Goal: Task Accomplishment & Management: Manage account settings

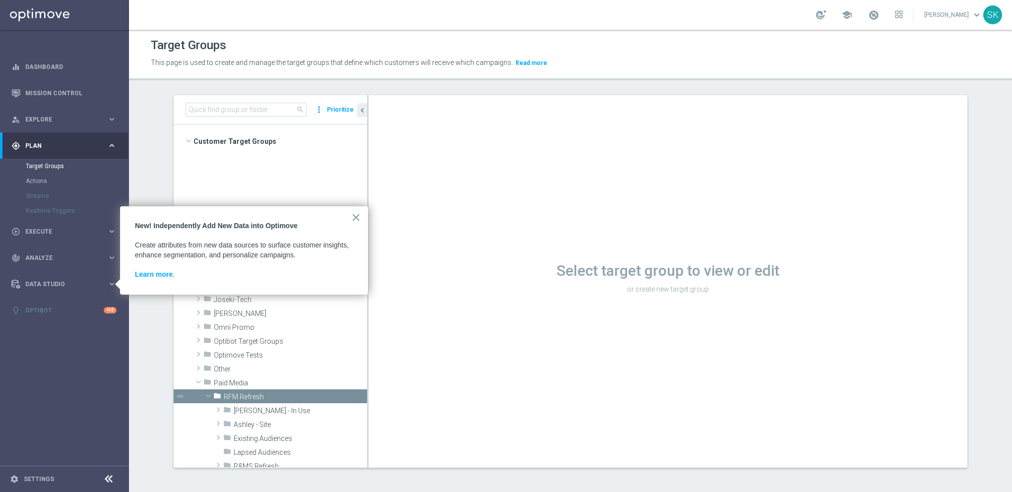
scroll to position [347, 0]
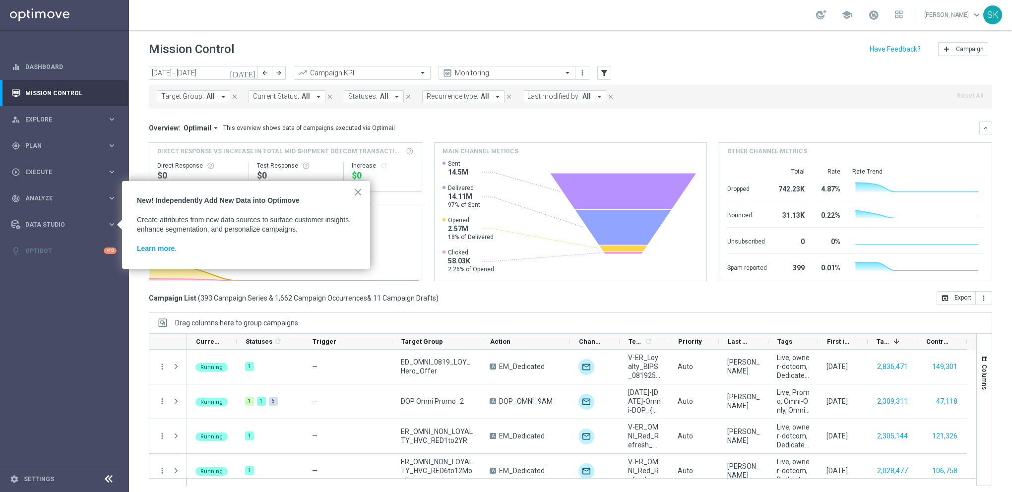
click at [359, 195] on button "×" at bounding box center [357, 192] width 9 height 16
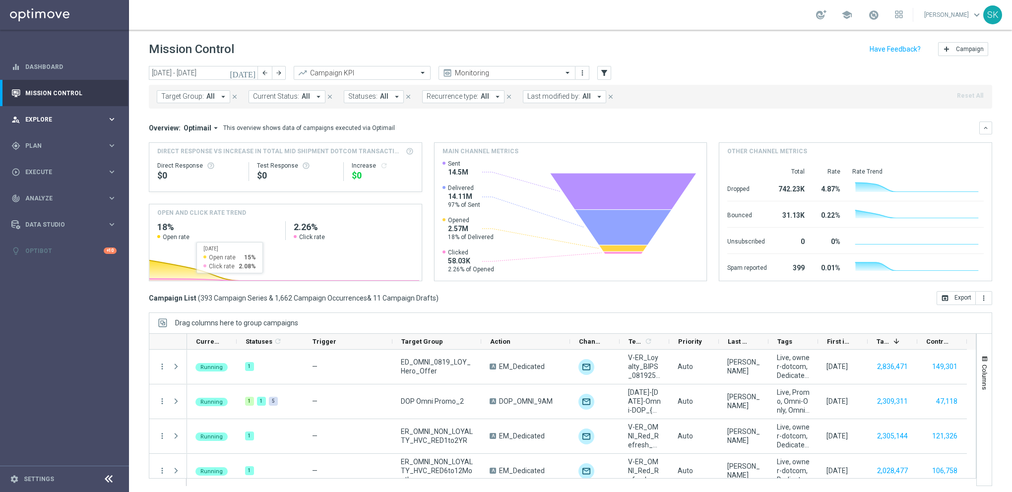
click at [47, 119] on span "Explore" at bounding box center [66, 120] width 82 height 6
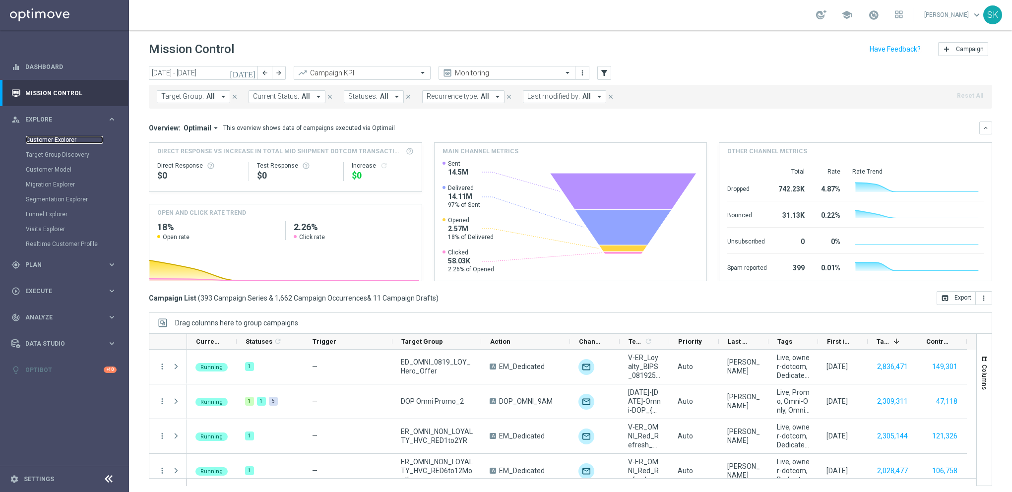
click at [54, 139] on link "Customer Explorer" at bounding box center [64, 140] width 77 height 8
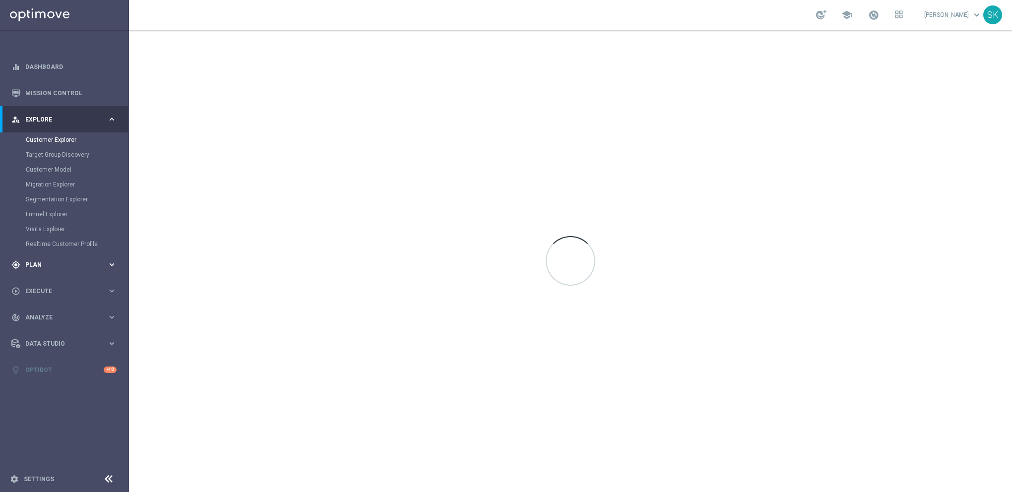
click at [55, 266] on span "Plan" at bounding box center [66, 265] width 82 height 6
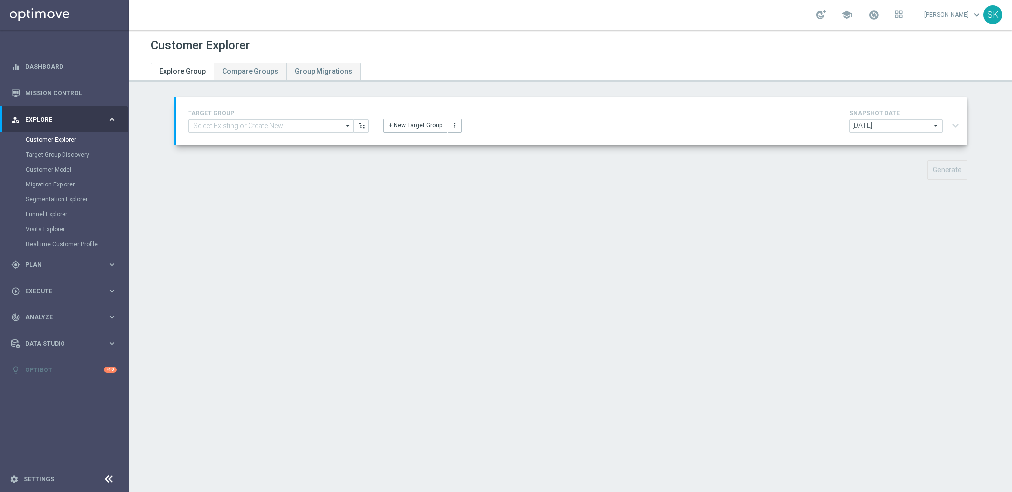
click at [36, 165] on accordion "equalizer Dashboard Mission Control" at bounding box center [64, 218] width 128 height 329
click at [44, 258] on div "gps_fixed Plan keyboard_arrow_right" at bounding box center [64, 265] width 128 height 26
click at [52, 163] on link "Target Groups" at bounding box center [64, 166] width 77 height 8
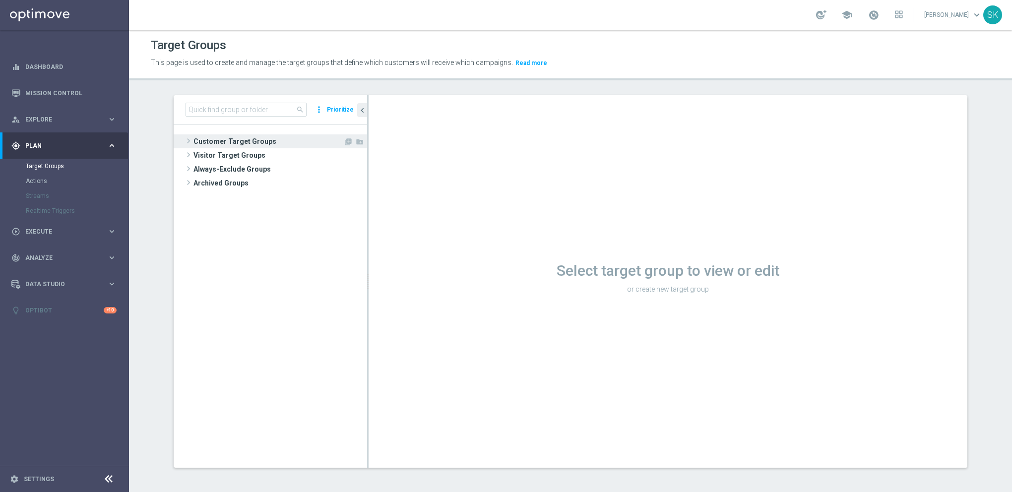
click at [222, 142] on span "Customer Target Groups" at bounding box center [268, 141] width 150 height 14
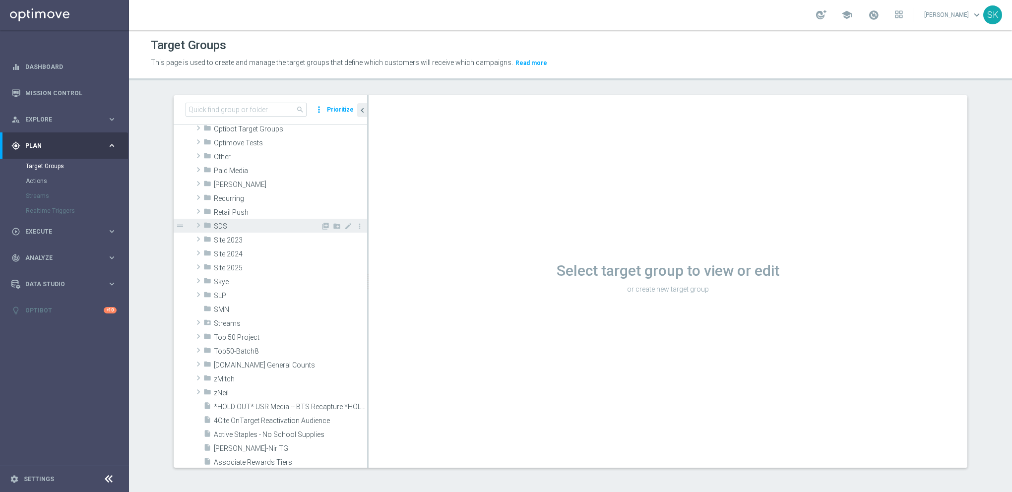
scroll to position [198, 0]
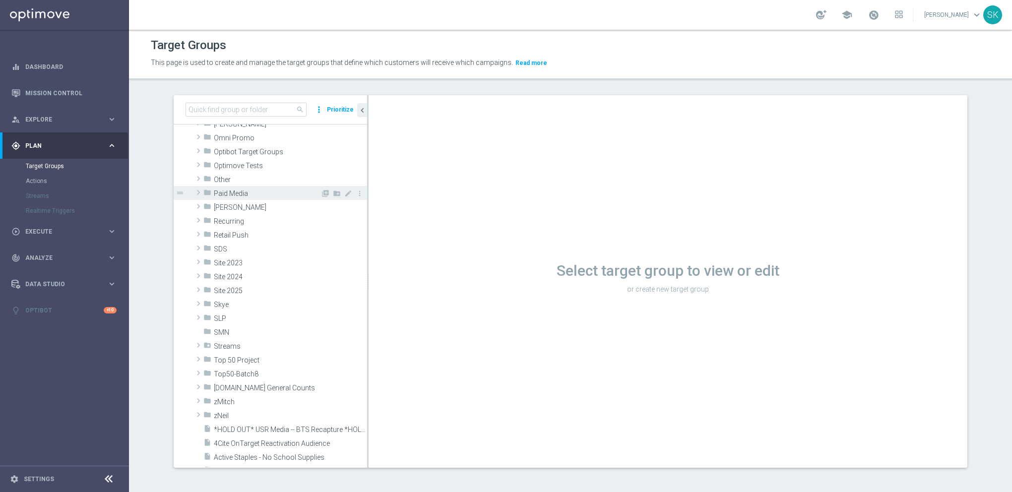
click at [234, 194] on span "Paid Media" at bounding box center [267, 194] width 107 height 8
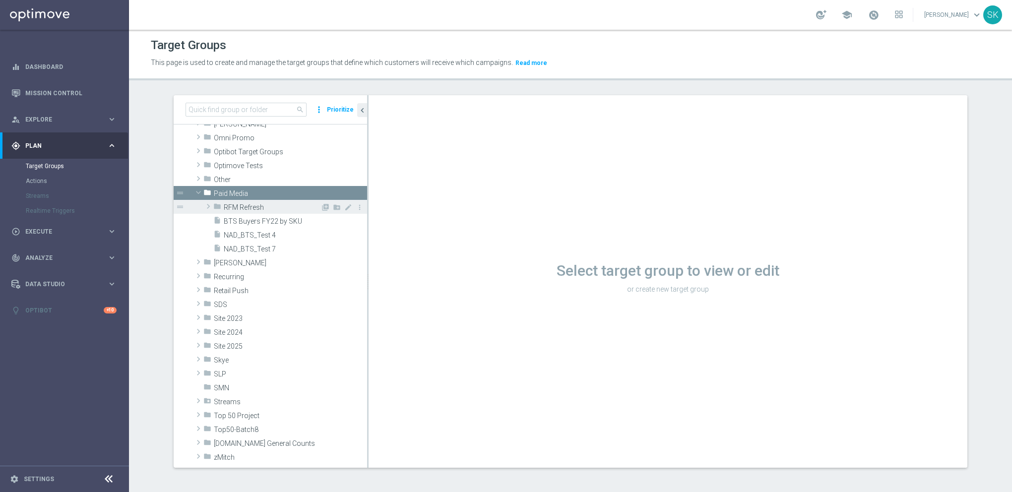
click at [244, 209] on span "RFM Refresh" at bounding box center [272, 207] width 97 height 8
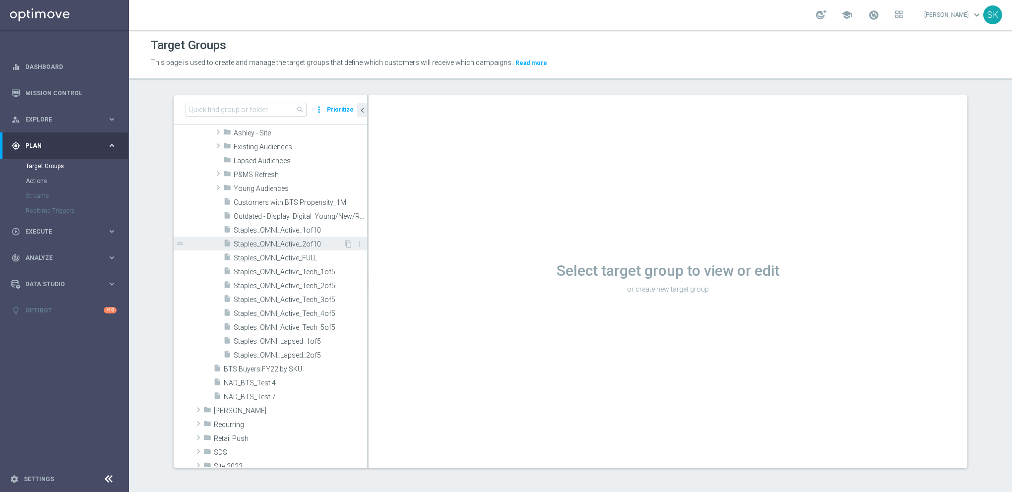
scroll to position [248, 0]
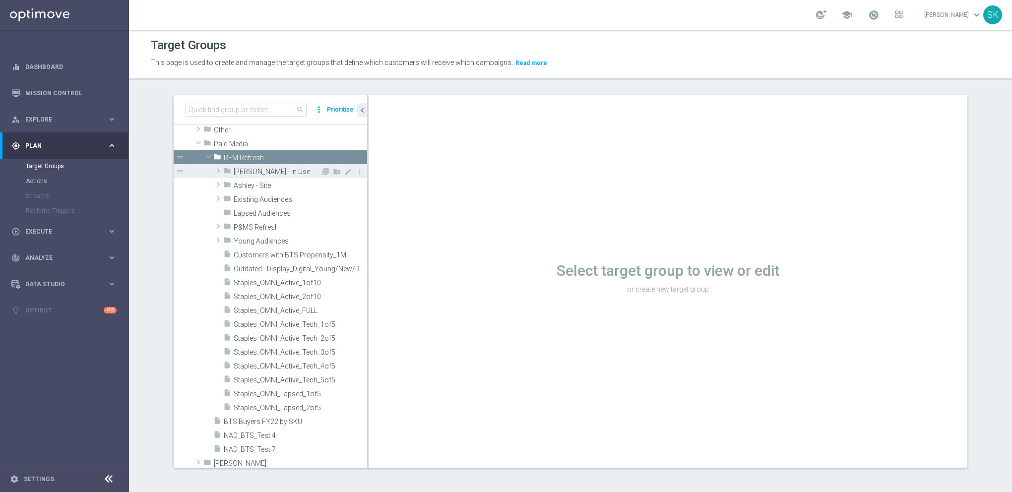
click at [243, 173] on span "Ashley - In Use" at bounding box center [277, 172] width 87 height 8
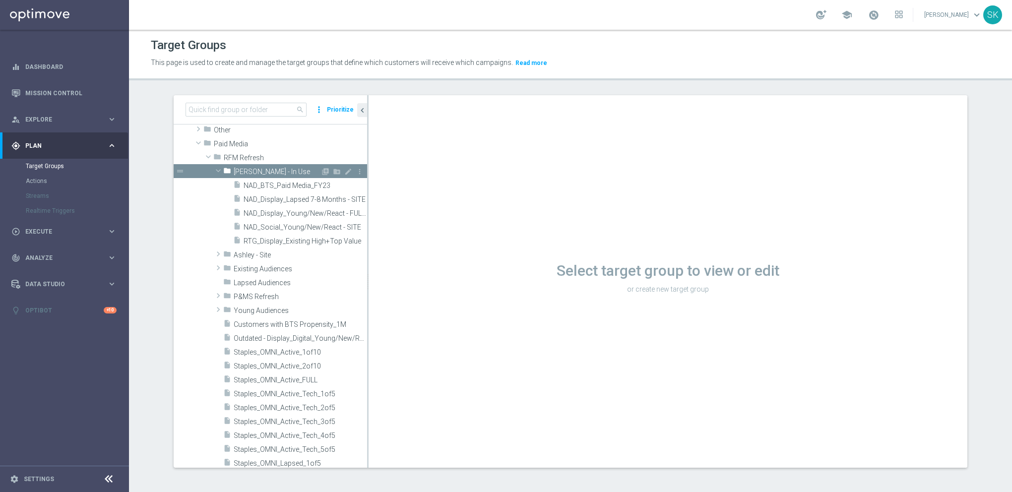
click at [243, 173] on span "Ashley - In Use" at bounding box center [277, 172] width 87 height 8
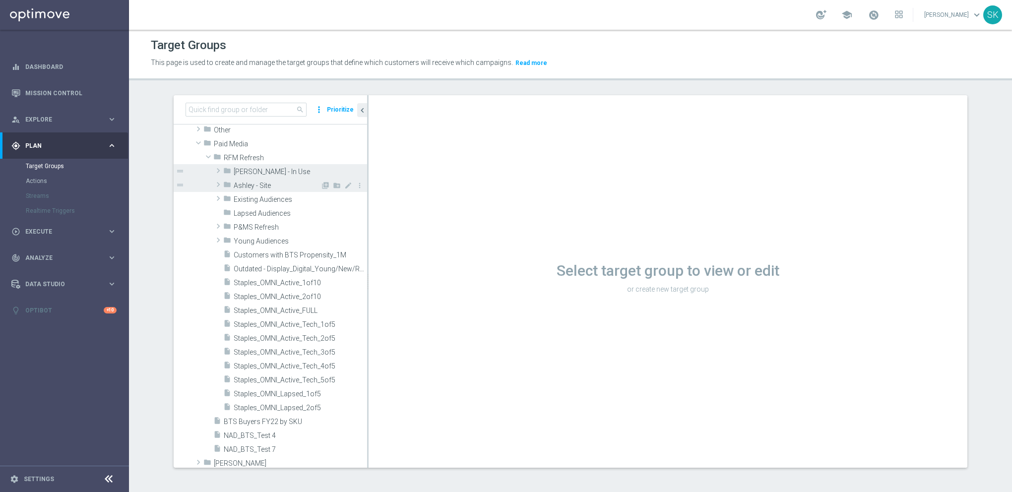
click at [246, 184] on span "Ashley - Site" at bounding box center [277, 186] width 87 height 8
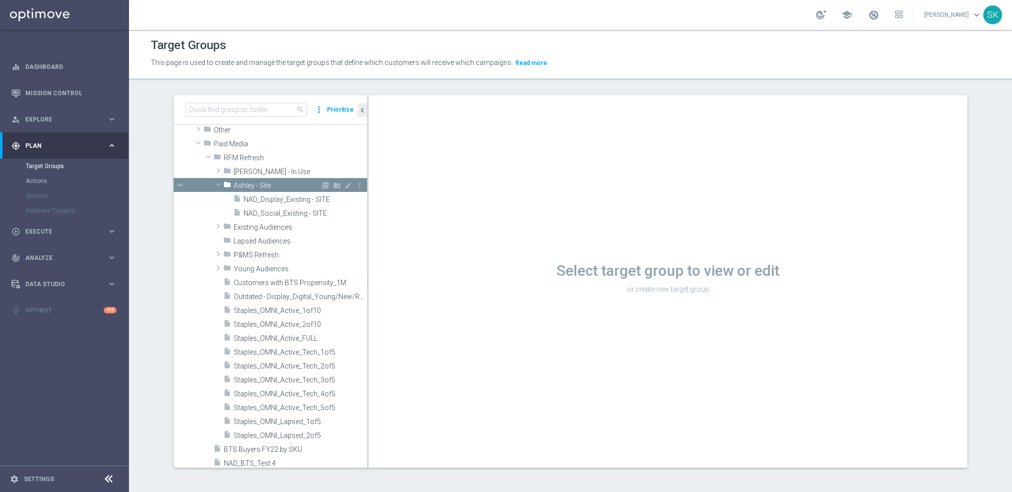
click at [246, 184] on span "Ashley - Site" at bounding box center [277, 186] width 87 height 8
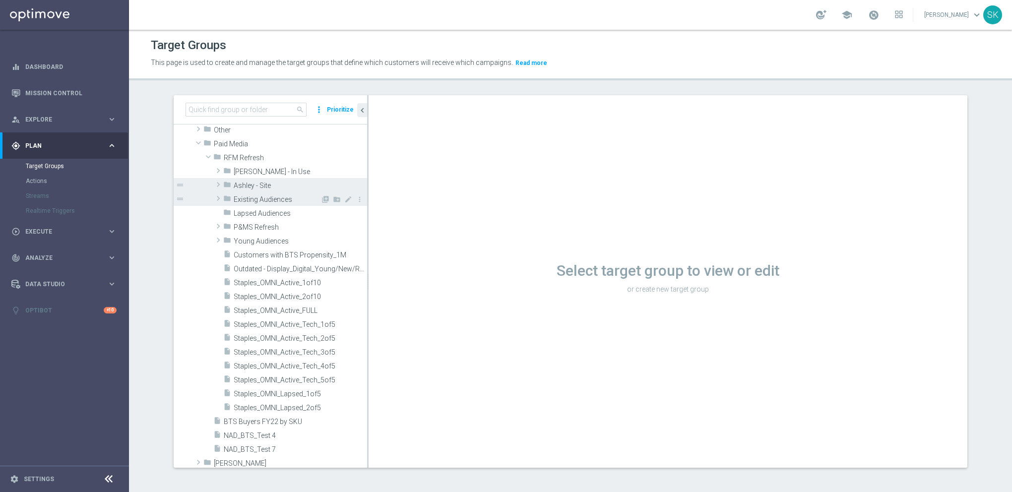
click at [249, 198] on span "Existing Audiences" at bounding box center [277, 199] width 87 height 8
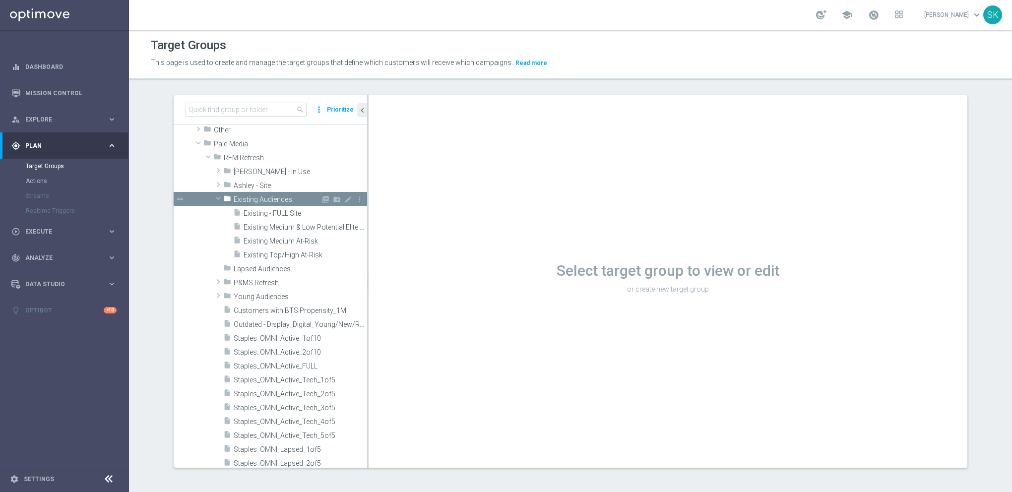
click at [249, 198] on span "Existing Audiences" at bounding box center [277, 199] width 87 height 8
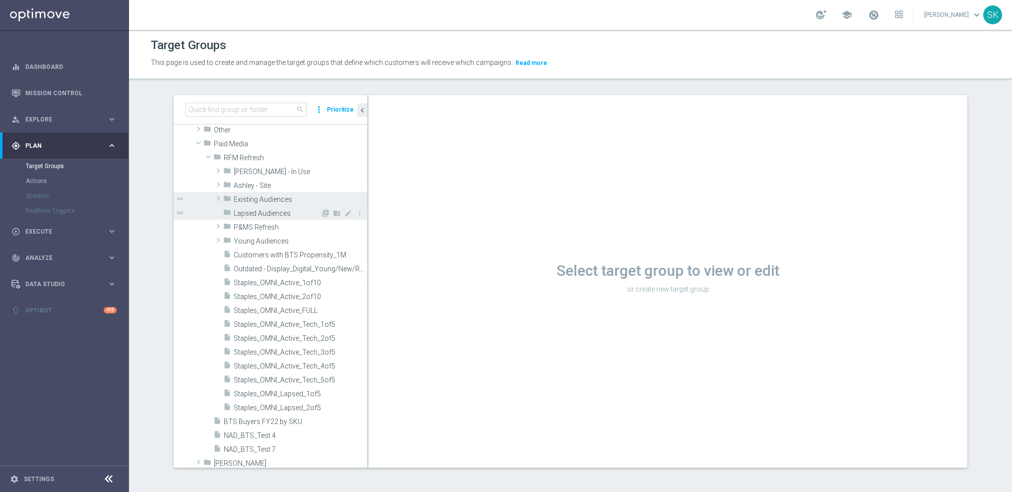
click at [250, 216] on span "Lapsed Audiences" at bounding box center [277, 213] width 87 height 8
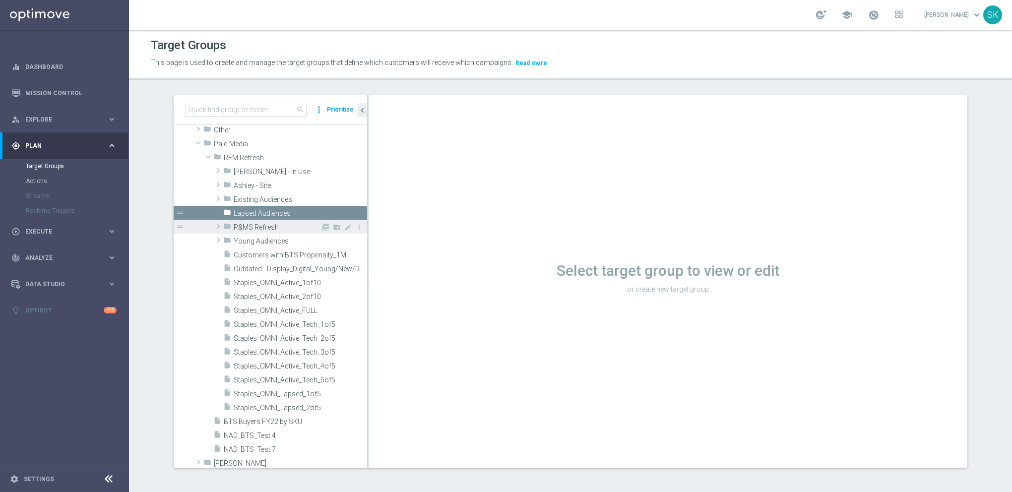
click at [243, 227] on span "P&MS Refresh" at bounding box center [277, 227] width 87 height 8
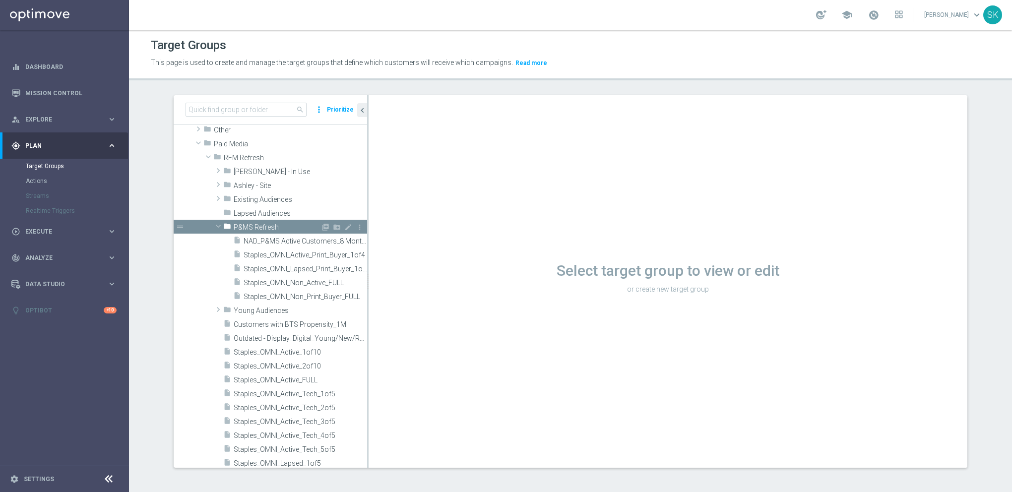
click at [242, 227] on span "P&MS Refresh" at bounding box center [277, 227] width 87 height 8
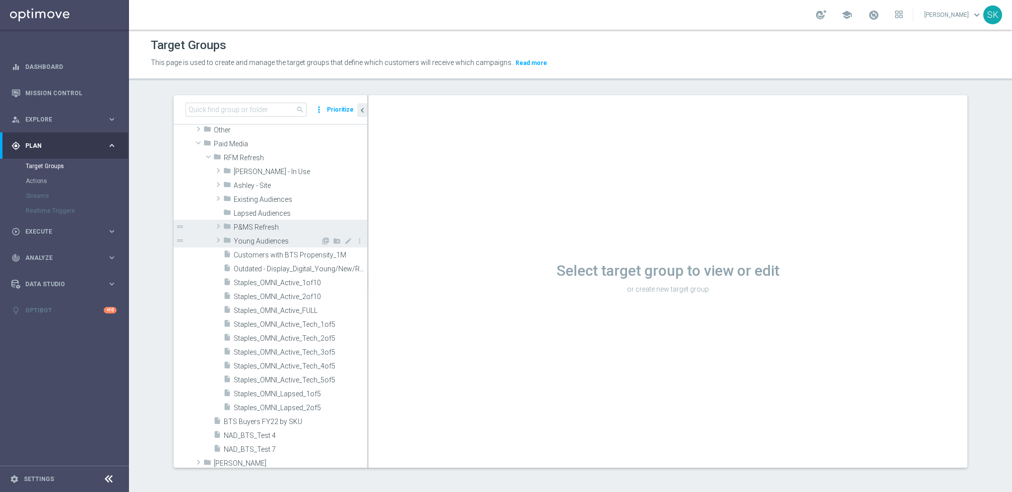
click at [246, 241] on span "Young Audiences" at bounding box center [277, 241] width 87 height 8
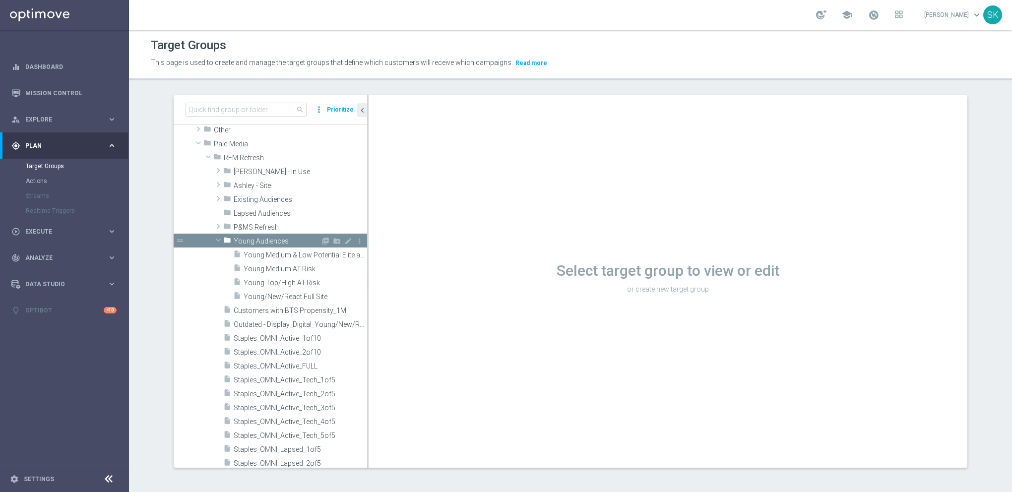
click at [254, 242] on span "Young Audiences" at bounding box center [277, 241] width 87 height 8
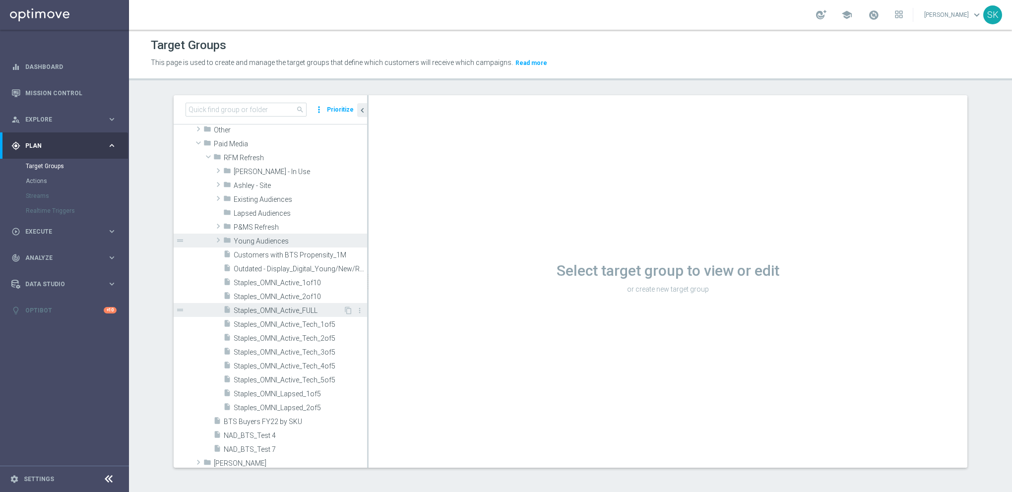
click at [295, 309] on span "Staples_OMNI_Active_FULL" at bounding box center [289, 311] width 110 height 8
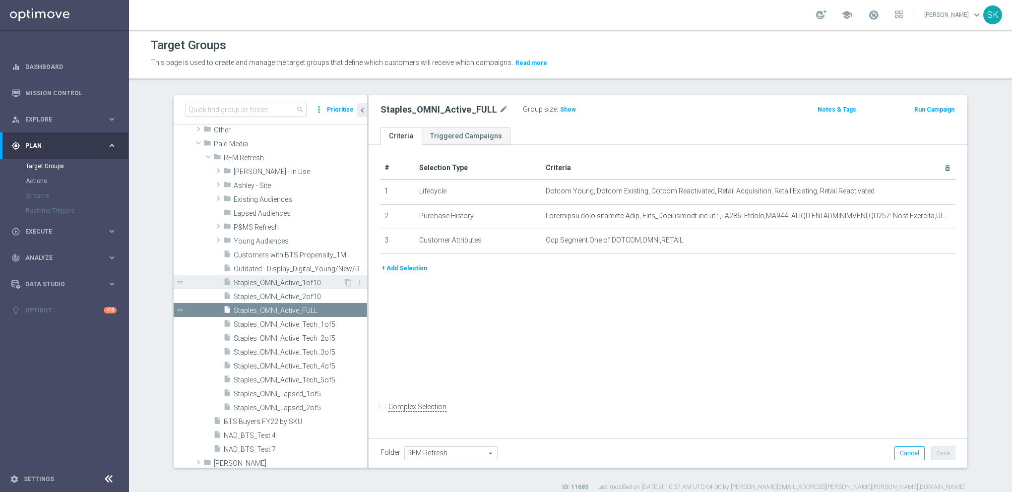
click at [274, 286] on span "Staples_OMNI_Active_1of10" at bounding box center [289, 283] width 110 height 8
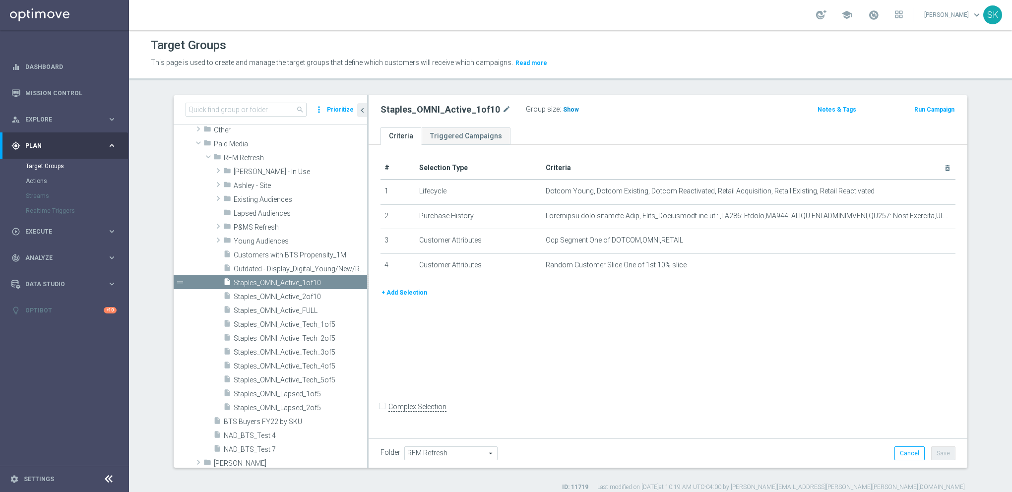
click at [567, 108] on div "Group size : Show" at bounding box center [575, 109] width 99 height 12
drag, startPoint x: 561, startPoint y: 110, endPoint x: 564, endPoint y: 117, distance: 7.4
click at [563, 110] on span "Show" at bounding box center [571, 109] width 16 height 7
click at [564, 107] on span "915,969" at bounding box center [576, 110] width 24 height 9
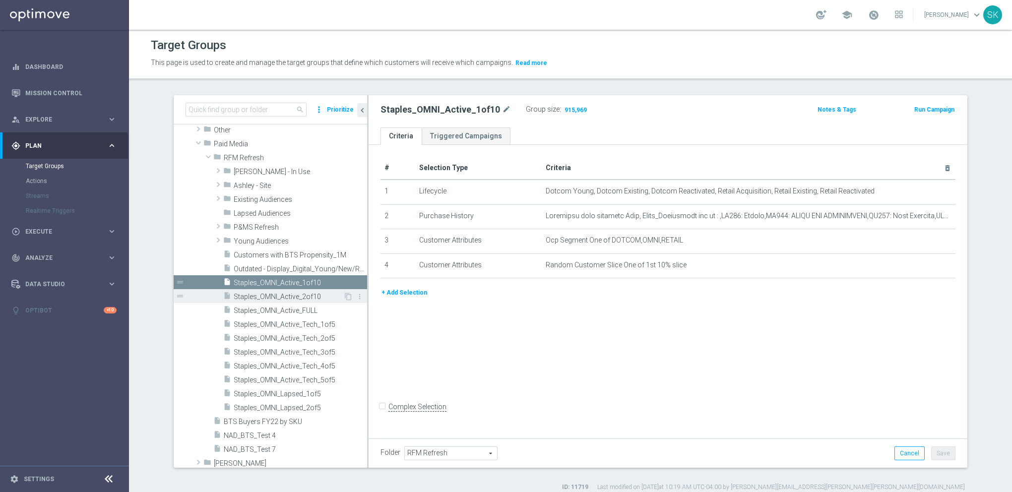
click at [289, 291] on div "insert_drive_file Staples_OMNI_Active_2of10" at bounding box center [283, 296] width 120 height 14
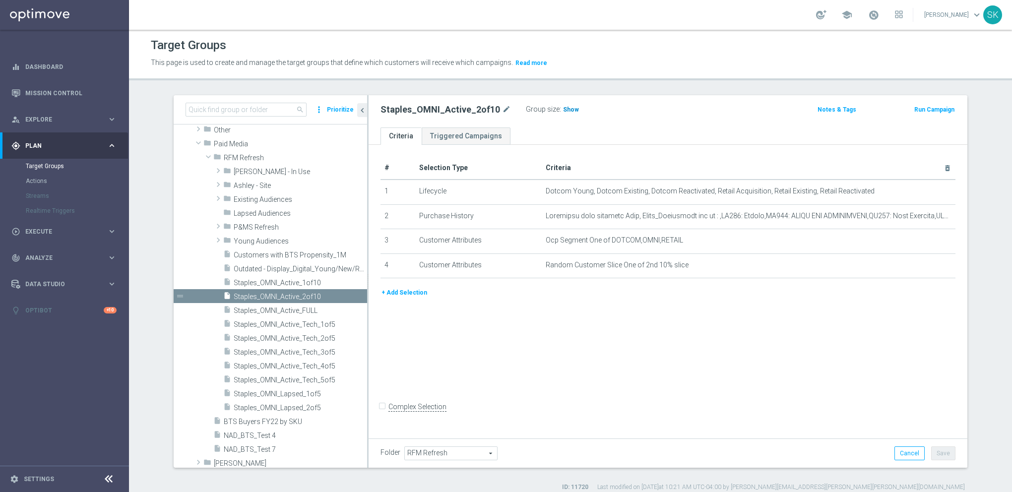
click at [562, 104] on h3 "Show" at bounding box center [571, 109] width 18 height 11
click at [564, 109] on span "915,017" at bounding box center [576, 110] width 24 height 9
click at [344, 294] on icon "content_copy" at bounding box center [348, 297] width 8 height 8
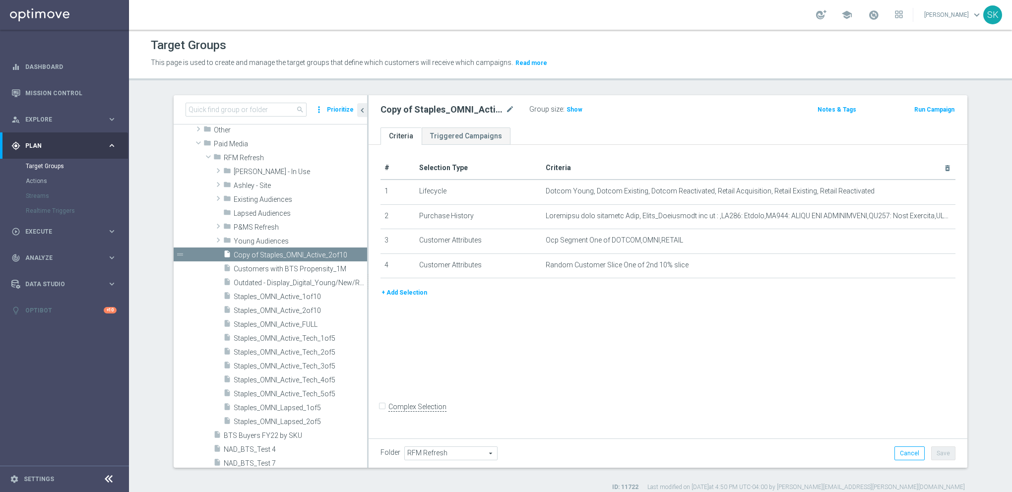
scroll to position [164, 0]
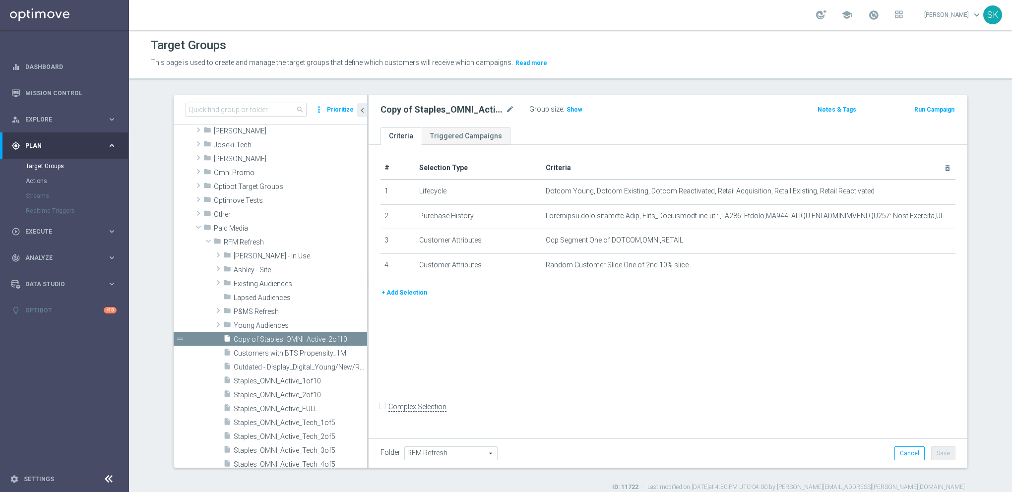
drag, startPoint x: 918, startPoint y: 263, endPoint x: 907, endPoint y: 298, distance: 36.3
click at [0, 0] on icon "mode_edit" at bounding box center [0, 0] width 0 height 0
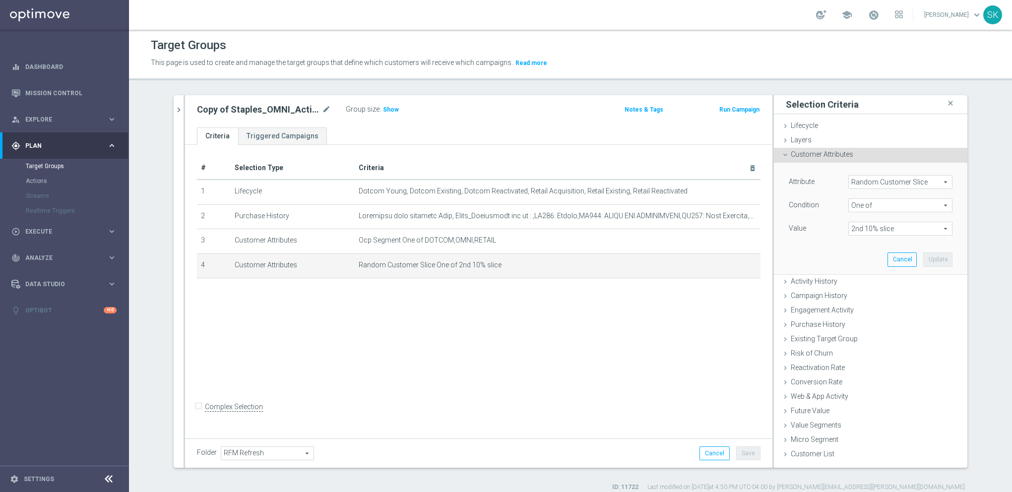
click at [883, 228] on span "2nd 10% slice" at bounding box center [900, 228] width 103 height 13
click at [790, 246] on div "Attribute Random Customer Slice Random Customer Slice arrow_drop_down search Co…" at bounding box center [870, 218] width 179 height 111
click at [898, 261] on button "Cancel" at bounding box center [902, 260] width 29 height 14
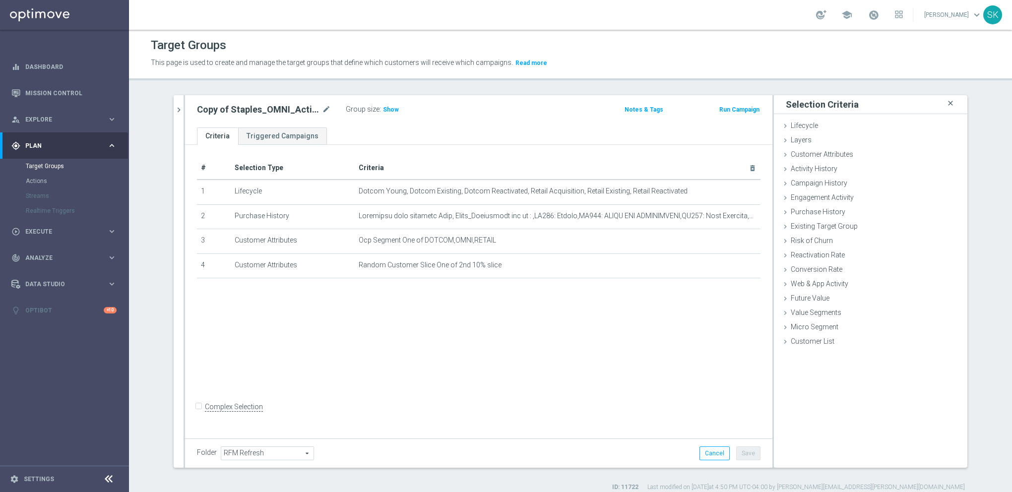
click at [948, 101] on icon "close" at bounding box center [951, 103] width 10 height 13
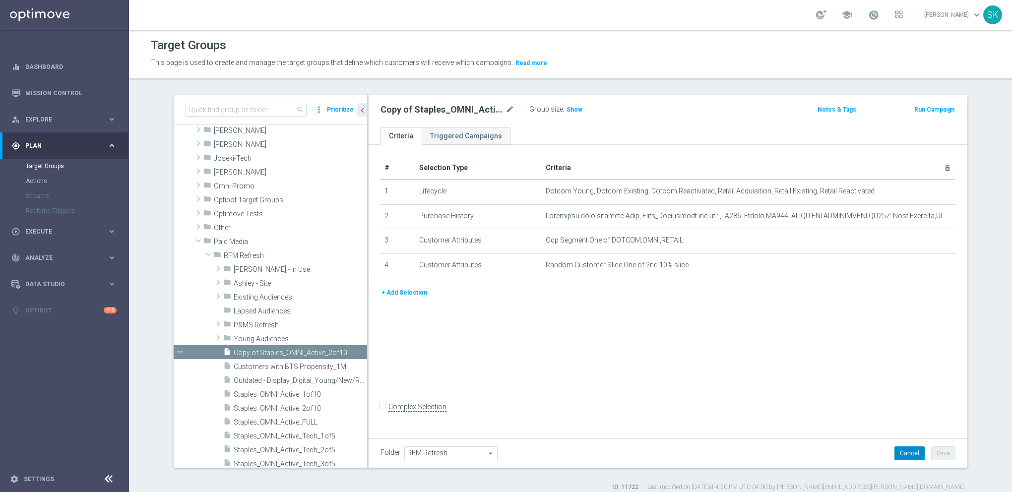
click at [911, 457] on button "Cancel" at bounding box center [909, 453] width 30 height 14
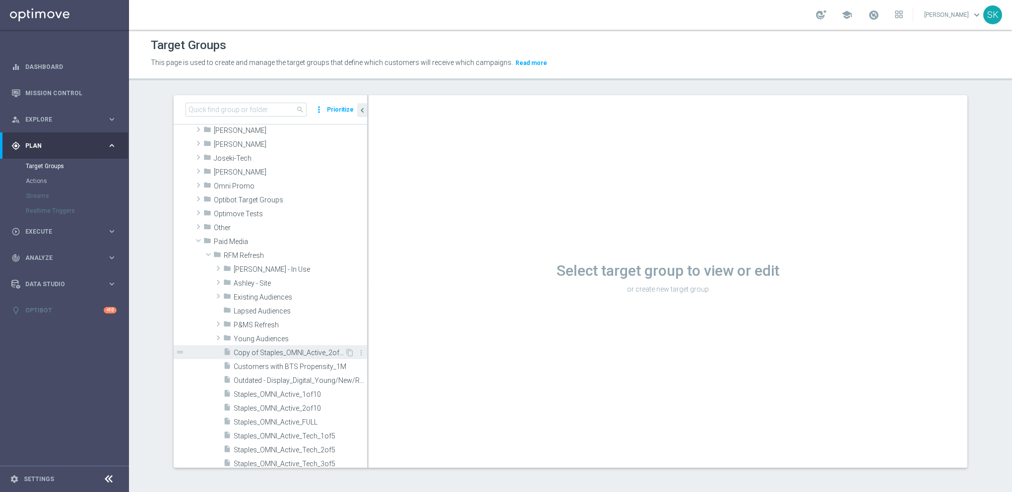
click at [301, 353] on span "Copy of Staples_OMNI_Active_2of10" at bounding box center [289, 353] width 111 height 8
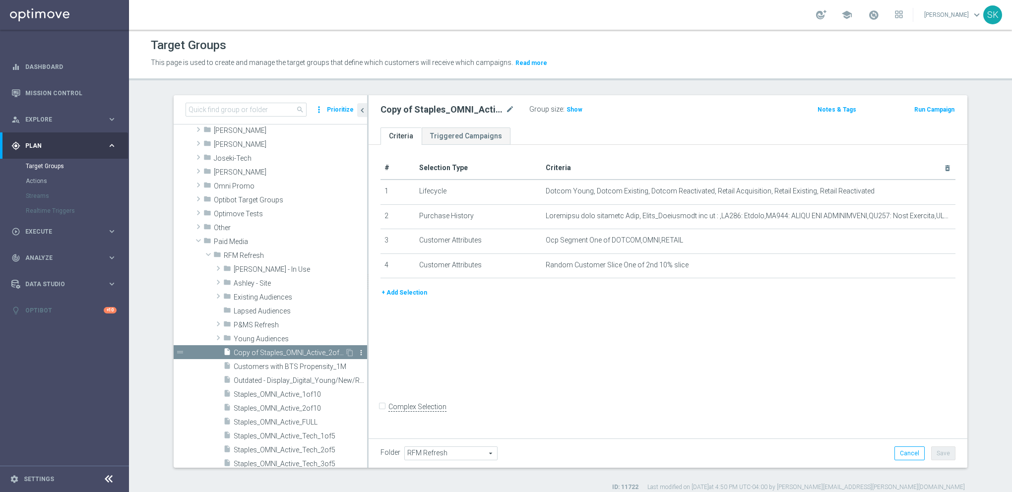
click at [357, 351] on icon "more_vert" at bounding box center [361, 353] width 8 height 8
click at [368, 381] on span "Delete" at bounding box center [372, 379] width 21 height 7
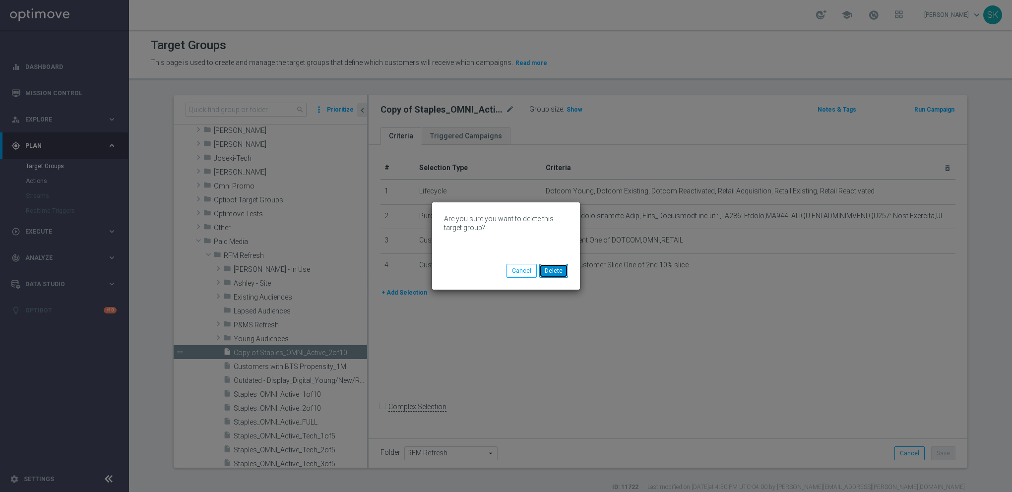
click at [556, 271] on button "Delete" at bounding box center [553, 271] width 29 height 14
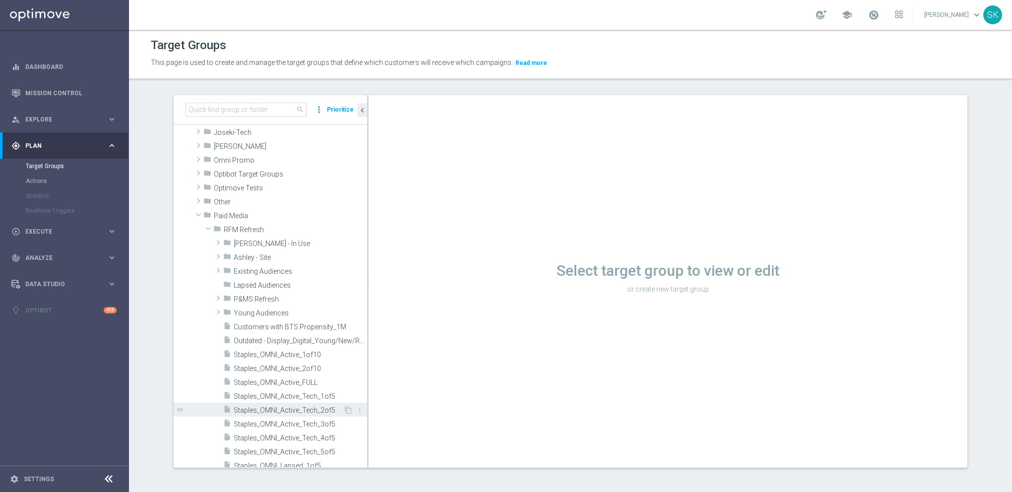
scroll to position [200, 0]
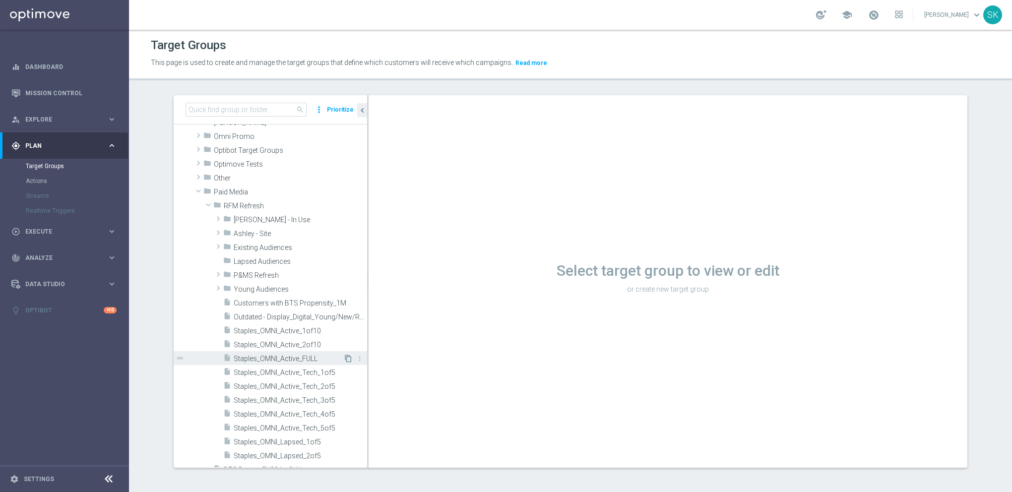
click at [344, 358] on icon "content_copy" at bounding box center [348, 359] width 8 height 8
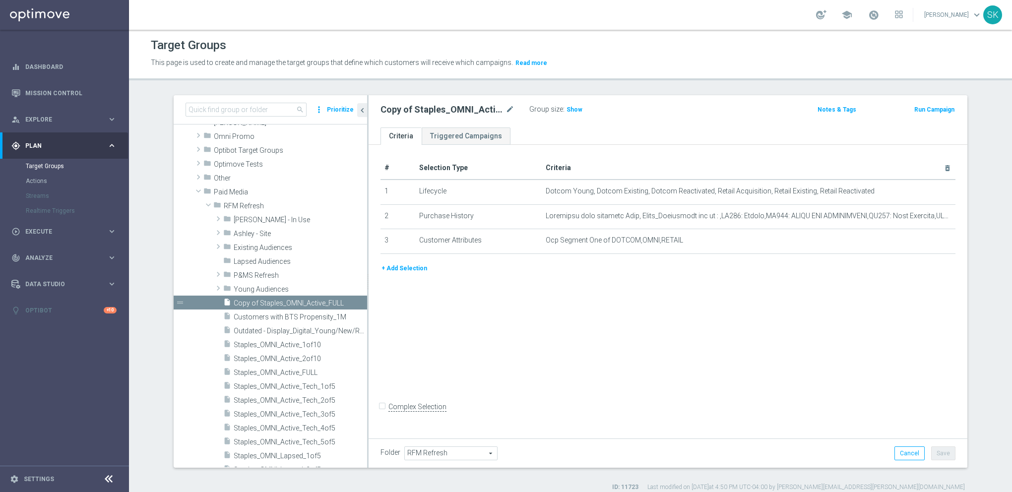
click at [409, 268] on button "+ Add Selection" at bounding box center [405, 268] width 48 height 11
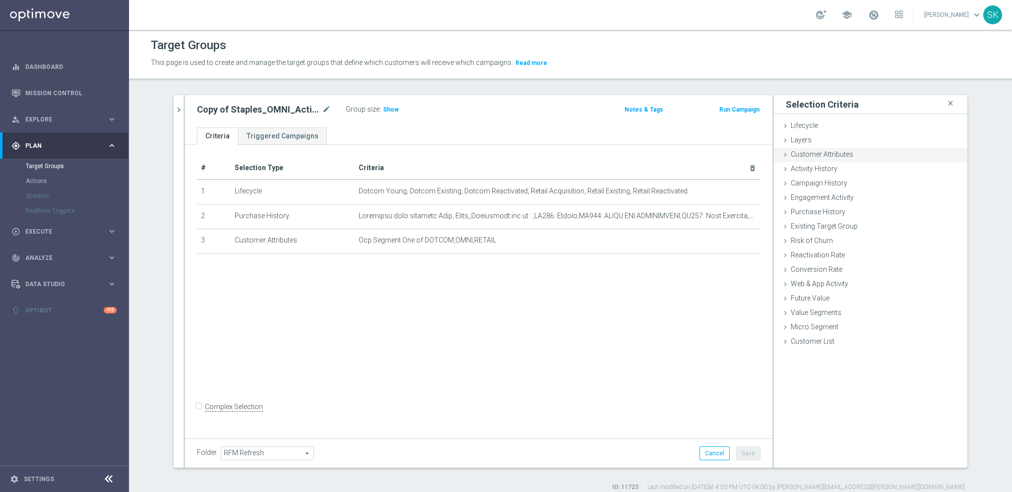
drag, startPoint x: 821, startPoint y: 153, endPoint x: 826, endPoint y: 160, distance: 8.7
click at [822, 153] on span "Customer Attributes" at bounding box center [822, 154] width 63 height 8
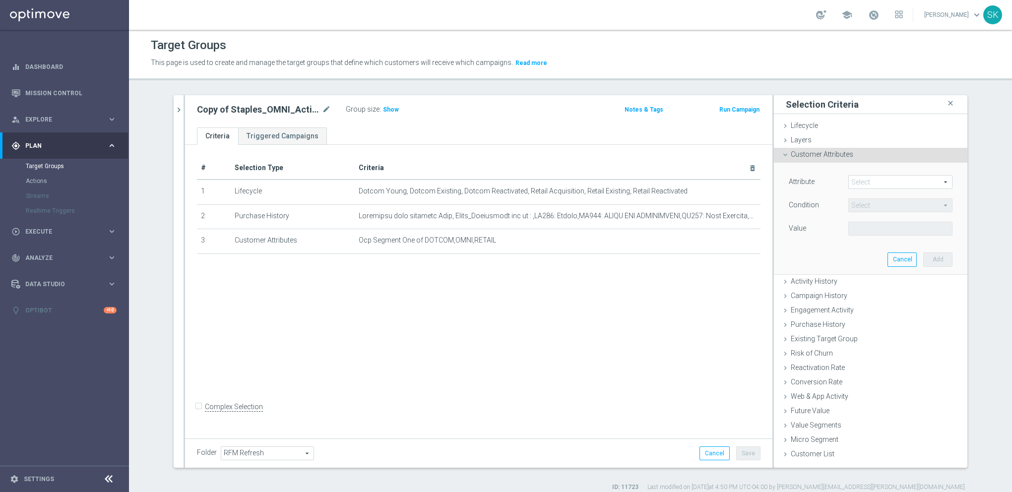
click at [874, 176] on span at bounding box center [900, 182] width 103 height 13
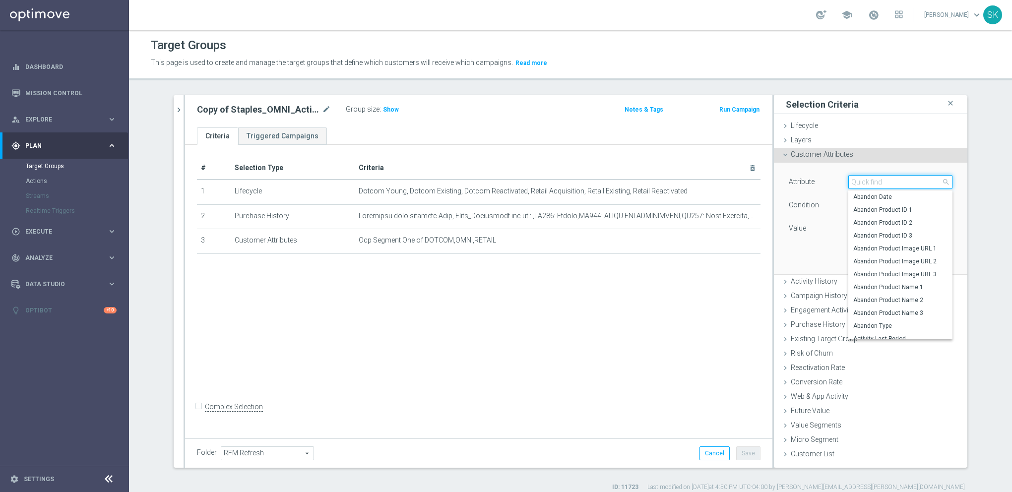
click at [876, 182] on input "search" at bounding box center [900, 182] width 104 height 14
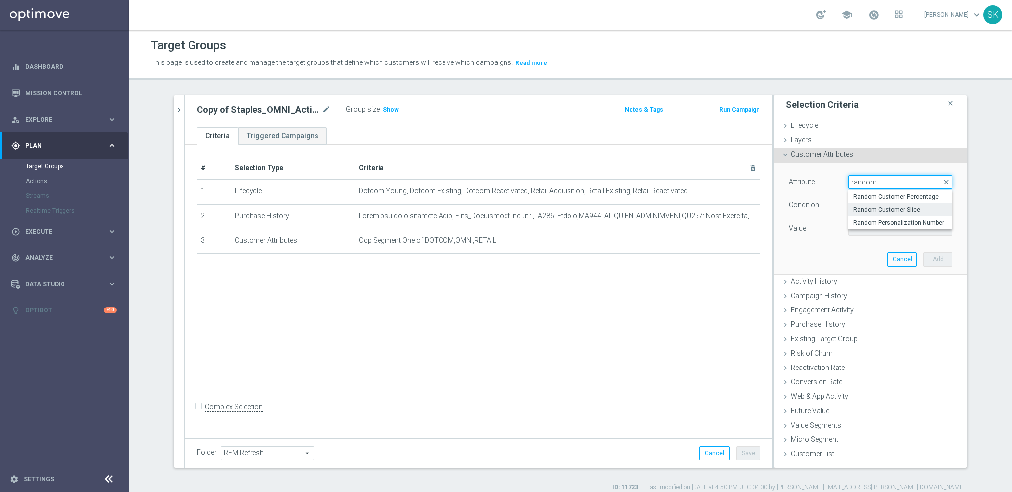
type input "random"
click at [897, 207] on span "Random Customer Slice" at bounding box center [900, 210] width 94 height 8
type input "Random Customer Slice"
click at [884, 204] on span "Equals" at bounding box center [900, 205] width 103 height 13
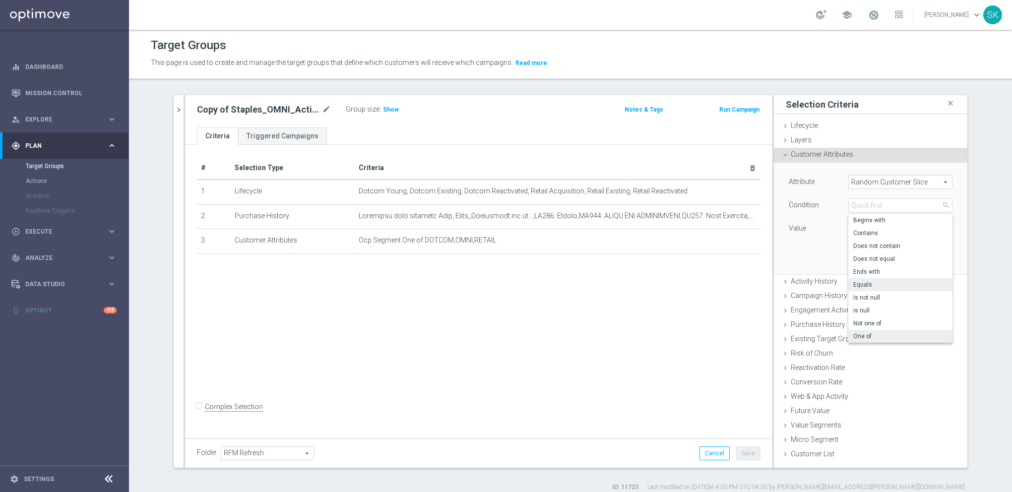
click at [877, 339] on span "One of" at bounding box center [900, 336] width 94 height 8
type input "One of"
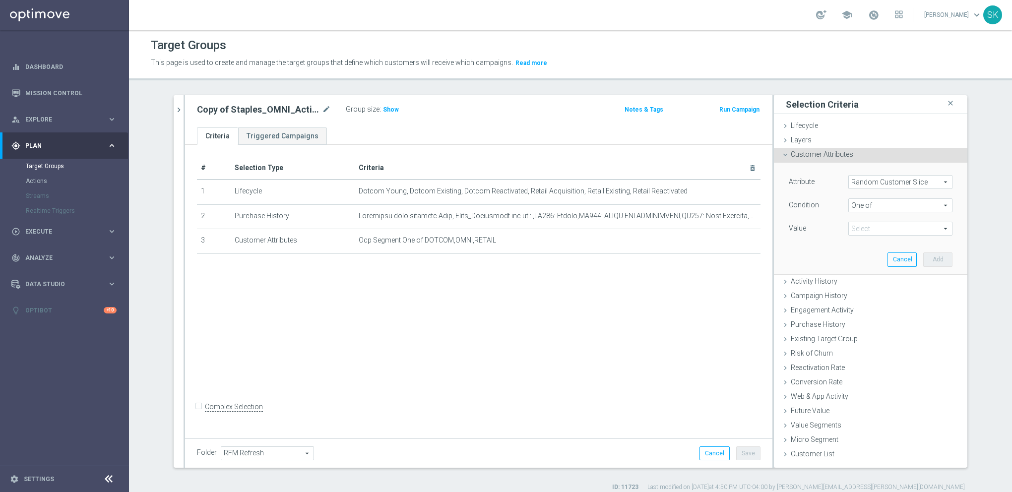
click at [864, 224] on span at bounding box center [900, 228] width 103 height 13
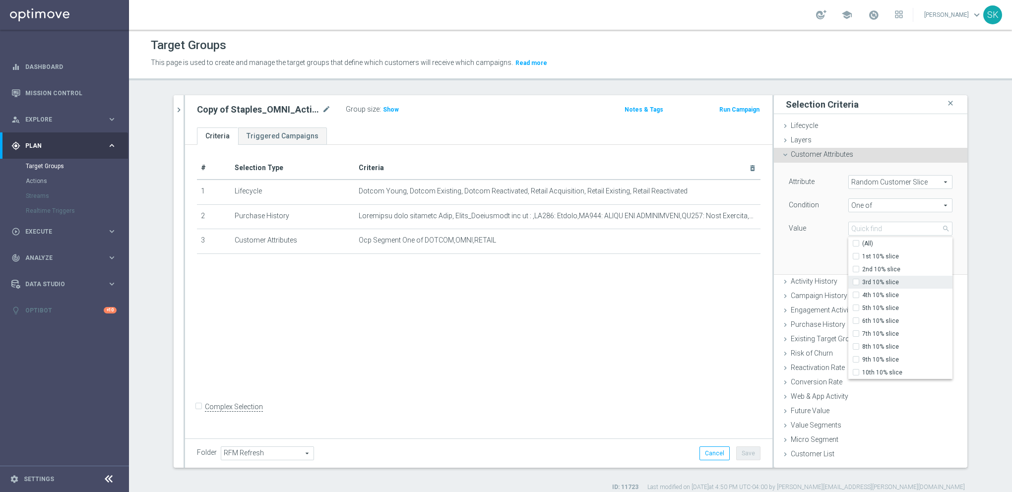
click at [889, 279] on span "3rd 10% slice" at bounding box center [907, 282] width 90 height 8
click at [862, 279] on input "3rd 10% slice" at bounding box center [859, 282] width 6 height 6
checkbox input "true"
type input "3rd 10% slice"
click at [813, 249] on div "Attribute Random Customer Slice Random Customer Slice arrow_drop_down search Co…" at bounding box center [870, 218] width 179 height 111
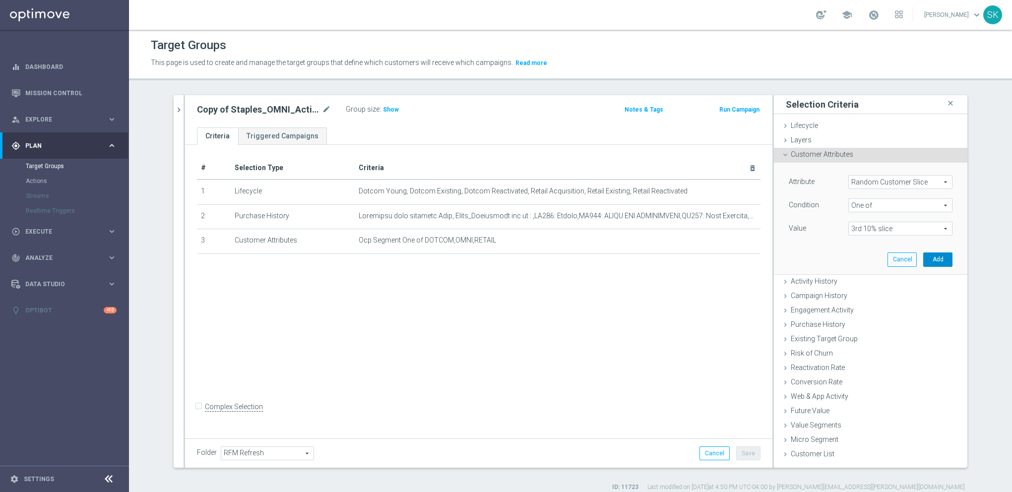
click at [935, 261] on button "Add" at bounding box center [937, 260] width 29 height 14
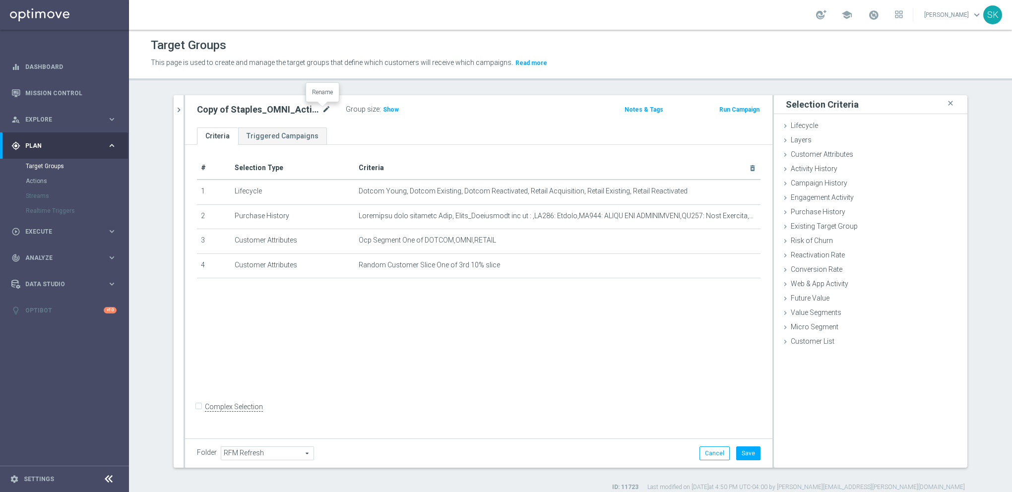
click at [323, 109] on icon "mode_edit" at bounding box center [326, 110] width 9 height 12
drag, startPoint x: 287, startPoint y: 111, endPoint x: 308, endPoint y: 109, distance: 21.0
click at [308, 109] on input "Copy of Staples_OMNI_Active_FULL" at bounding box center [264, 111] width 134 height 14
drag, startPoint x: 306, startPoint y: 111, endPoint x: 334, endPoint y: 105, distance: 28.9
click at [334, 105] on div "Copy of Staples_OMNI_Active_FULL" at bounding box center [264, 111] width 149 height 14
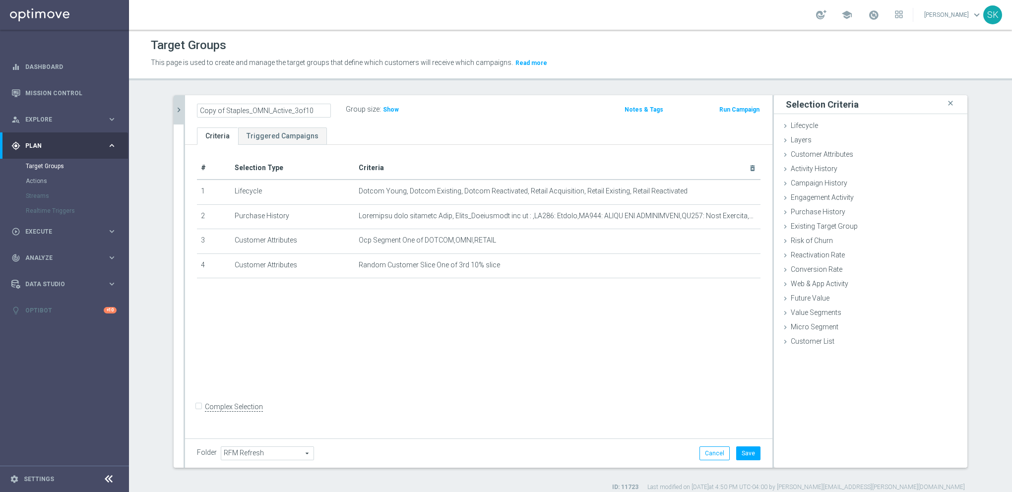
drag, startPoint x: 222, startPoint y: 110, endPoint x: 171, endPoint y: 106, distance: 51.8
click at [174, 107] on as-split "search more_vert Prioritize Customer Target Groups library_add create_new_folder" at bounding box center [571, 281] width 794 height 373
type input "Staples_OMNI_Active_3of10"
drag, startPoint x: 488, startPoint y: 371, endPoint x: 526, endPoint y: 375, distance: 38.4
click at [496, 372] on div "# Selection Type Criteria delete_forever 1 Lifecycle Dotcom Young, Dotcom Exist…" at bounding box center [478, 290] width 587 height 291
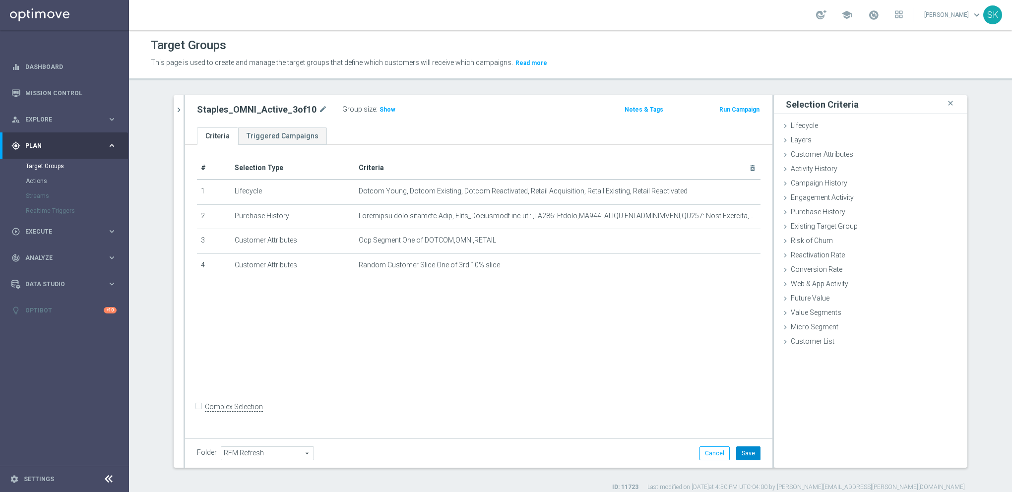
click at [743, 455] on button "Save" at bounding box center [748, 453] width 24 height 14
click at [174, 108] on icon "chevron_right" at bounding box center [178, 109] width 9 height 9
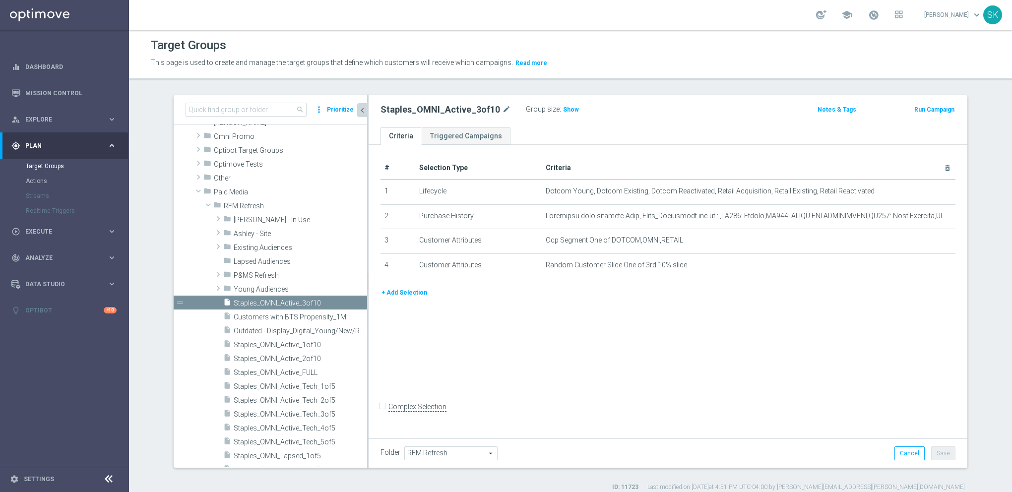
scroll to position [187, 0]
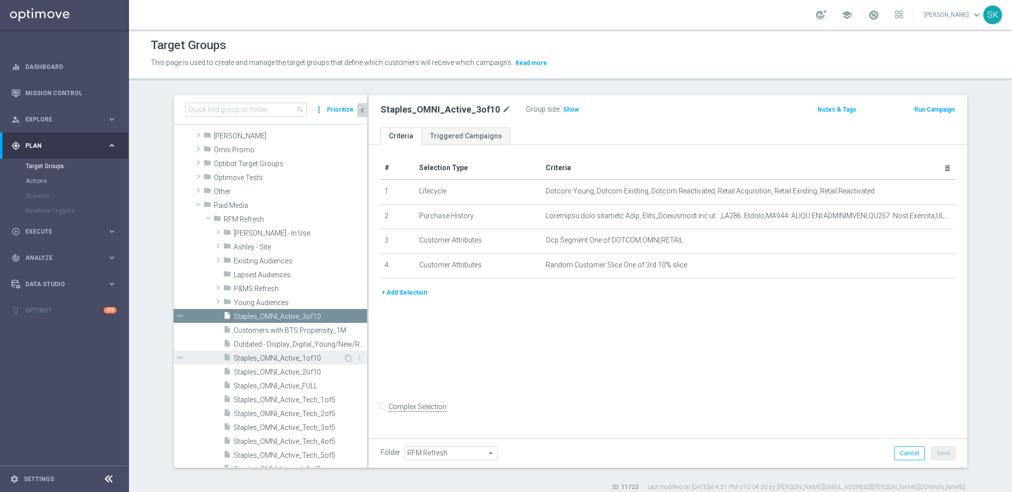
click at [288, 356] on span "Staples_OMNI_Active_1of10" at bounding box center [289, 358] width 110 height 8
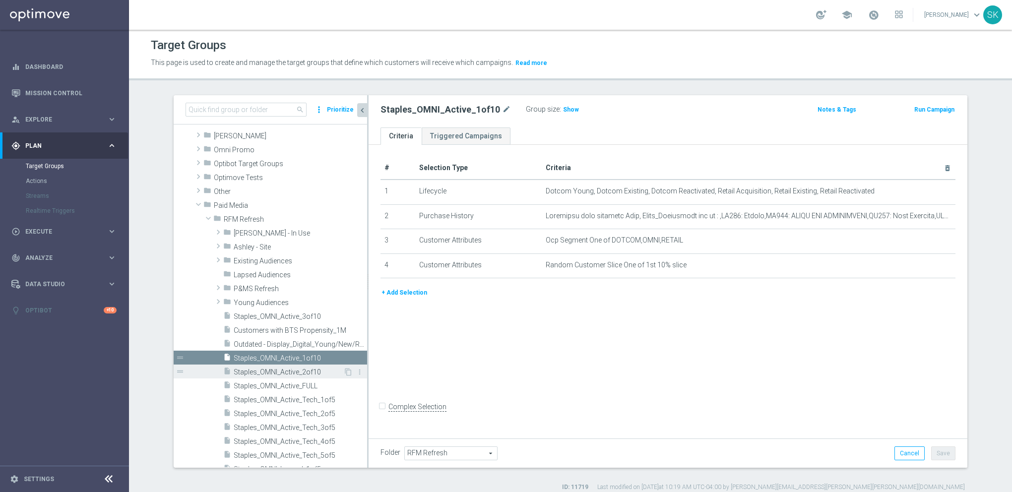
click at [294, 372] on span "Staples_OMNI_Active_2of10" at bounding box center [289, 372] width 110 height 8
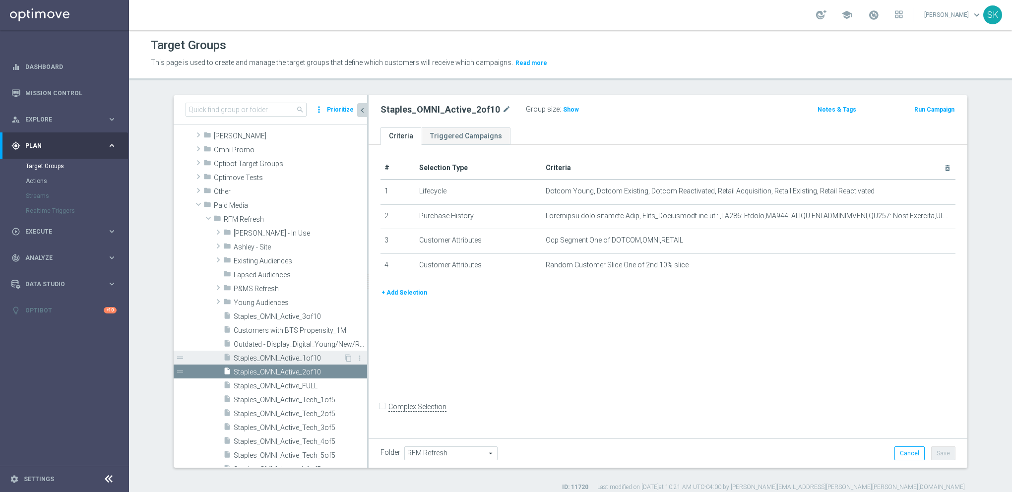
click at [290, 360] on span "Staples_OMNI_Active_1of10" at bounding box center [289, 358] width 110 height 8
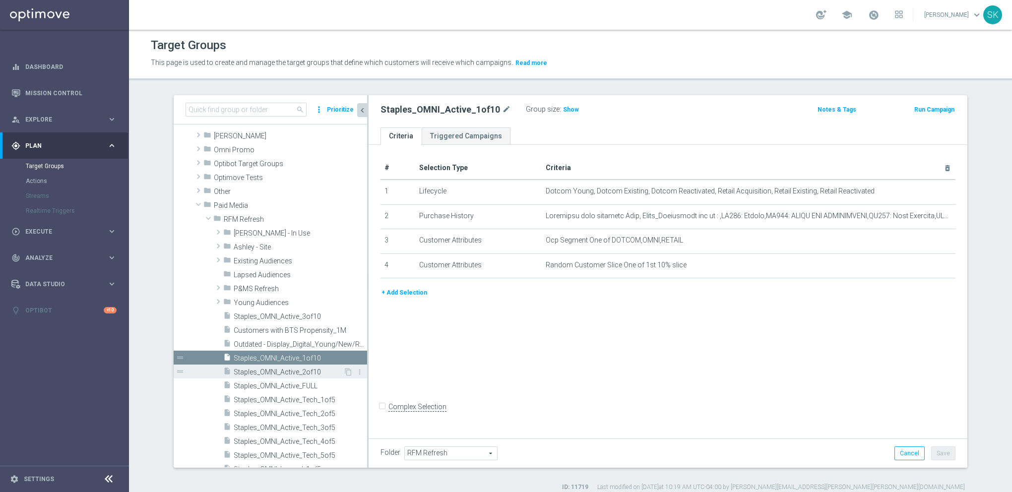
click at [294, 373] on span "Staples_OMNI_Active_2of10" at bounding box center [289, 372] width 110 height 8
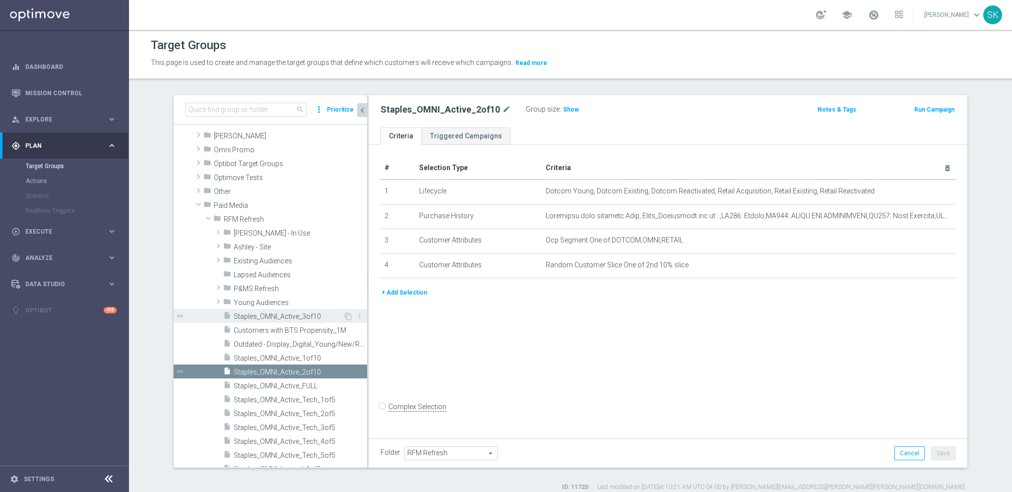
click at [274, 318] on span "Staples_OMNI_Active_3of10" at bounding box center [289, 317] width 110 height 8
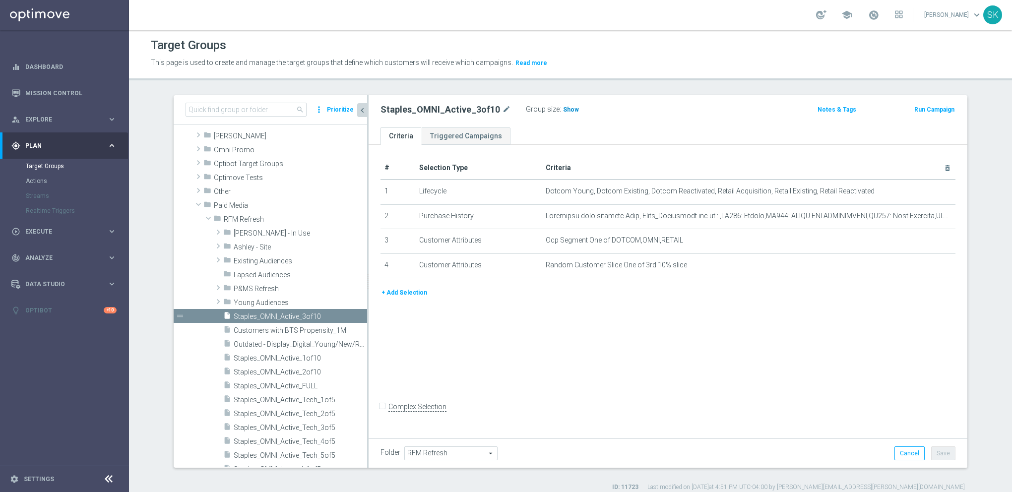
drag, startPoint x: 560, startPoint y: 109, endPoint x: 571, endPoint y: 177, distance: 68.4
click at [563, 109] on span "Show" at bounding box center [571, 109] width 16 height 7
click at [564, 108] on span "914,063" at bounding box center [576, 110] width 24 height 9
click at [344, 387] on icon "content_copy" at bounding box center [348, 386] width 8 height 8
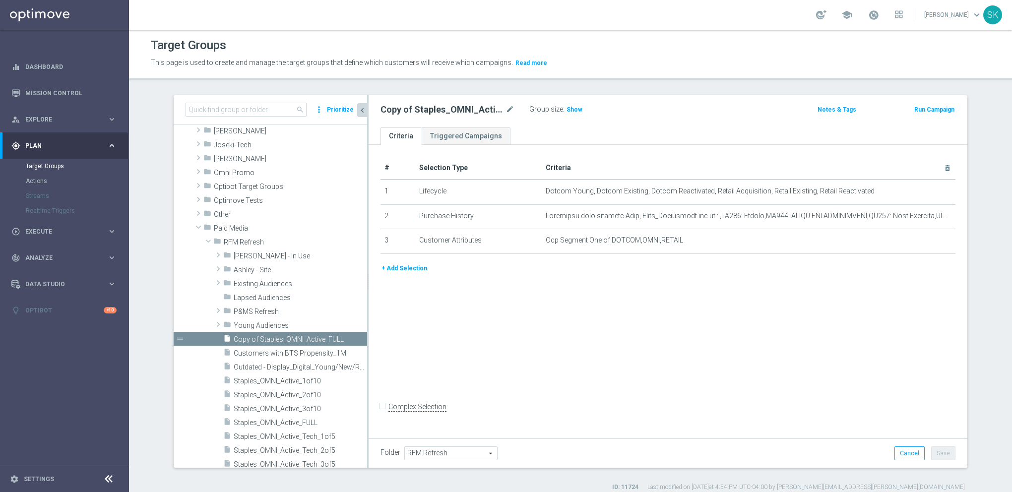
click at [404, 270] on button "+ Add Selection" at bounding box center [405, 268] width 48 height 11
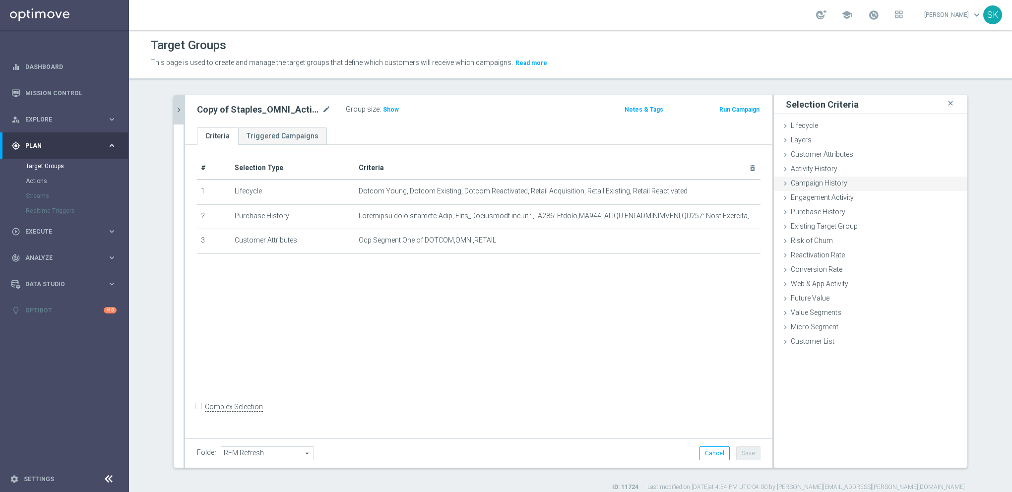
drag, startPoint x: 796, startPoint y: 157, endPoint x: 814, endPoint y: 194, distance: 41.9
click at [796, 157] on span "Customer Attributes" at bounding box center [822, 154] width 63 height 8
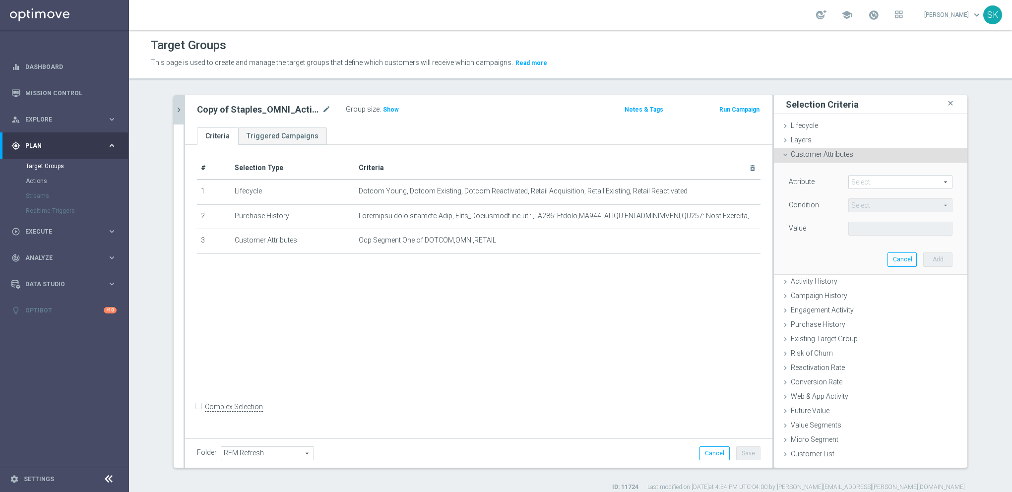
click at [880, 177] on span at bounding box center [900, 182] width 103 height 13
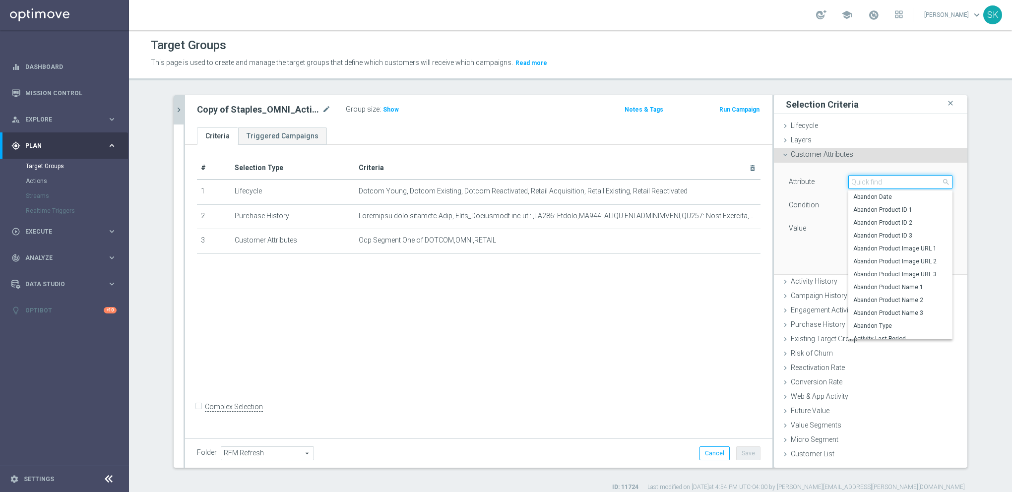
click at [871, 185] on input "search" at bounding box center [900, 182] width 104 height 14
click at [55, 232] on span "Execute" at bounding box center [66, 232] width 82 height 6
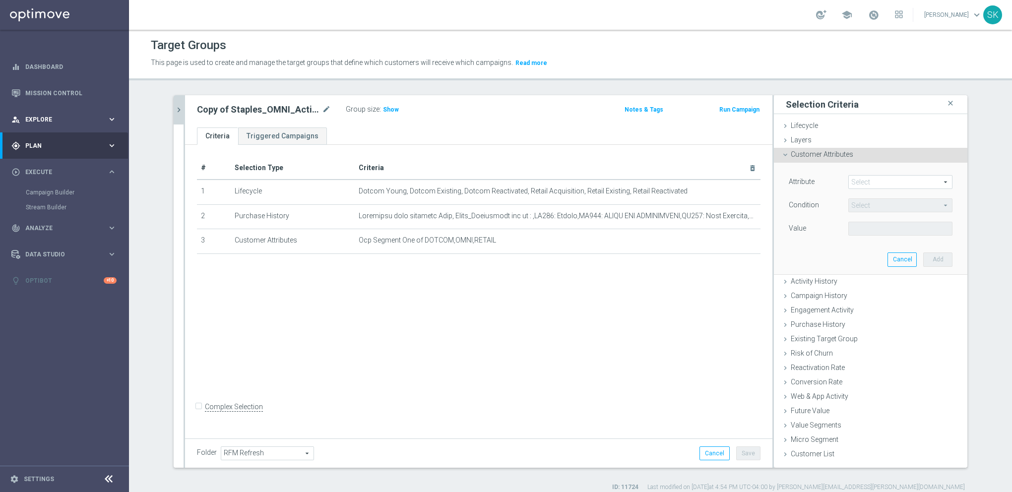
click at [40, 117] on span "Explore" at bounding box center [66, 120] width 82 height 6
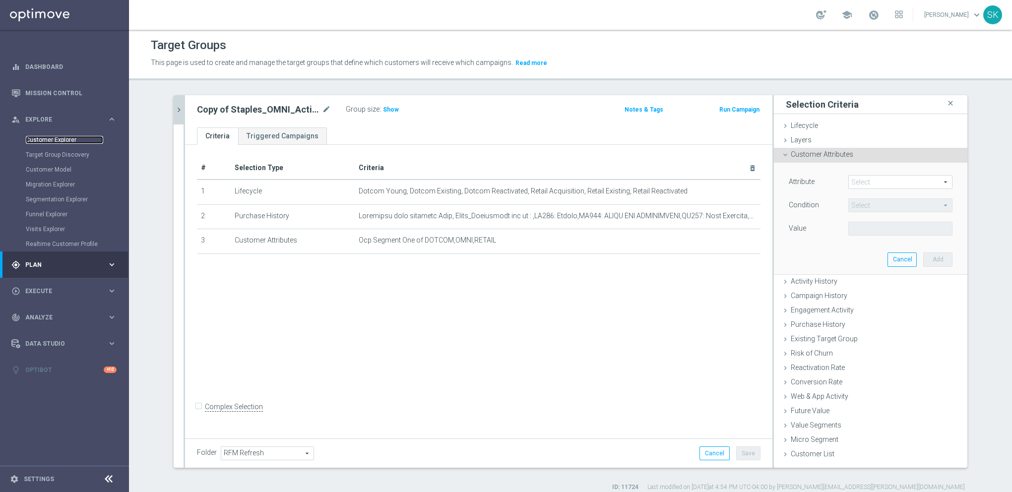
click at [44, 139] on link "Customer Explorer" at bounding box center [64, 140] width 77 height 8
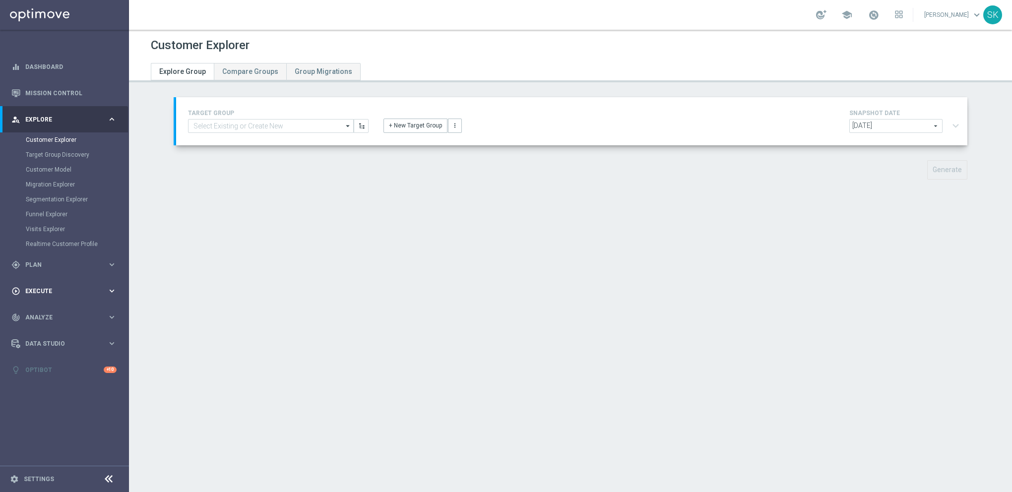
click at [43, 287] on div "play_circle_outline Execute" at bounding box center [59, 291] width 96 height 9
click at [44, 151] on div "gps_fixed Plan keyboard_arrow_right" at bounding box center [64, 145] width 128 height 26
click at [39, 169] on link "Target Groups" at bounding box center [64, 166] width 77 height 8
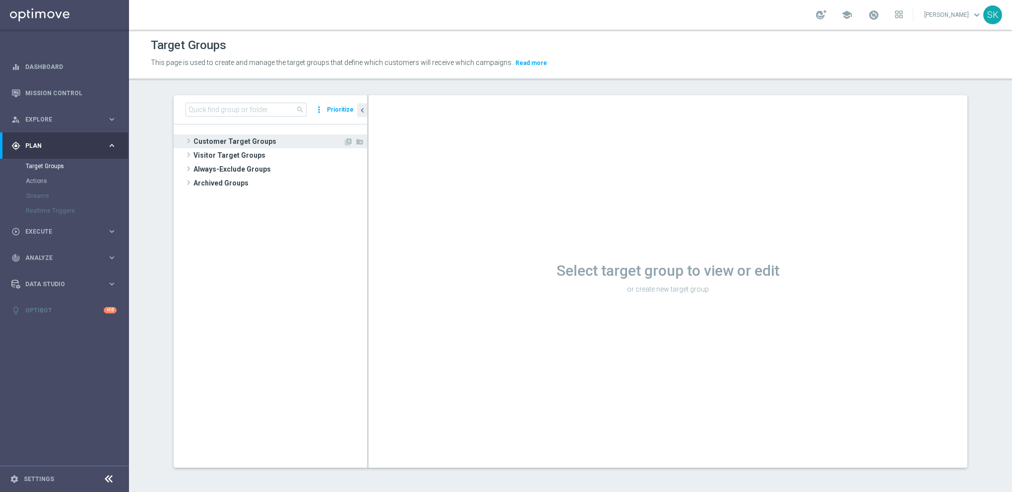
click at [215, 142] on span "Customer Target Groups" at bounding box center [268, 141] width 150 height 14
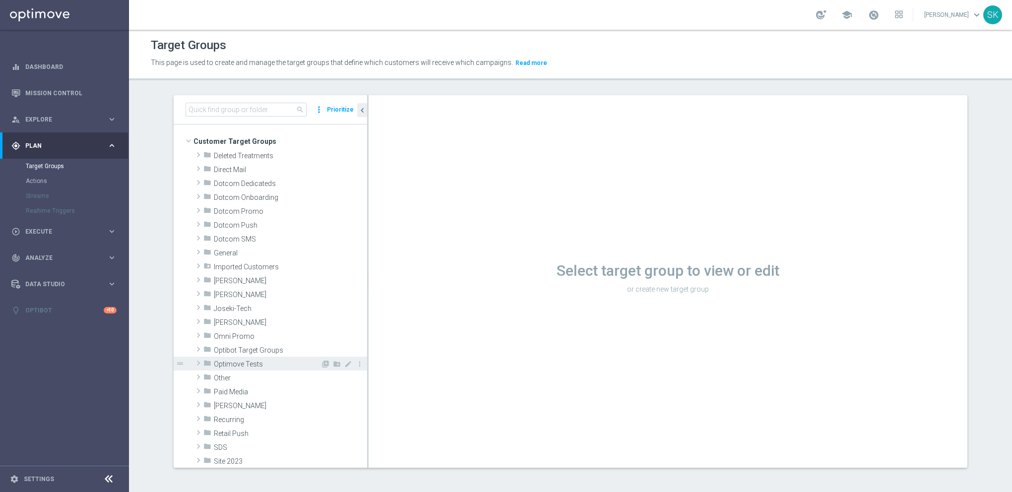
scroll to position [198, 0]
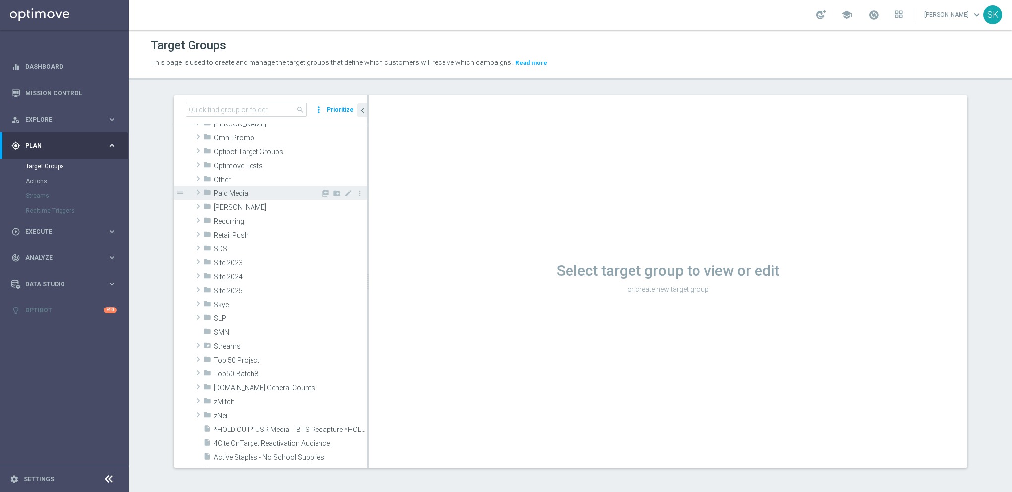
click at [221, 191] on span "Paid Media" at bounding box center [267, 194] width 107 height 8
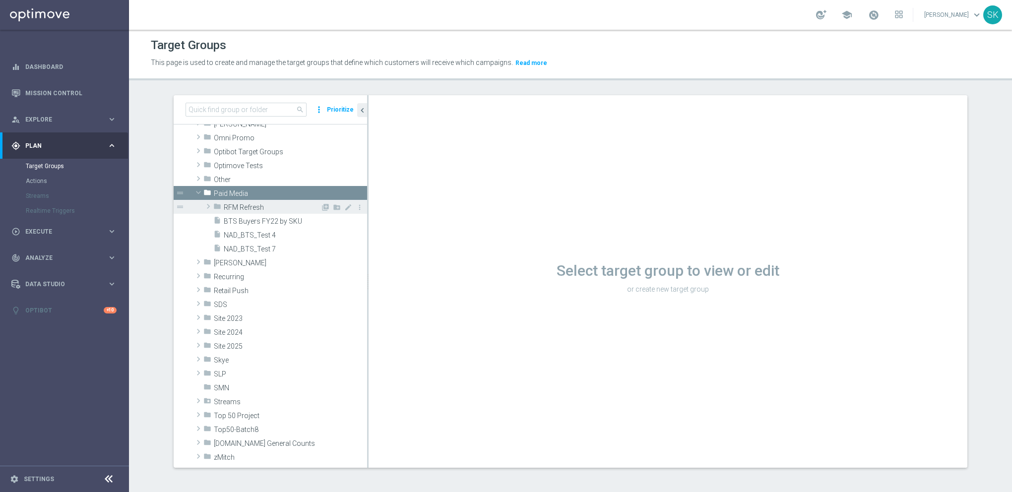
click at [269, 207] on span "RFM Refresh" at bounding box center [272, 207] width 97 height 8
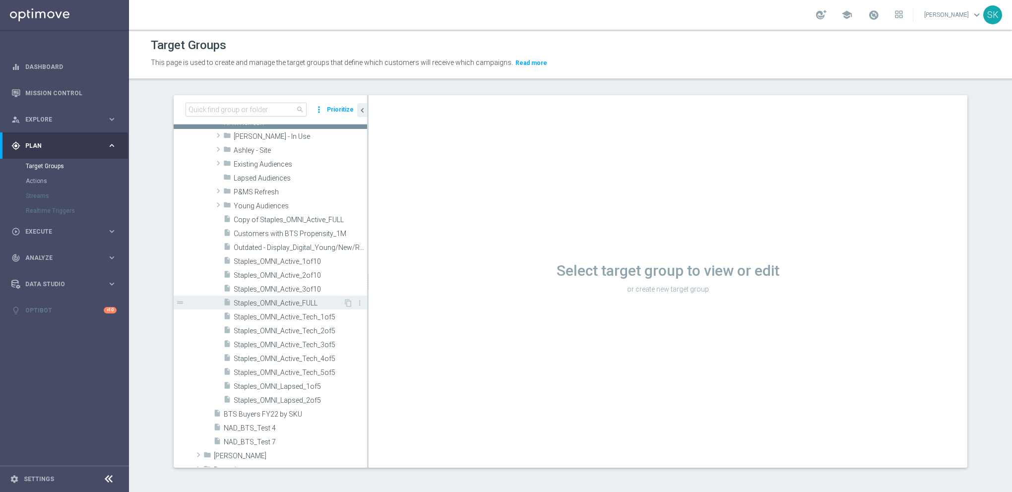
scroll to position [298, 0]
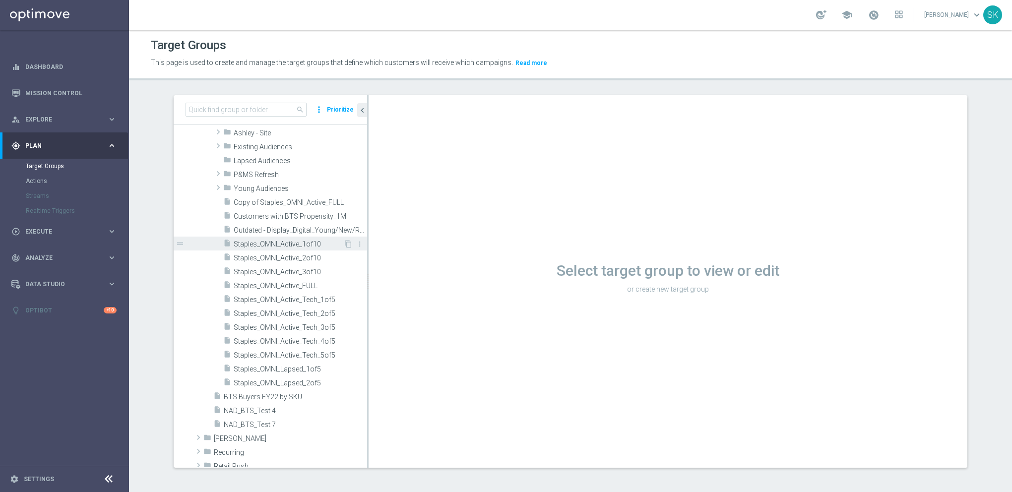
click at [283, 243] on span "Staples_OMNI_Active_1of10" at bounding box center [289, 244] width 110 height 8
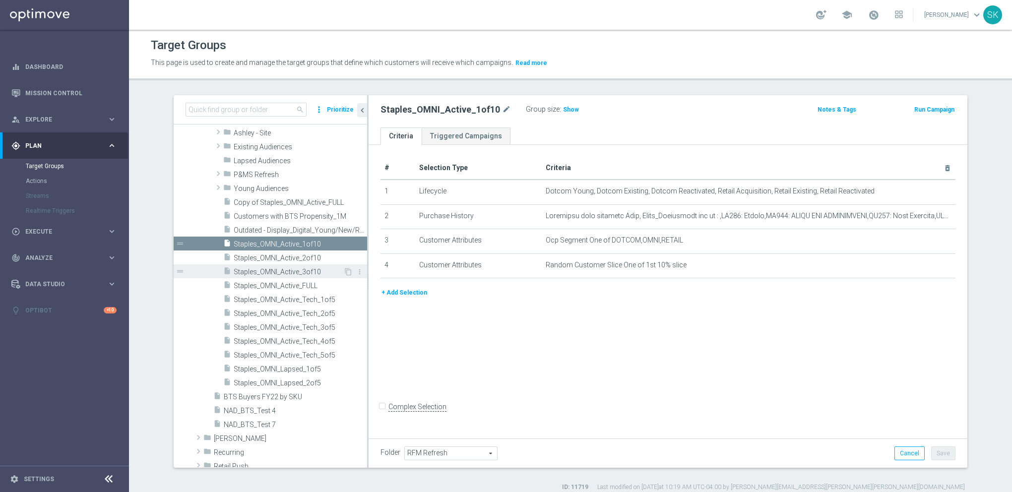
click at [286, 270] on span "Staples_OMNI_Active_3of10" at bounding box center [289, 272] width 110 height 8
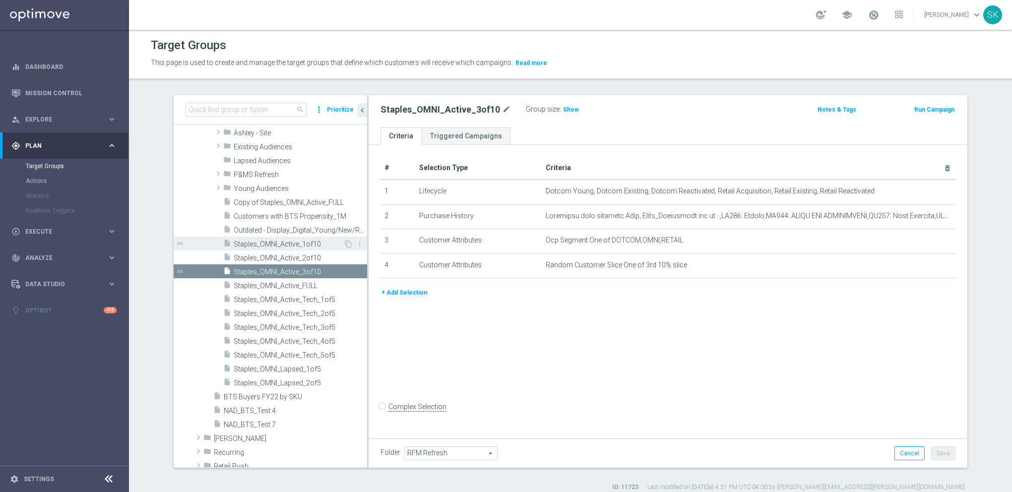
click at [289, 243] on span "Staples_OMNI_Active_1of10" at bounding box center [289, 244] width 110 height 8
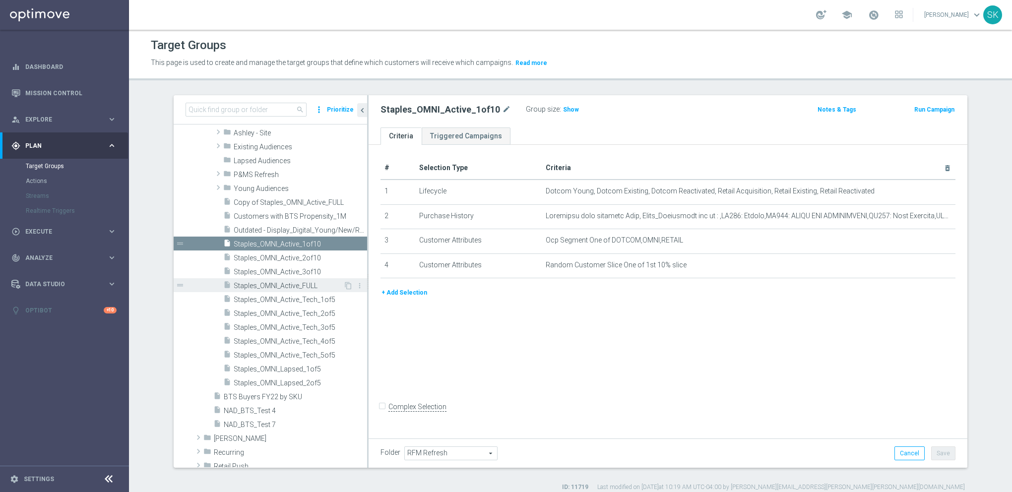
click at [285, 282] on span "Staples_OMNI_Active_FULL" at bounding box center [289, 286] width 110 height 8
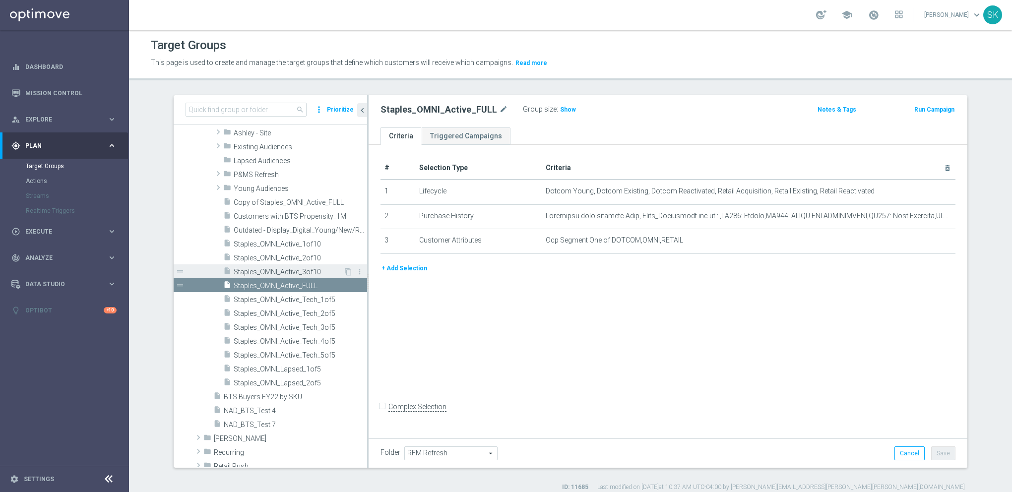
click at [285, 273] on span "Staples_OMNI_Active_3of10" at bounding box center [289, 272] width 110 height 8
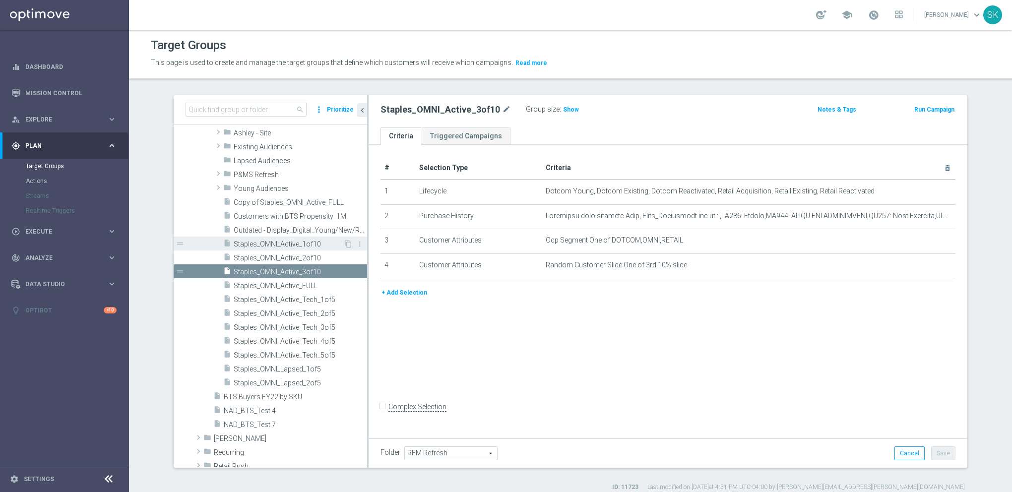
click at [290, 246] on span "Staples_OMNI_Active_1of10" at bounding box center [289, 244] width 110 height 8
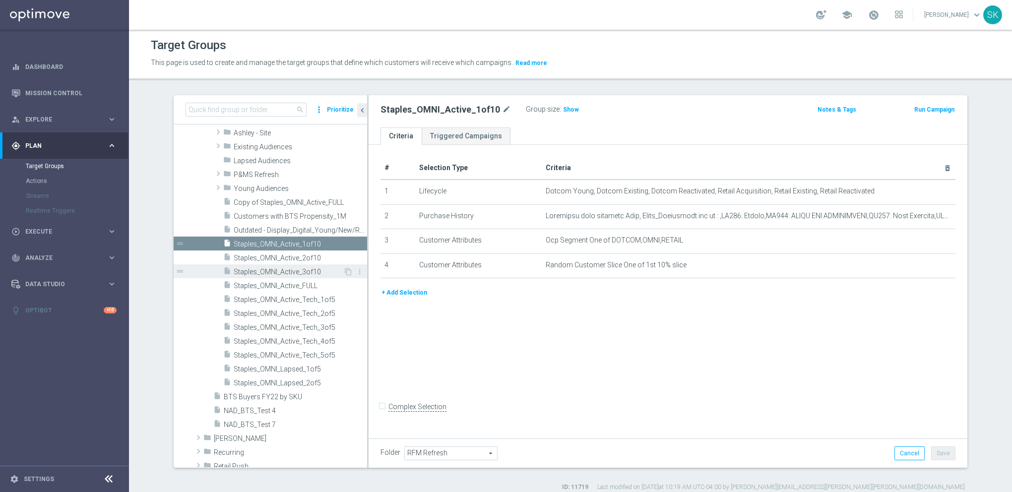
click at [290, 269] on span "Staples_OMNI_Active_3of10" at bounding box center [289, 272] width 110 height 8
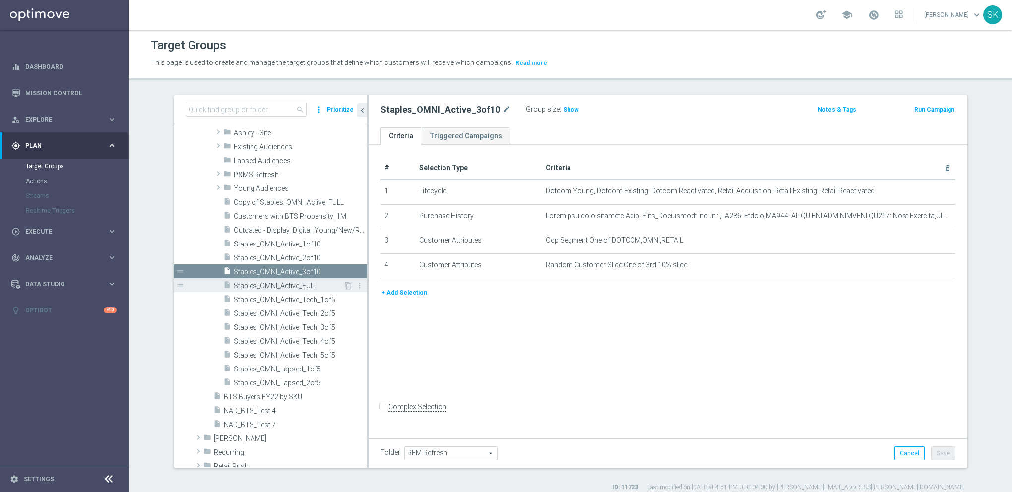
click at [295, 278] on div "insert_drive_file Staples_OMNI_Active_FULL" at bounding box center [283, 285] width 120 height 14
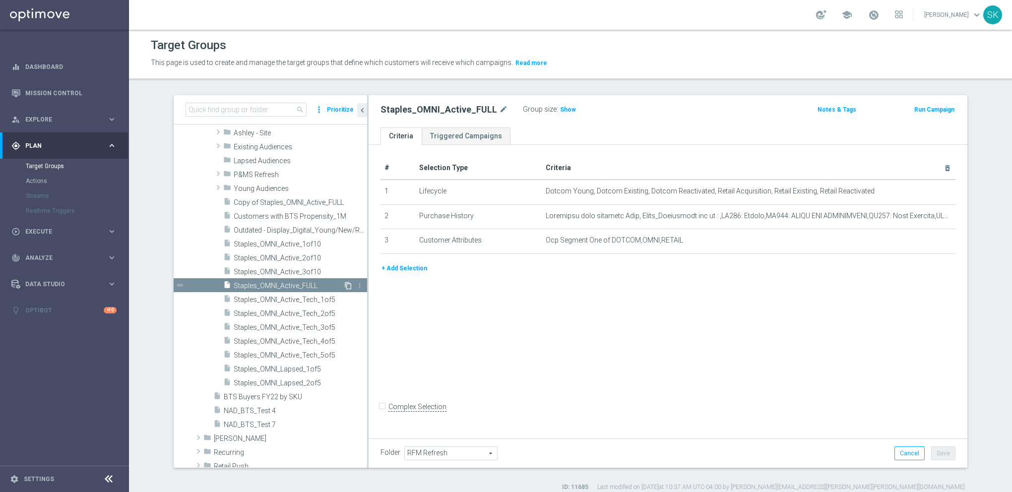
click at [344, 285] on icon "content_copy" at bounding box center [348, 286] width 8 height 8
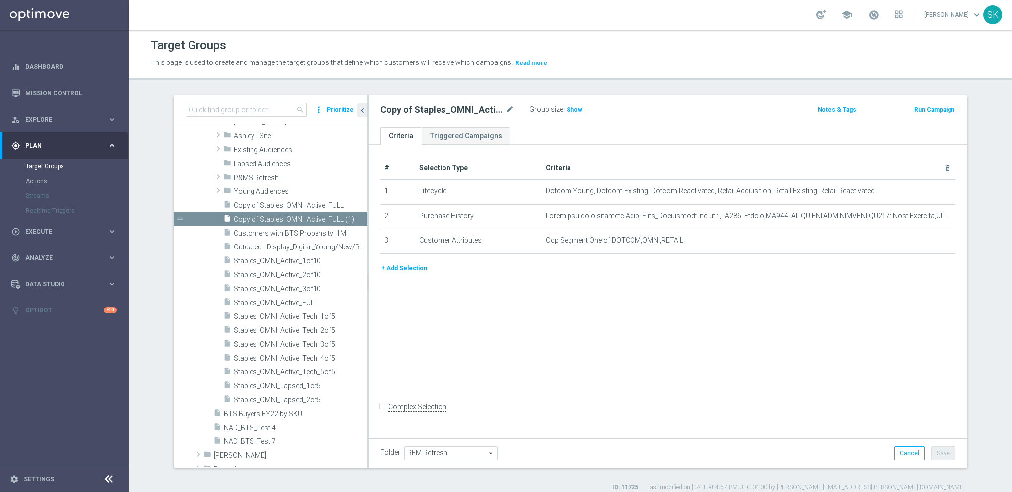
scroll to position [177, 0]
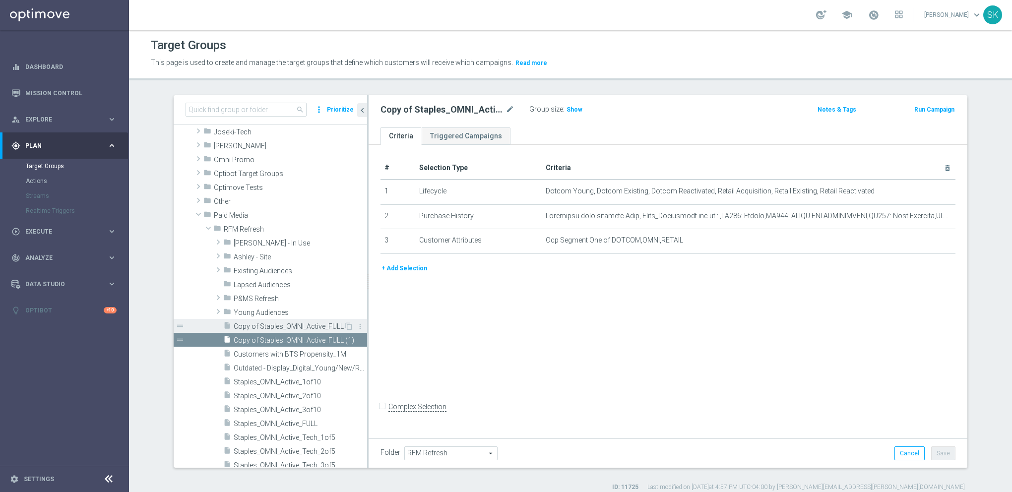
click at [307, 322] on span "Copy of Staples_OMNI_Active_FULL" at bounding box center [289, 326] width 110 height 8
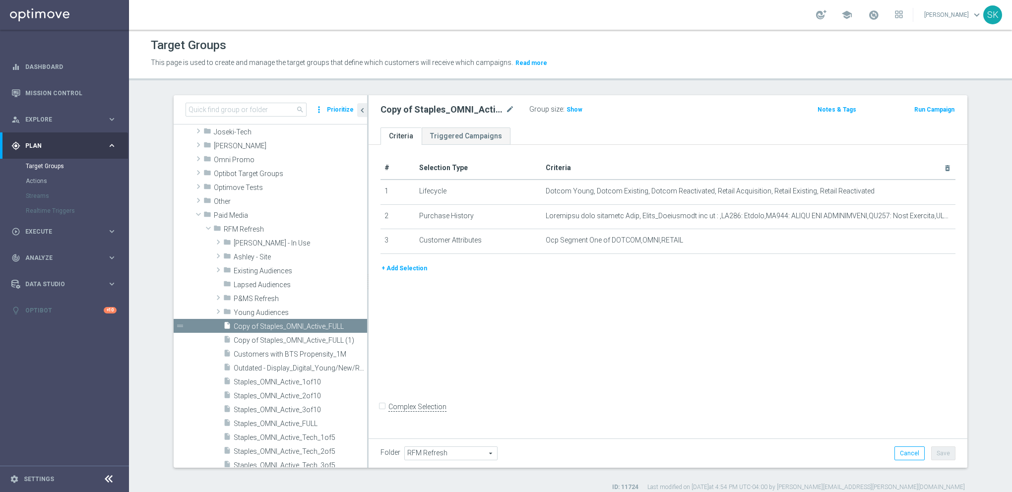
click at [400, 266] on button "+ Add Selection" at bounding box center [405, 268] width 48 height 11
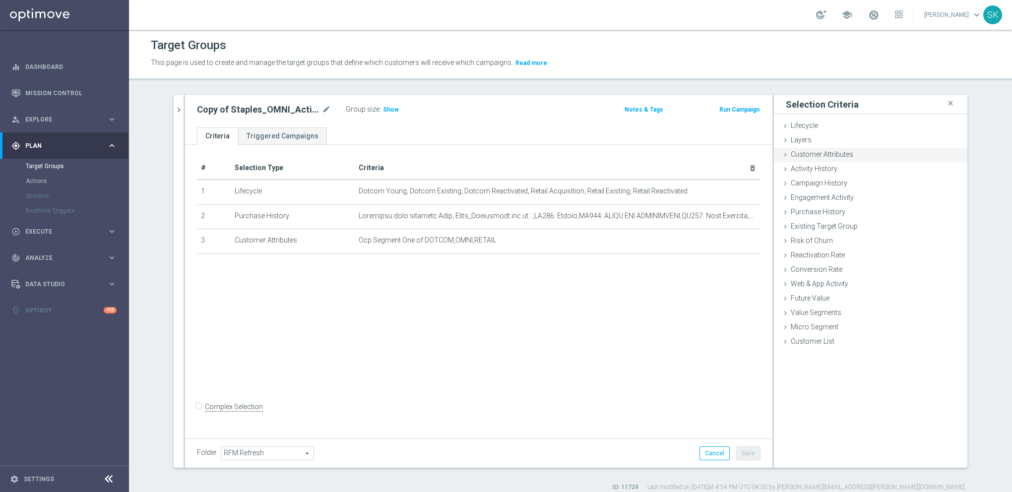
click at [804, 155] on span "Customer Attributes" at bounding box center [822, 154] width 63 height 8
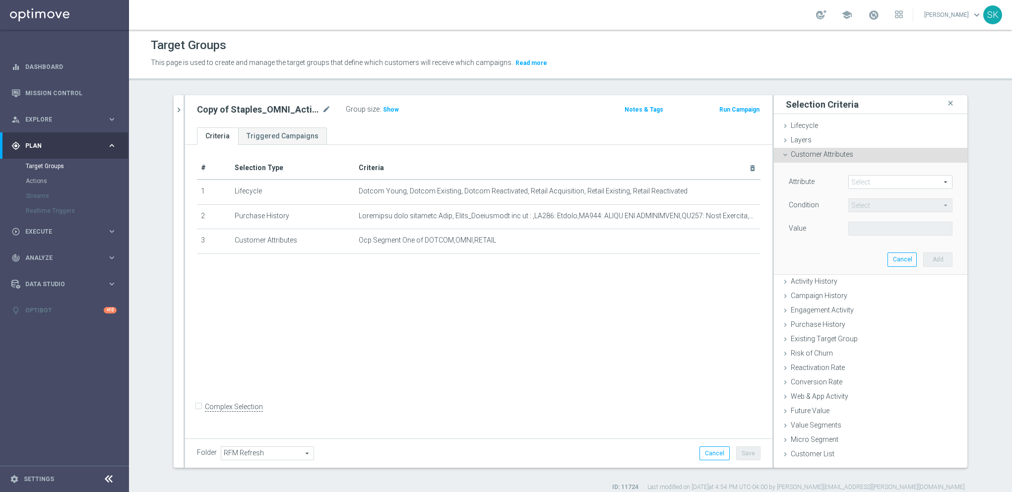
drag, startPoint x: 857, startPoint y: 177, endPoint x: 843, endPoint y: 184, distance: 15.5
click at [860, 177] on span at bounding box center [900, 182] width 103 height 13
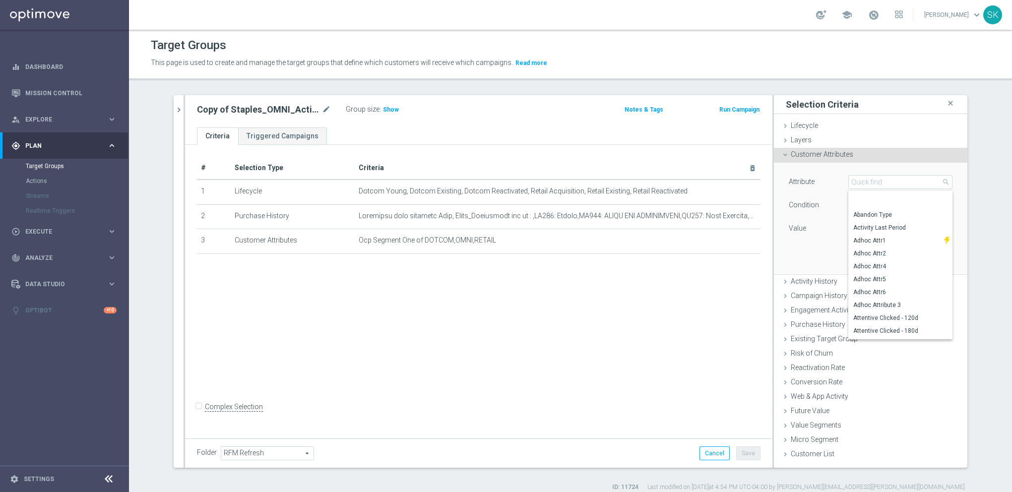
scroll to position [143, 0]
click at [874, 187] on input "search" at bounding box center [900, 182] width 104 height 14
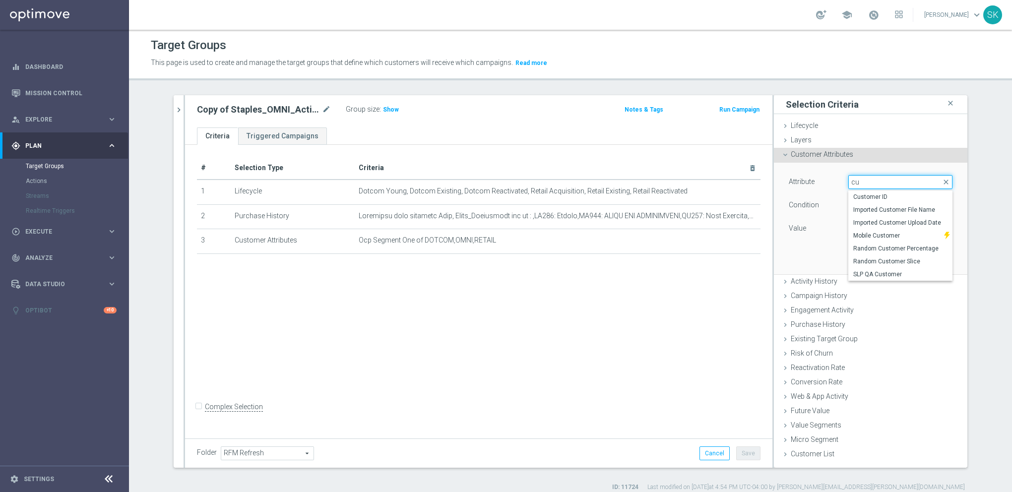
type input "c"
type input "sli"
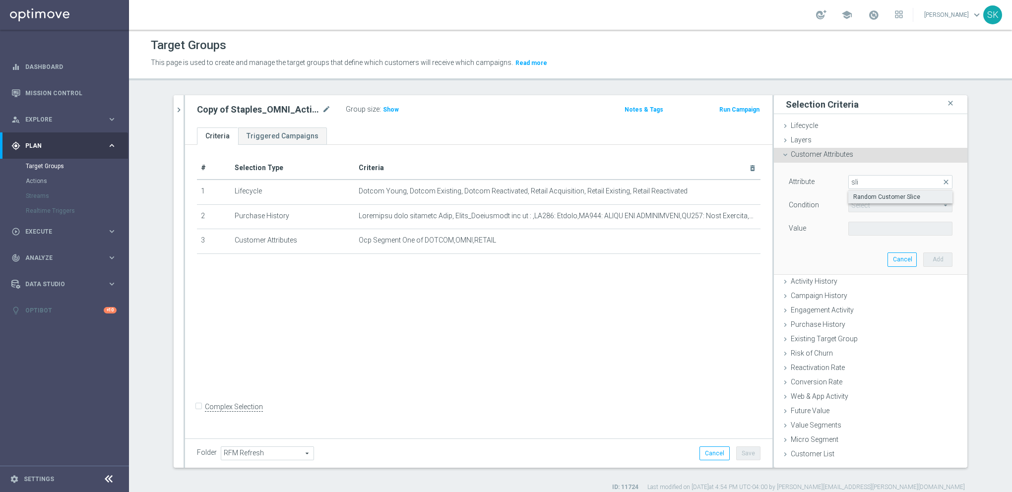
click at [899, 193] on span "Random Customer Slice" at bounding box center [900, 197] width 94 height 8
type input "Random Customer Slice"
click at [880, 204] on span "Equals" at bounding box center [900, 205] width 103 height 13
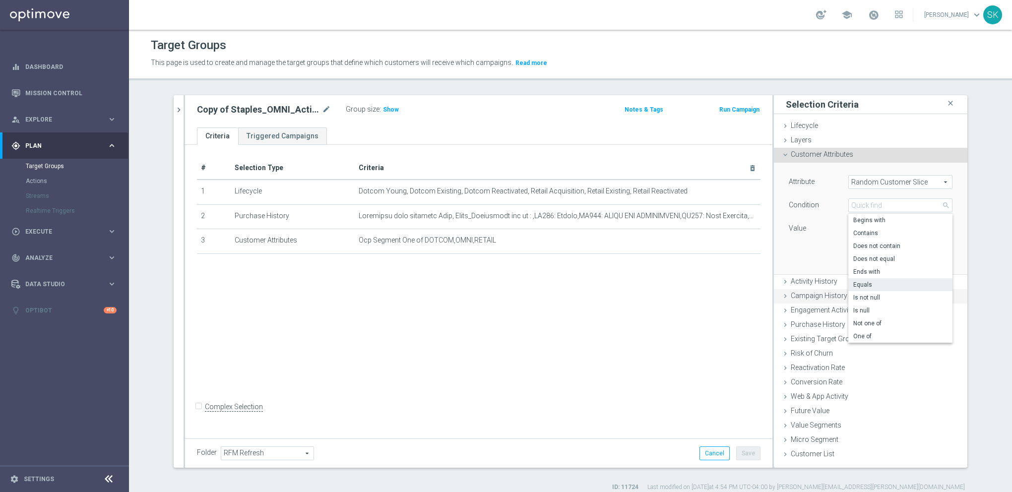
drag, startPoint x: 877, startPoint y: 334, endPoint x: 890, endPoint y: 294, distance: 42.5
click at [878, 334] on span "One of" at bounding box center [900, 336] width 94 height 8
type input "One of"
click at [870, 231] on span at bounding box center [900, 228] width 103 height 13
click at [851, 295] on div "4th 10% slice" at bounding box center [900, 295] width 104 height 13
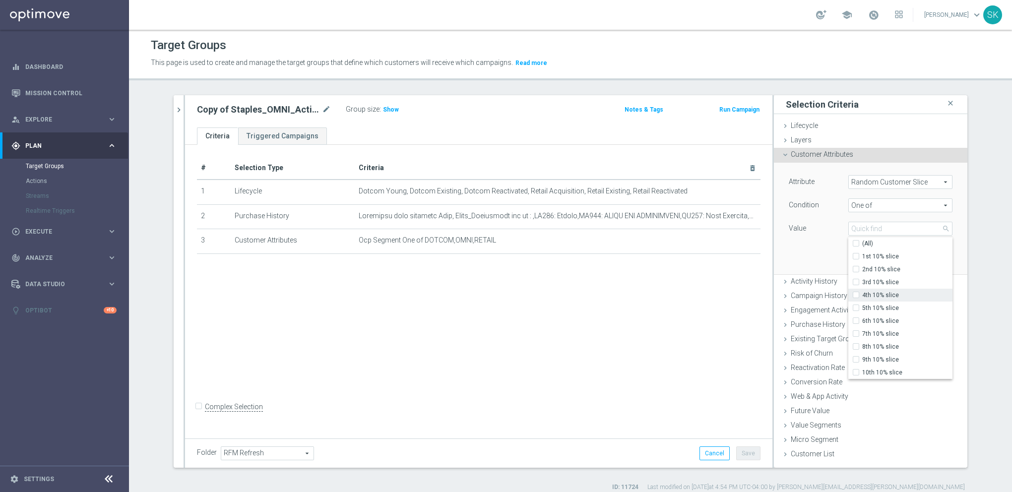
click at [856, 296] on input "4th 10% slice" at bounding box center [859, 295] width 6 height 6
checkbox input "true"
type input "4th 10% slice"
click at [819, 261] on div "Attribute Random Customer Slice Random Customer Slice arrow_drop_down search Co…" at bounding box center [870, 218] width 179 height 111
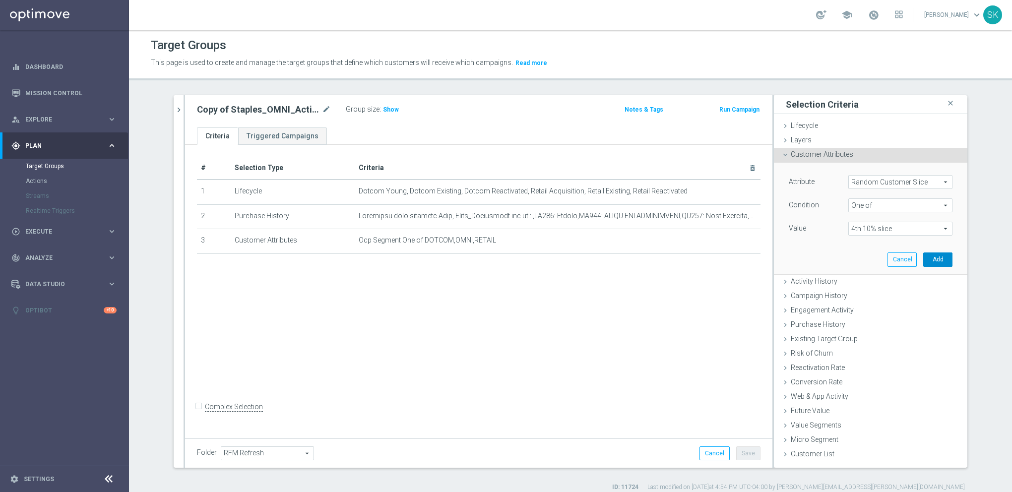
click at [944, 255] on button "Add" at bounding box center [937, 260] width 29 height 14
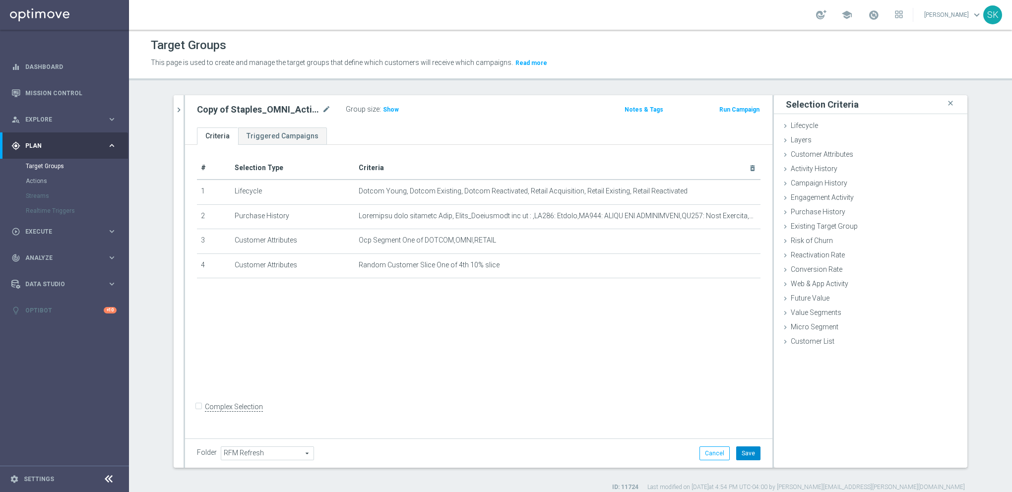
drag, startPoint x: 745, startPoint y: 457, endPoint x: 695, endPoint y: 472, distance: 52.7
click at [745, 458] on button "Save" at bounding box center [748, 453] width 24 height 14
click at [324, 107] on icon "mode_edit" at bounding box center [326, 110] width 9 height 12
click at [332, 124] on div "Copy of Staples_OMNI_Active_FULL Group size : Show Notes & Tags Run Campaign" at bounding box center [478, 111] width 587 height 32
click at [175, 106] on icon "chevron_right" at bounding box center [178, 109] width 9 height 9
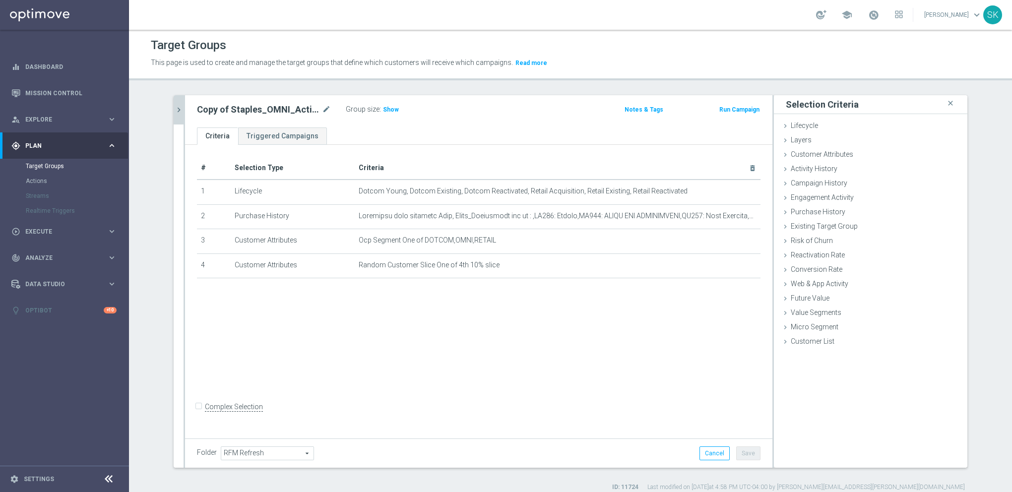
scroll to position [163, 0]
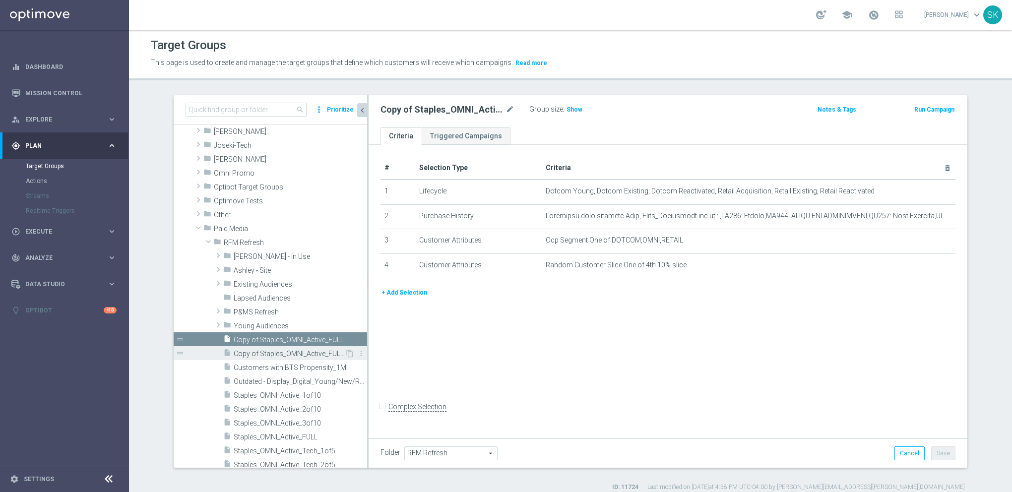
click at [300, 350] on span "Copy of Staples_OMNI_Active_FULL (1)" at bounding box center [289, 354] width 111 height 8
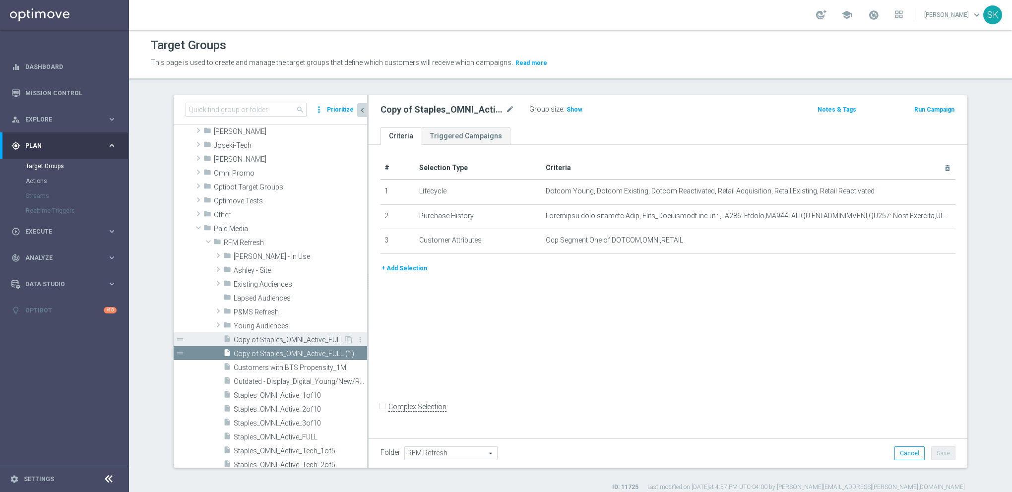
click at [246, 342] on span "Copy of Staples_OMNI_Active_FULL" at bounding box center [289, 340] width 110 height 8
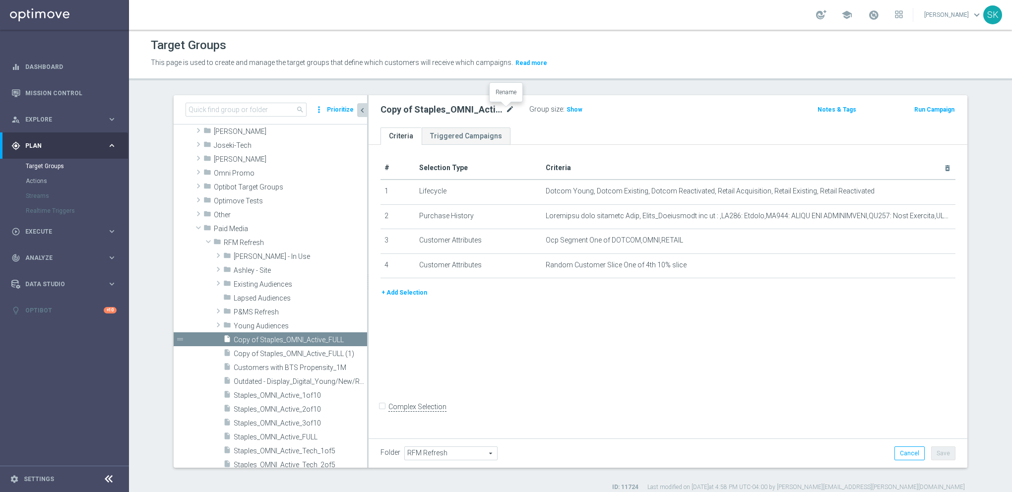
click at [507, 107] on icon "mode_edit" at bounding box center [510, 110] width 9 height 12
click at [391, 110] on input "Copy of Staples_OMNI_Active_FULL" at bounding box center [448, 111] width 134 height 14
drag, startPoint x: 406, startPoint y: 110, endPoint x: 336, endPoint y: 118, distance: 70.0
click at [336, 118] on as-split "search more_vert Prioritize Customer Target Groups library_add create_new_folder" at bounding box center [571, 281] width 794 height 373
drag, startPoint x: 449, startPoint y: 109, endPoint x: 491, endPoint y: 105, distance: 42.4
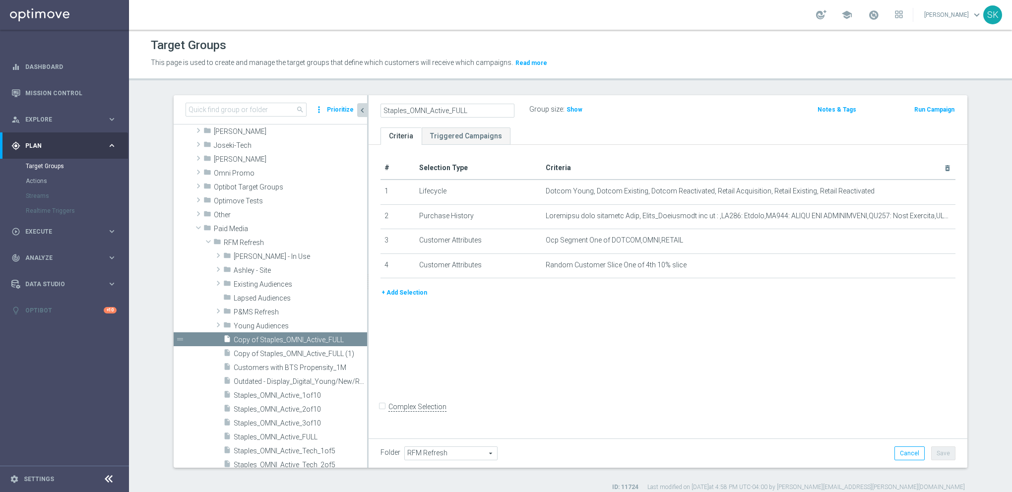
click at [491, 105] on input "Staples_OMNI_Active_FULL" at bounding box center [448, 111] width 134 height 14
type input "Staples_OMNI_Active_4of10"
click at [287, 353] on span "Copy of Staples_OMNI_Active_FULL (1)" at bounding box center [289, 354] width 111 height 8
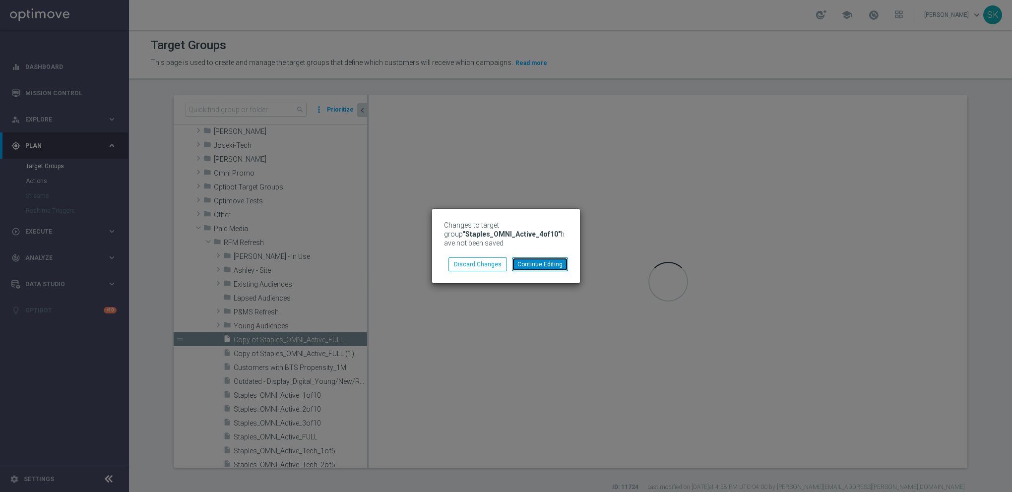
drag, startPoint x: 536, startPoint y: 265, endPoint x: 514, endPoint y: 328, distance: 66.7
click at [536, 266] on button "Continue Editing" at bounding box center [540, 264] width 56 height 14
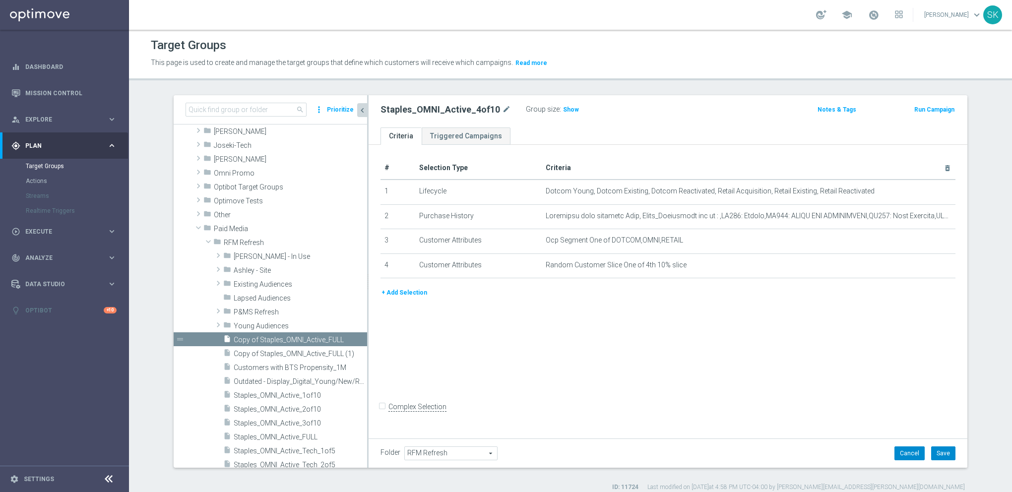
drag, startPoint x: 941, startPoint y: 449, endPoint x: 910, endPoint y: 452, distance: 30.5
click at [940, 449] on button "Save" at bounding box center [943, 453] width 24 height 14
drag, startPoint x: 276, startPoint y: 349, endPoint x: 322, endPoint y: 386, distance: 59.3
click at [277, 350] on span "Copy of Staples_OMNI_Active_FULL (1)" at bounding box center [300, 354] width 133 height 8
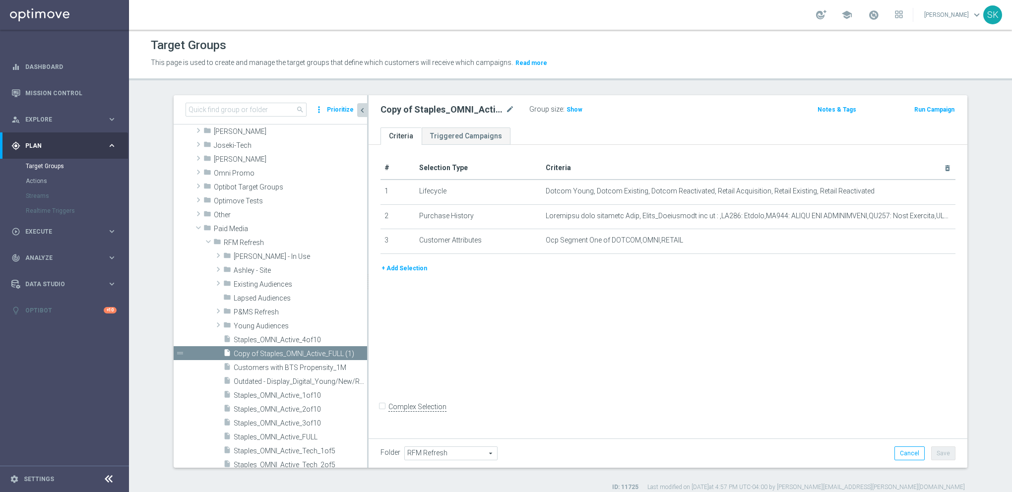
click at [394, 269] on button "+ Add Selection" at bounding box center [405, 268] width 48 height 11
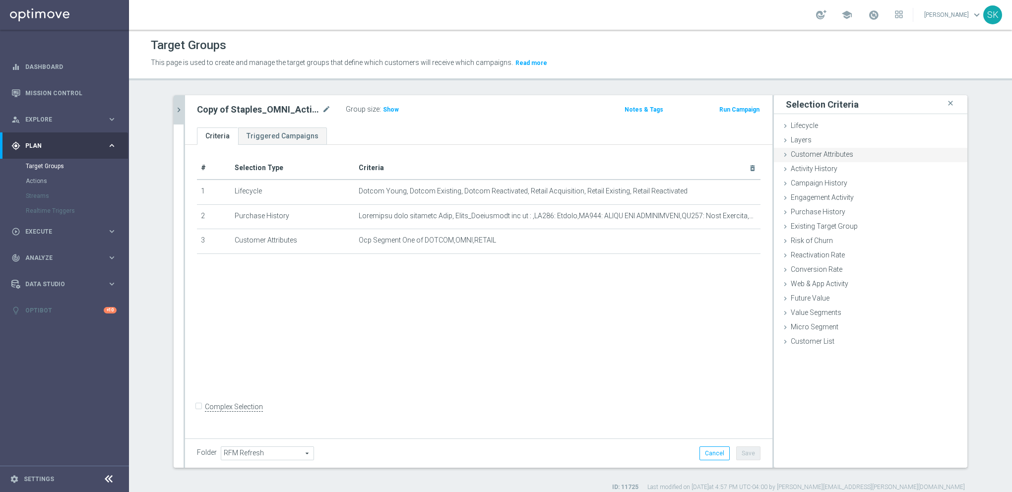
click at [818, 155] on span "Customer Attributes" at bounding box center [822, 154] width 63 height 8
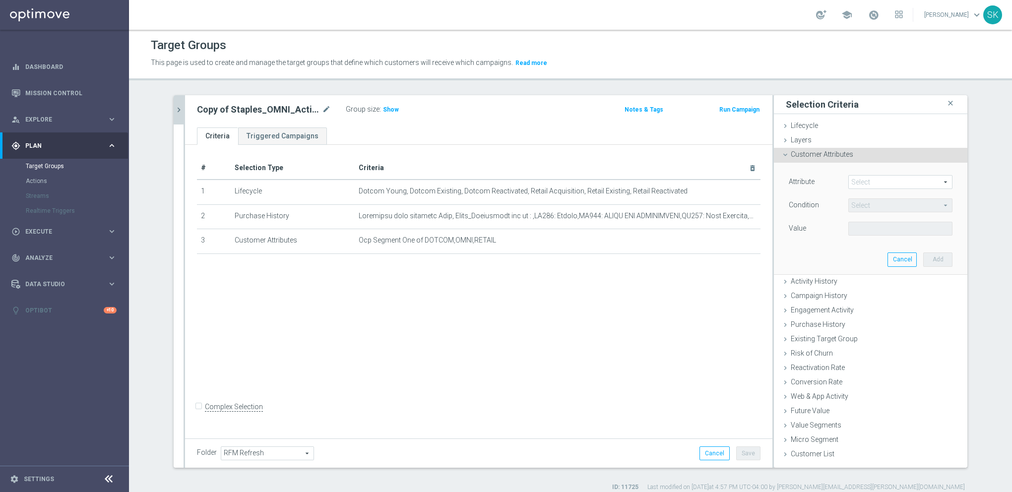
click at [863, 180] on span at bounding box center [900, 182] width 103 height 13
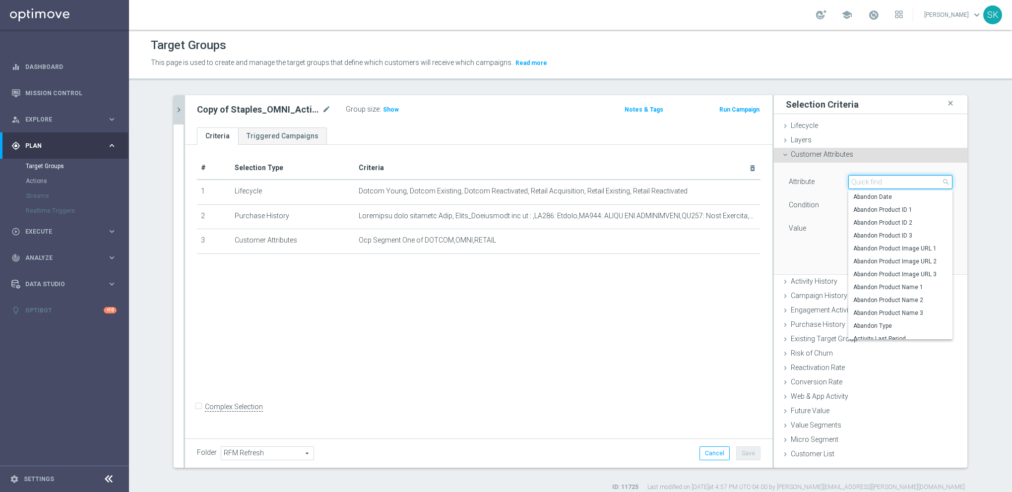
click at [861, 187] on input "search" at bounding box center [900, 182] width 104 height 14
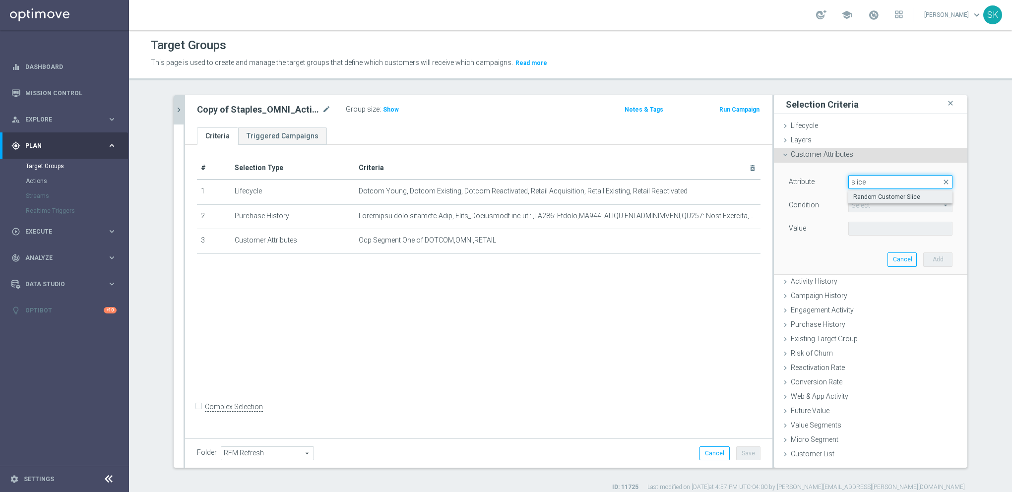
type input "slice"
click at [891, 191] on label "Random Customer Slice" at bounding box center [900, 197] width 104 height 13
type input "Random Customer Slice"
click at [861, 208] on span "Equals" at bounding box center [900, 205] width 103 height 13
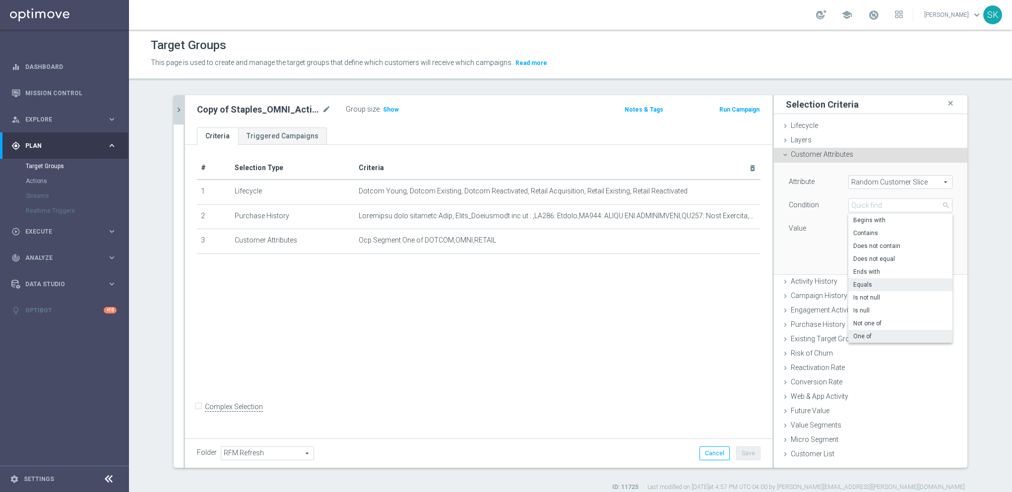
click at [881, 333] on span "One of" at bounding box center [900, 336] width 94 height 8
type input "One of"
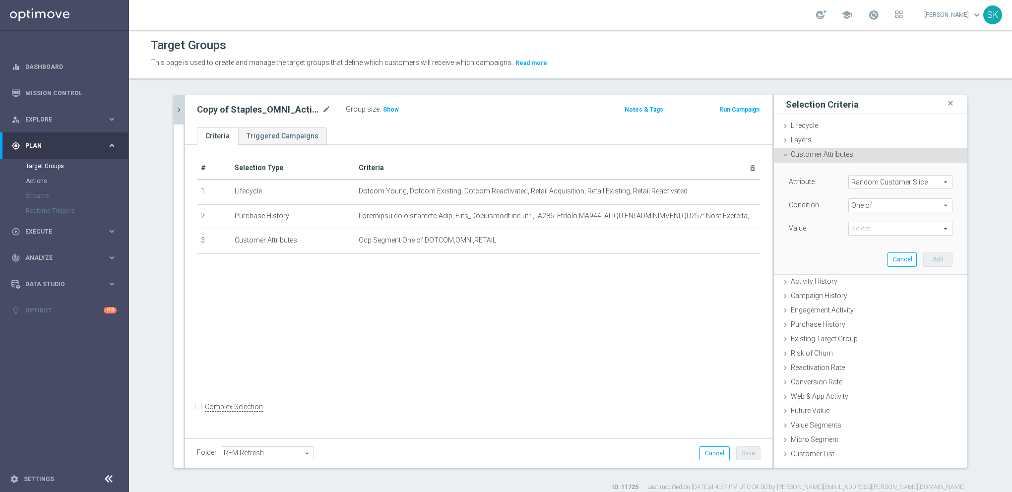
click at [877, 227] on span at bounding box center [900, 228] width 103 height 13
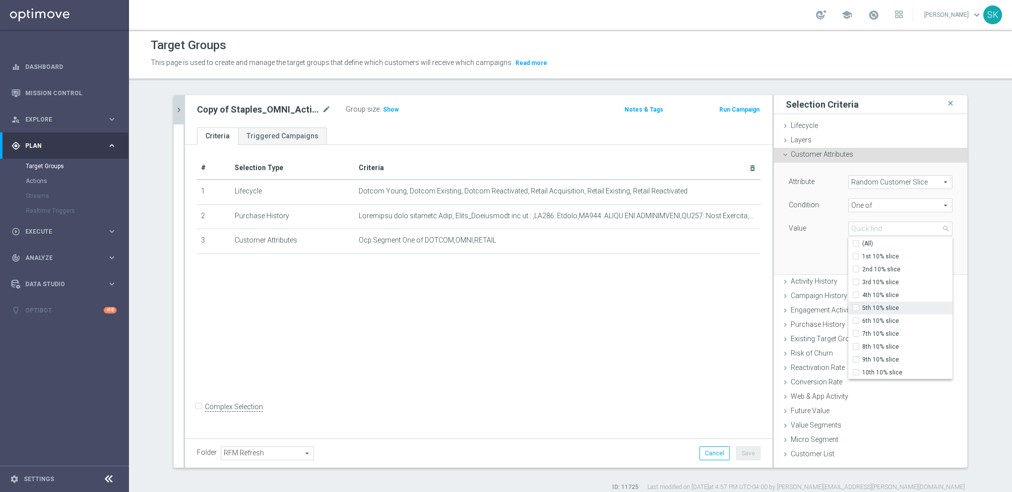
click at [856, 307] on input "5th 10% slice" at bounding box center [859, 308] width 6 height 6
checkbox input "true"
type input "5th 10% slice"
click at [808, 260] on div "Attribute Random Customer Slice Random Customer Slice arrow_drop_down search Co…" at bounding box center [870, 218] width 179 height 111
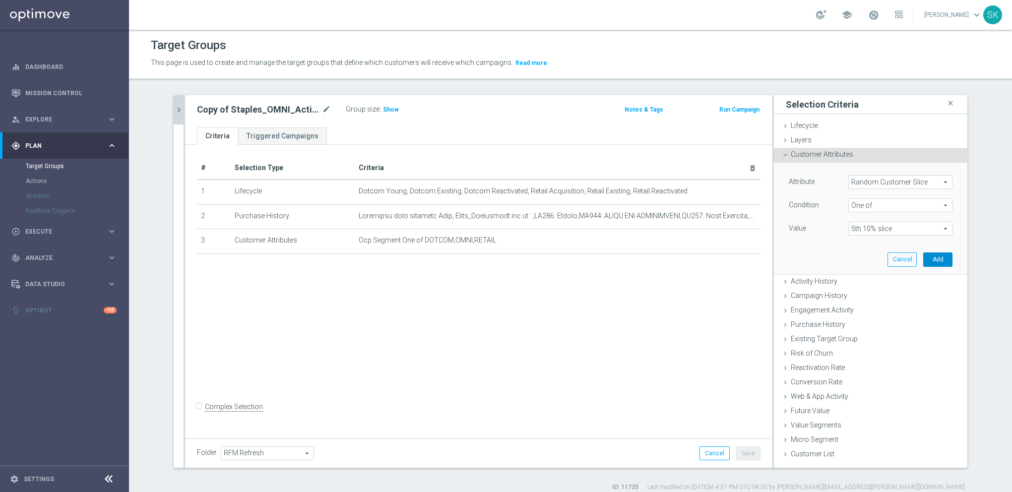
click at [931, 258] on button "Add" at bounding box center [937, 260] width 29 height 14
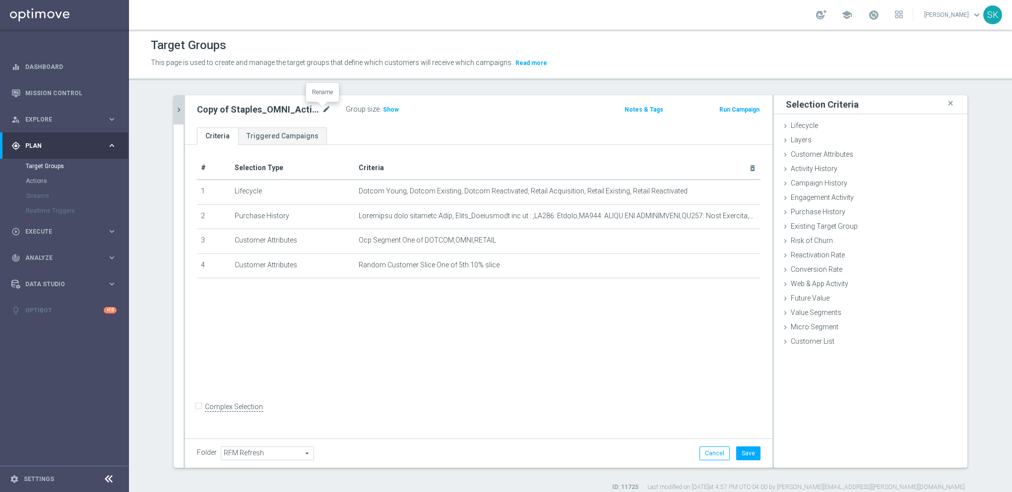
click at [322, 111] on icon "mode_edit" at bounding box center [326, 110] width 9 height 12
drag, startPoint x: 222, startPoint y: 108, endPoint x: 153, endPoint y: 99, distance: 70.0
click at [155, 101] on div "search more_vert Prioritize Customer Target Groups library_add create_new_folder" at bounding box center [570, 293] width 833 height 396
drag, startPoint x: 263, startPoint y: 112, endPoint x: 315, endPoint y: 101, distance: 52.7
click at [315, 101] on div "Staples_OMNI_Active_FULL (1) Group size : Show Notes & Tags Run Campaign" at bounding box center [478, 111] width 587 height 32
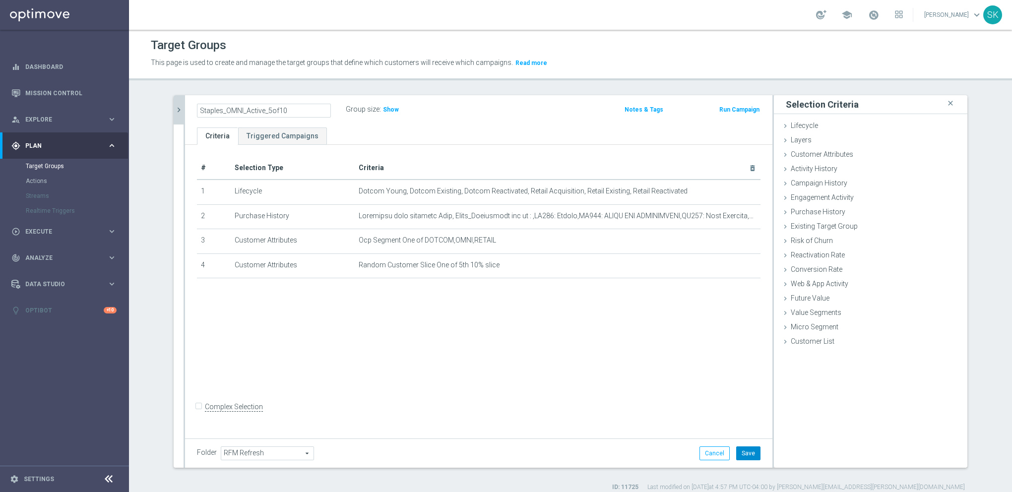
type input "Staples_OMNI_Active_5of10"
click at [747, 454] on button "Save" at bounding box center [748, 453] width 24 height 14
drag, startPoint x: 175, startPoint y: 112, endPoint x: 316, endPoint y: 274, distance: 215.2
click at [175, 112] on icon "chevron_right" at bounding box center [178, 109] width 9 height 9
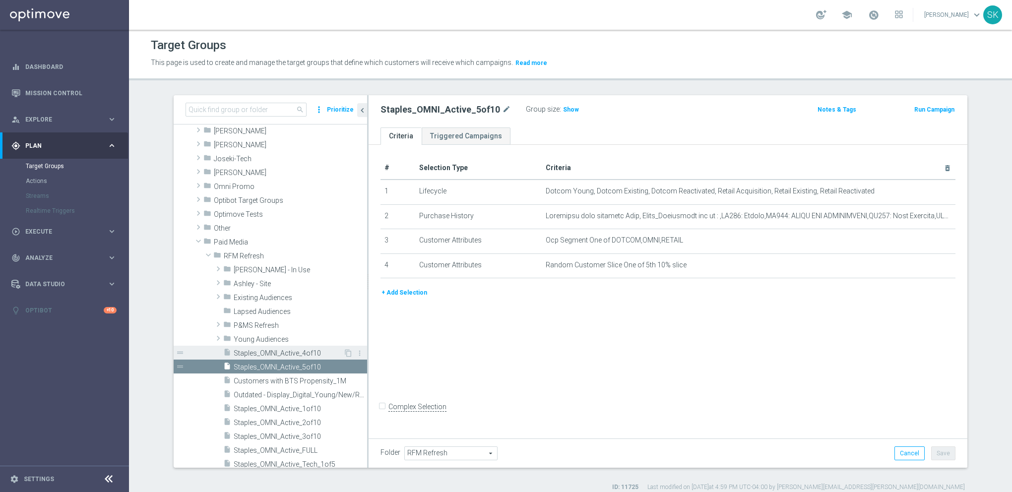
drag, startPoint x: 298, startPoint y: 350, endPoint x: 309, endPoint y: 359, distance: 13.8
click at [298, 350] on span "Staples_OMNI_Active_4of10" at bounding box center [289, 353] width 110 height 8
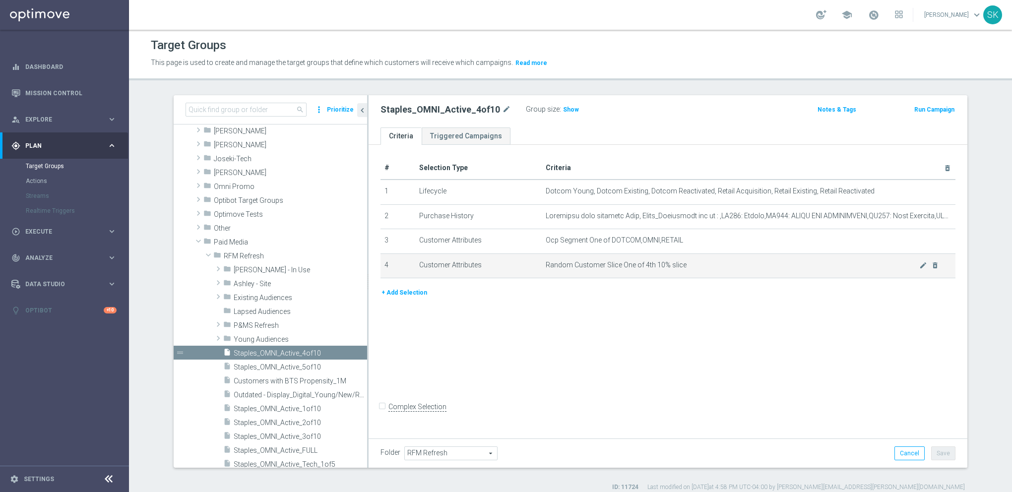
drag, startPoint x: 557, startPoint y: 108, endPoint x: 565, endPoint y: 256, distance: 148.6
click at [563, 109] on span "Show" at bounding box center [571, 109] width 16 height 7
click at [571, 108] on span "913,387" at bounding box center [576, 110] width 24 height 9
drag, startPoint x: 273, startPoint y: 365, endPoint x: 377, endPoint y: 403, distance: 110.3
click at [274, 365] on span "Staples_OMNI_Active_5of10" at bounding box center [300, 367] width 133 height 8
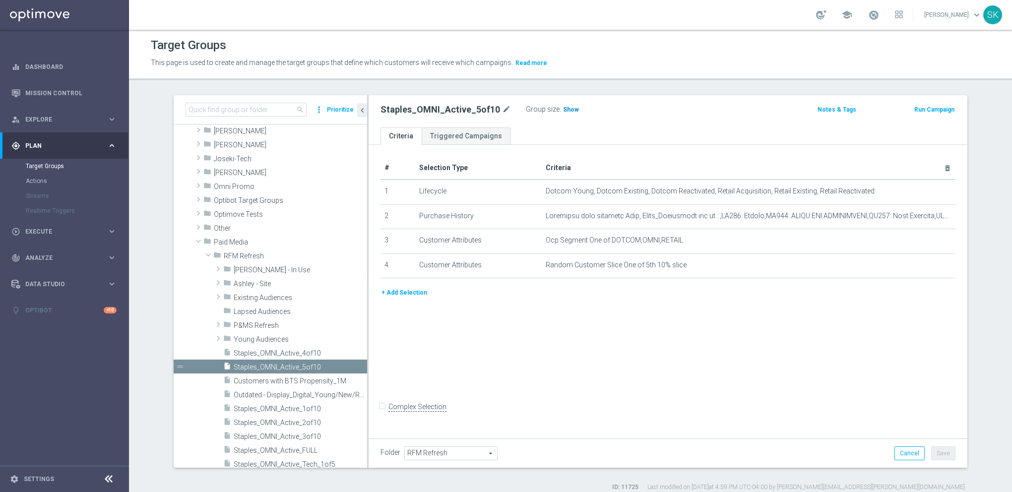
click at [563, 111] on span "Show" at bounding box center [571, 109] width 16 height 7
click at [564, 110] on span "913,969" at bounding box center [576, 110] width 24 height 9
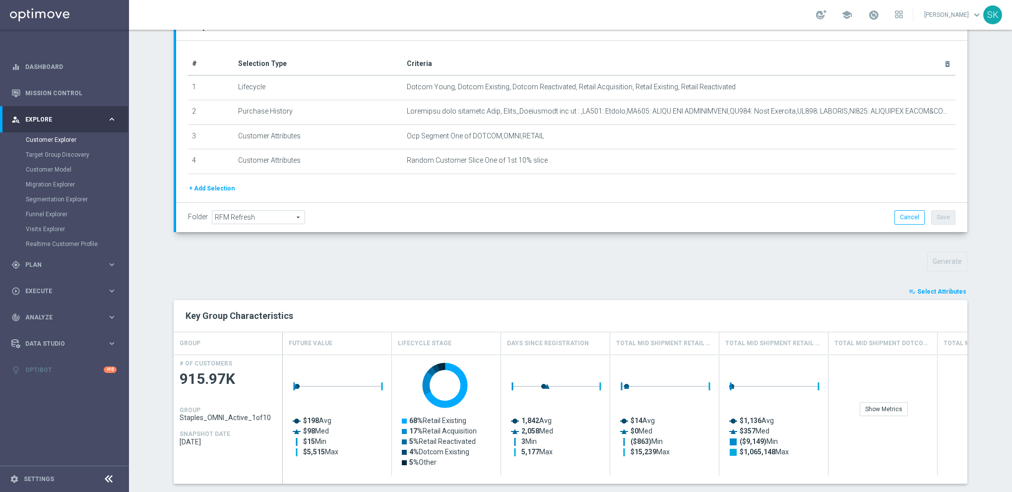
scroll to position [248, 0]
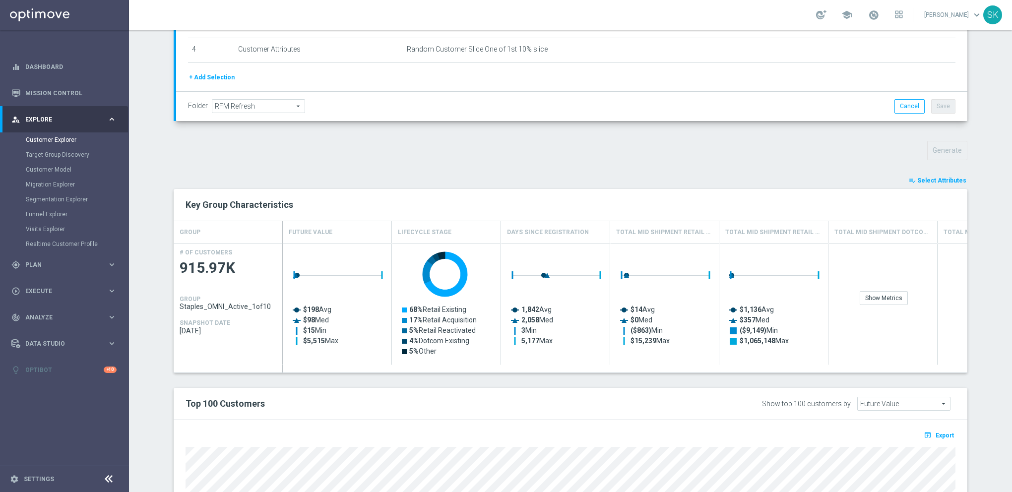
drag, startPoint x: 939, startPoint y: 181, endPoint x: 846, endPoint y: 265, distance: 125.4
click at [938, 183] on span "Select Attributes" at bounding box center [941, 180] width 49 height 7
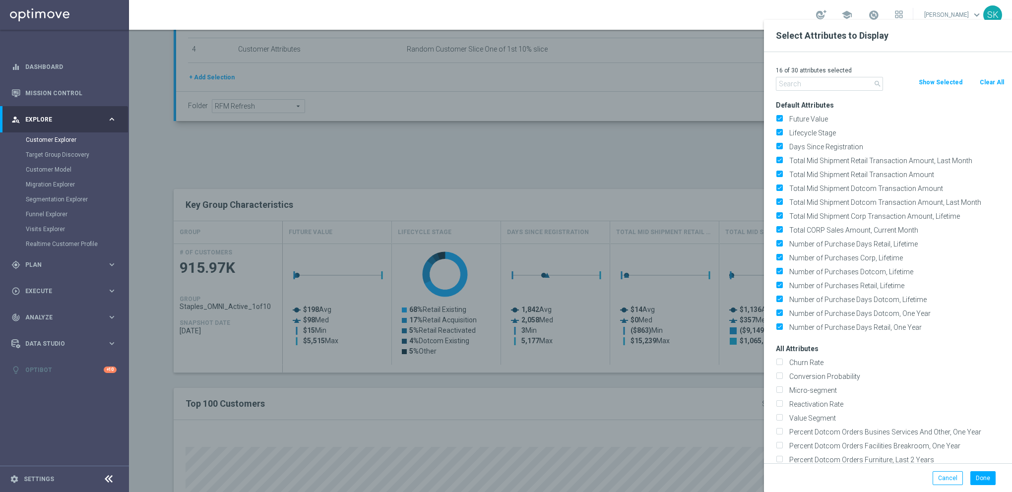
click at [991, 78] on button "Clear All" at bounding box center [992, 82] width 26 height 11
checkbox input "false"
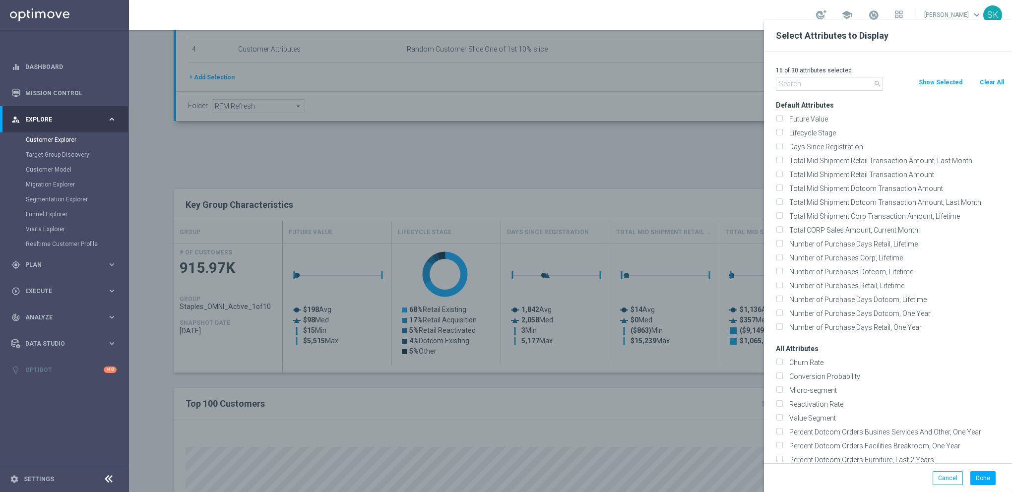
checkbox input "false"
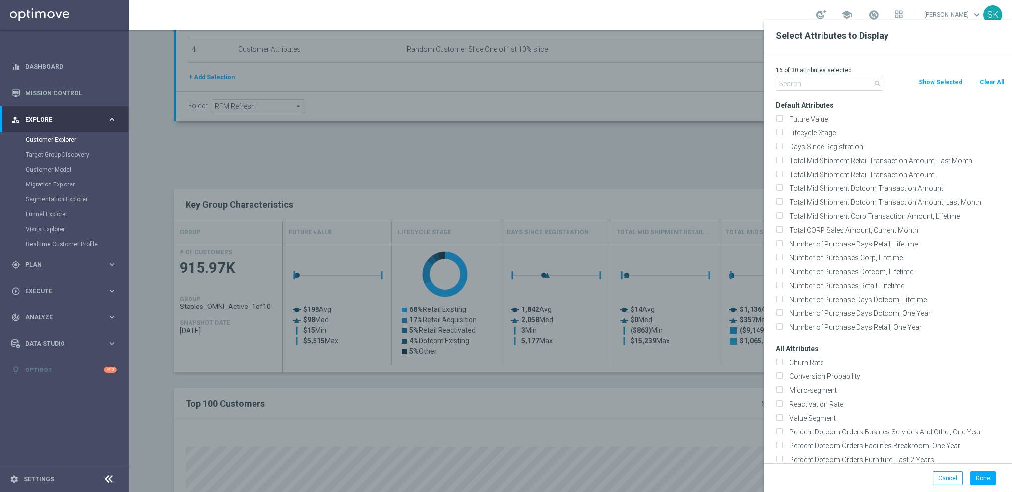
checkbox input "false"
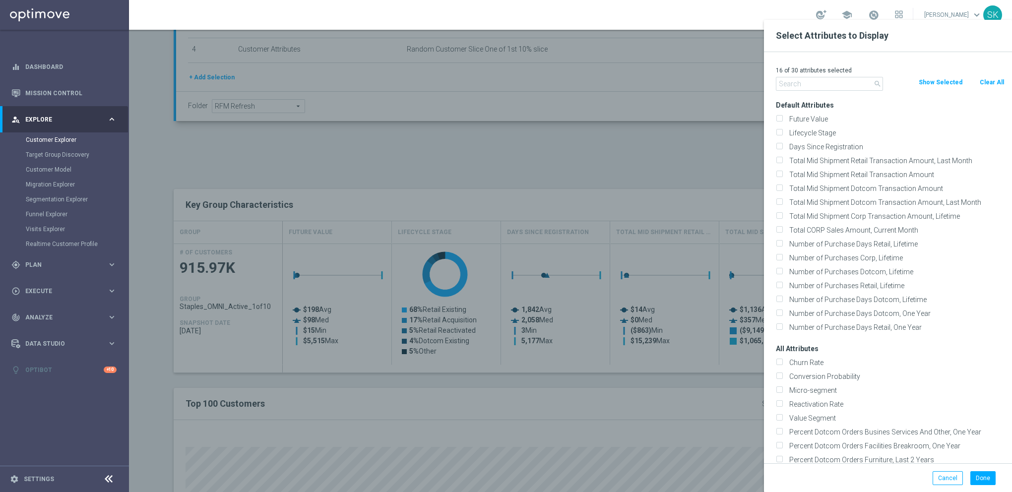
checkbox input "false"
click at [829, 82] on input "text" at bounding box center [829, 84] width 107 height 14
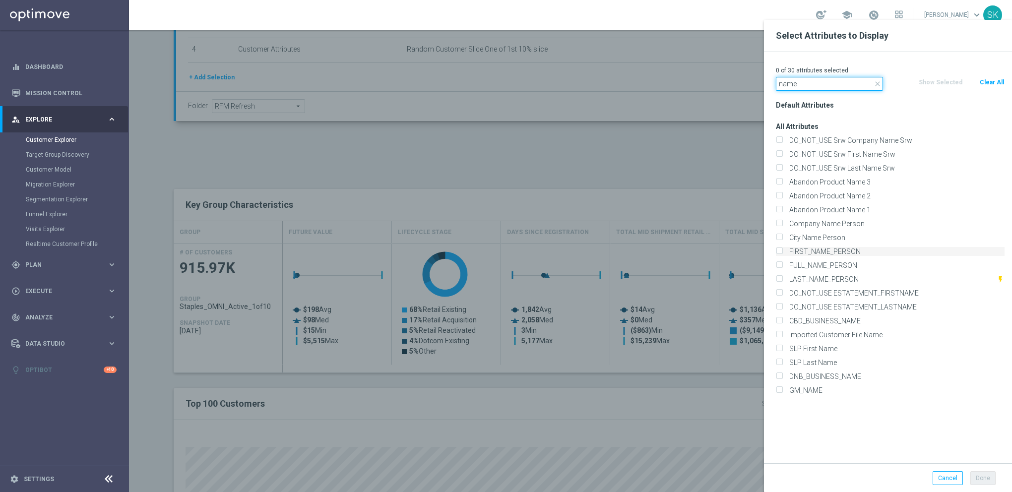
type input "name"
click at [781, 254] on input "FIRST_NAME_PERSON" at bounding box center [779, 253] width 6 height 6
checkbox input "true"
click at [781, 282] on input "LAST_NAME_PERSON" at bounding box center [779, 280] width 6 height 6
checkbox input "true"
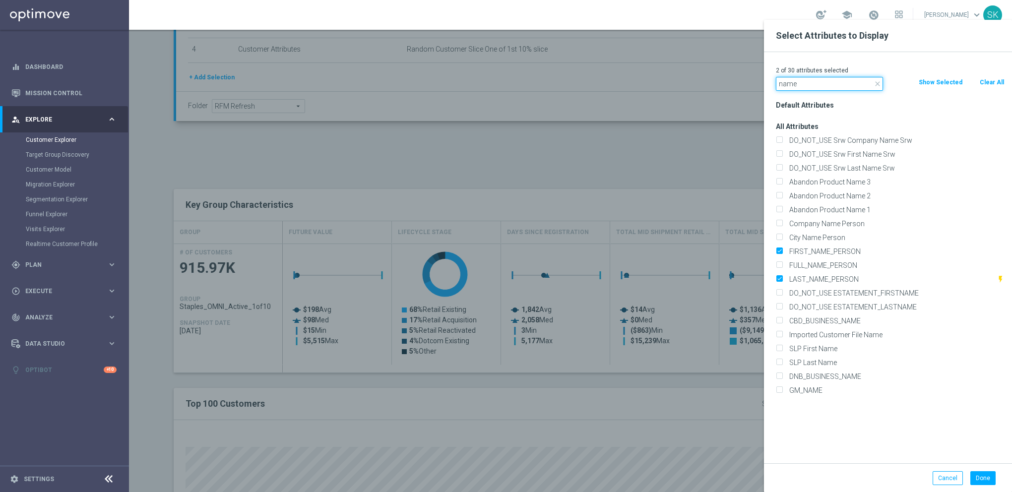
click at [812, 87] on input "name" at bounding box center [829, 84] width 107 height 14
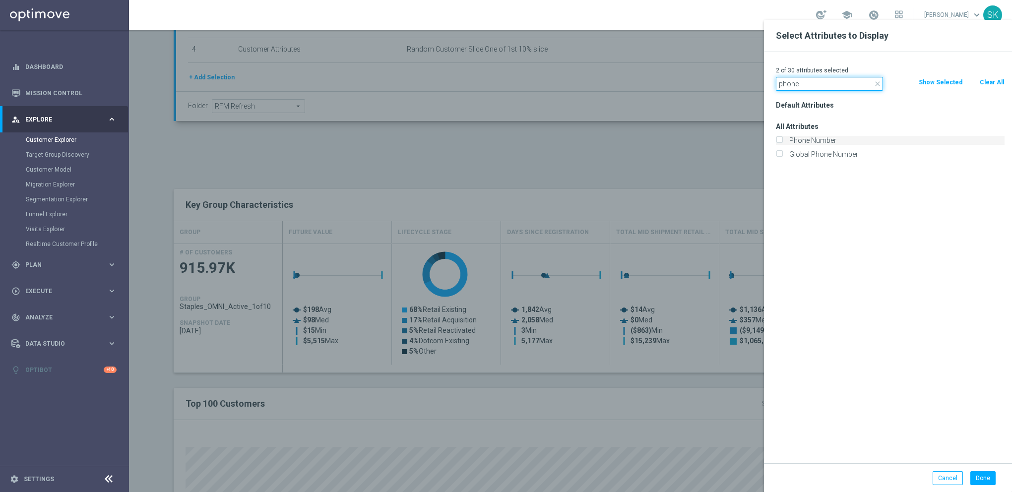
type input "phone"
click at [782, 139] on input "Phone Number" at bounding box center [779, 141] width 6 height 6
checkbox input "true"
click at [806, 87] on input "phone" at bounding box center [829, 84] width 107 height 14
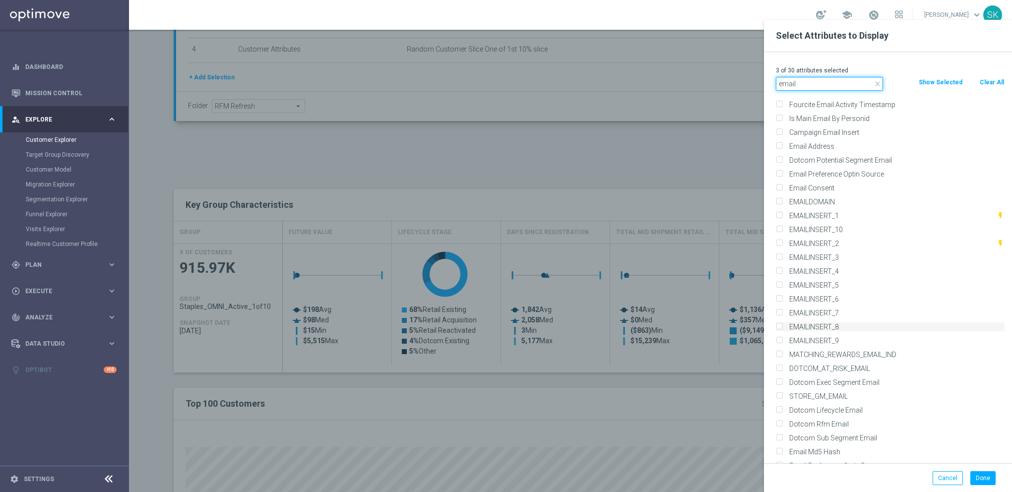
scroll to position [164, 0]
type input "email"
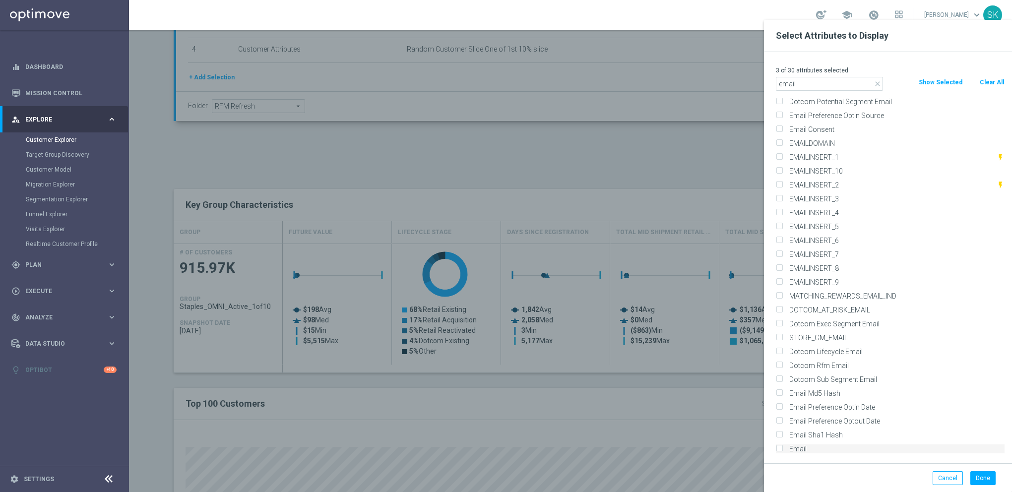
drag, startPoint x: 779, startPoint y: 446, endPoint x: 785, endPoint y: 445, distance: 6.6
click at [781, 445] on div "Email" at bounding box center [890, 449] width 229 height 9
click at [777, 448] on input "Email" at bounding box center [779, 450] width 6 height 6
checkbox input "true"
click at [987, 477] on button "Done" at bounding box center [982, 478] width 25 height 14
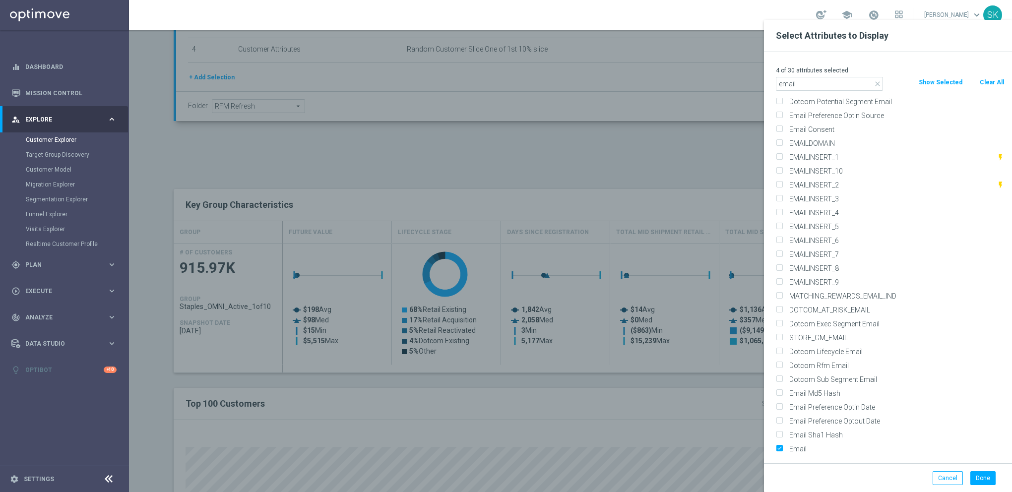
type input "Search"
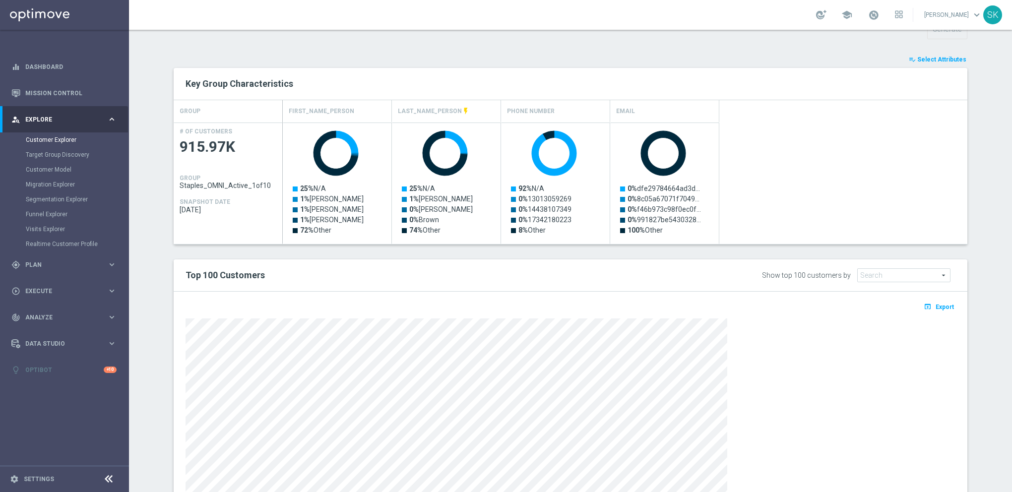
scroll to position [435, 0]
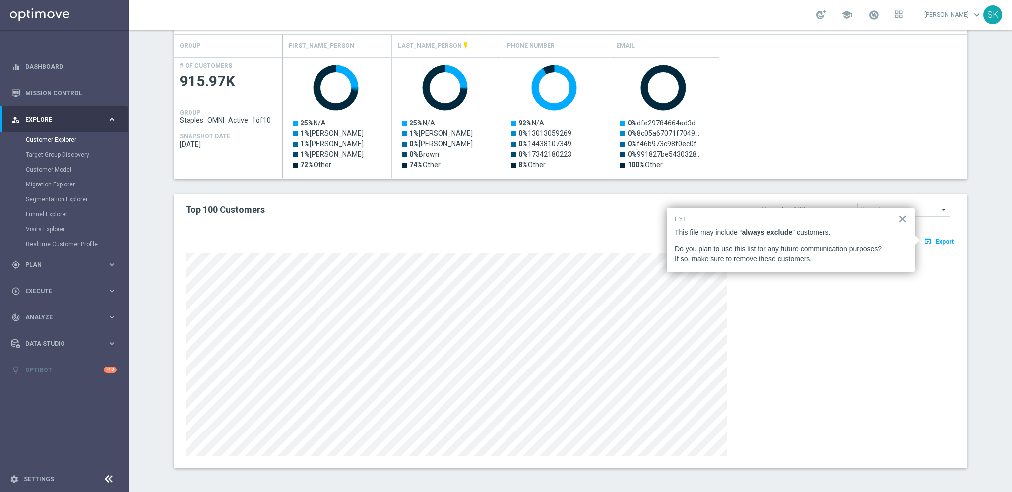
click at [944, 242] on span "Export" at bounding box center [945, 241] width 18 height 7
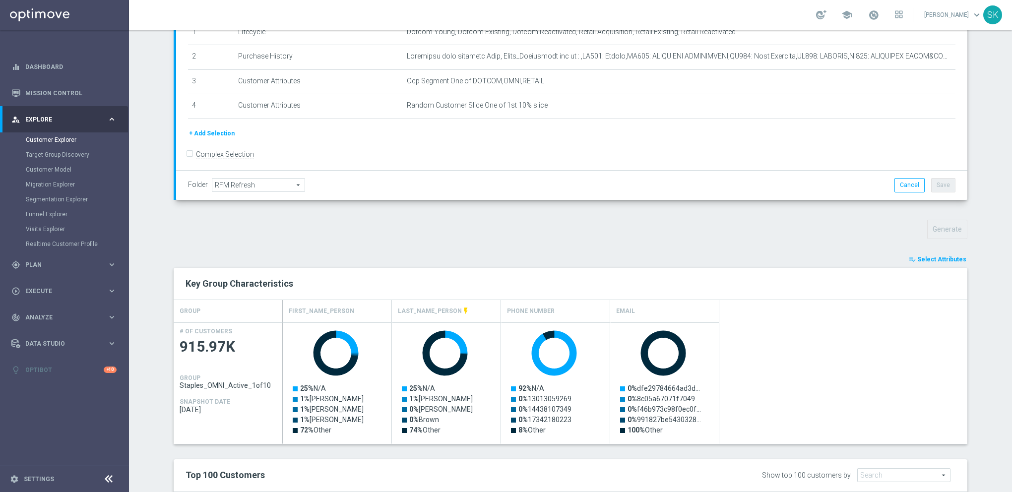
scroll to position [347, 0]
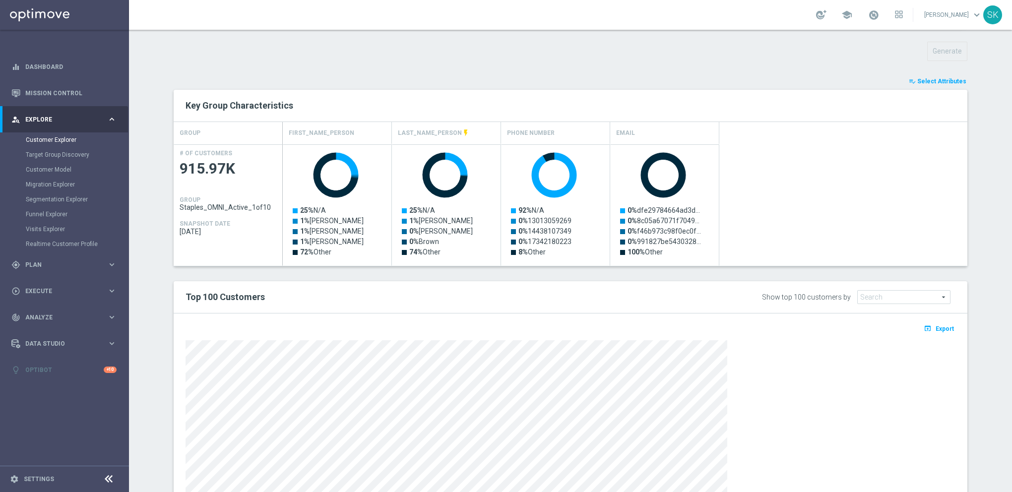
click at [736, 60] on div "TARGET GROUP Staples_OMNI_Active_1of10 Staples_OMNI_Active_1of10 arrow_drop_dow…" at bounding box center [570, 160] width 833 height 821
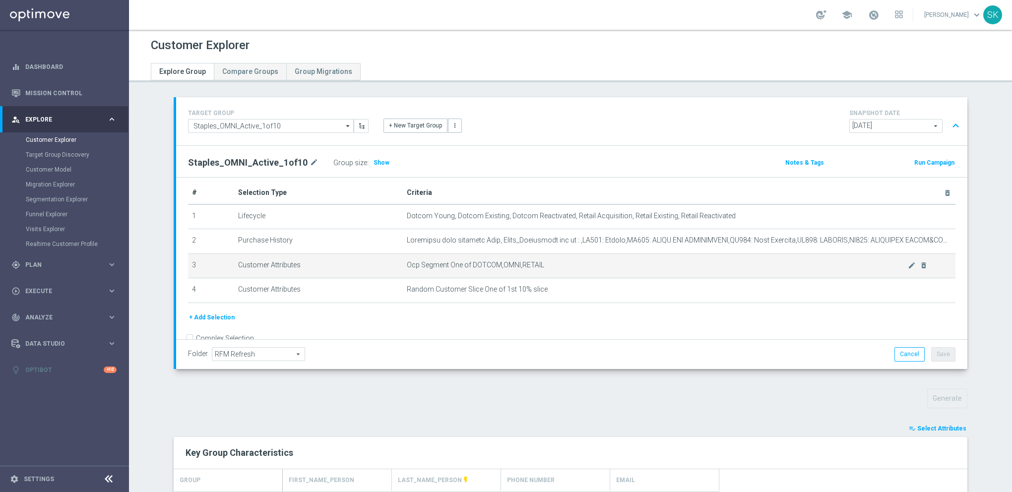
scroll to position [0, 0]
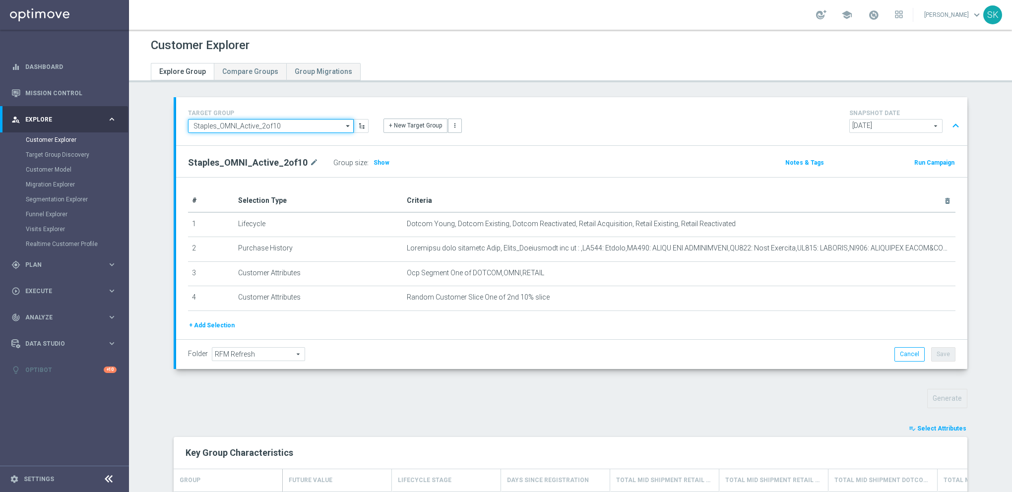
click at [234, 126] on input "Staples_OMNI_Active_2of10" at bounding box center [271, 126] width 166 height 14
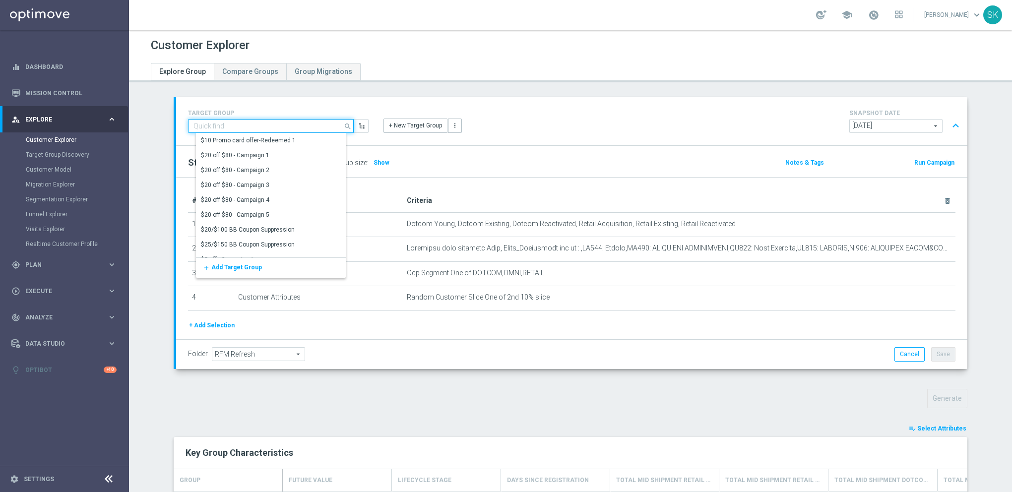
click at [234, 126] on input at bounding box center [271, 126] width 166 height 14
type input "Staples_OMNI_Active_2of10"
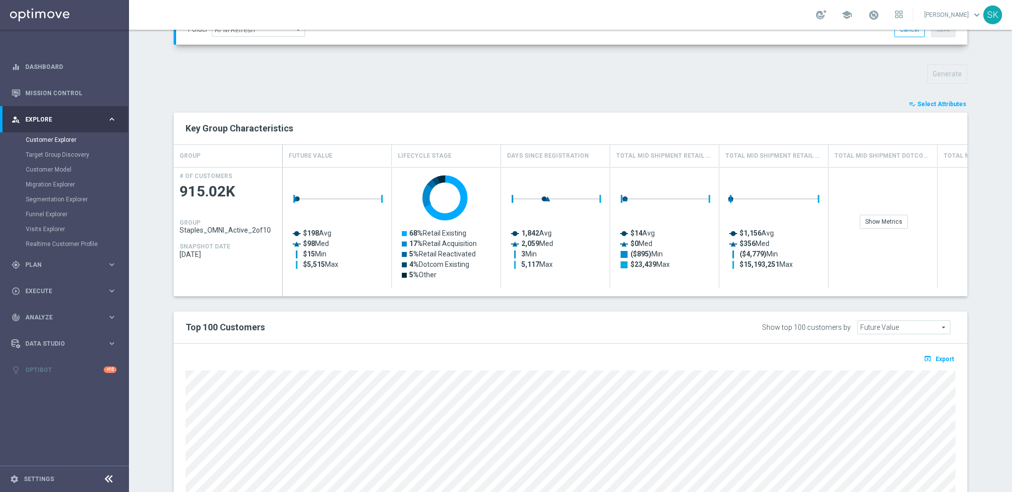
scroll to position [248, 0]
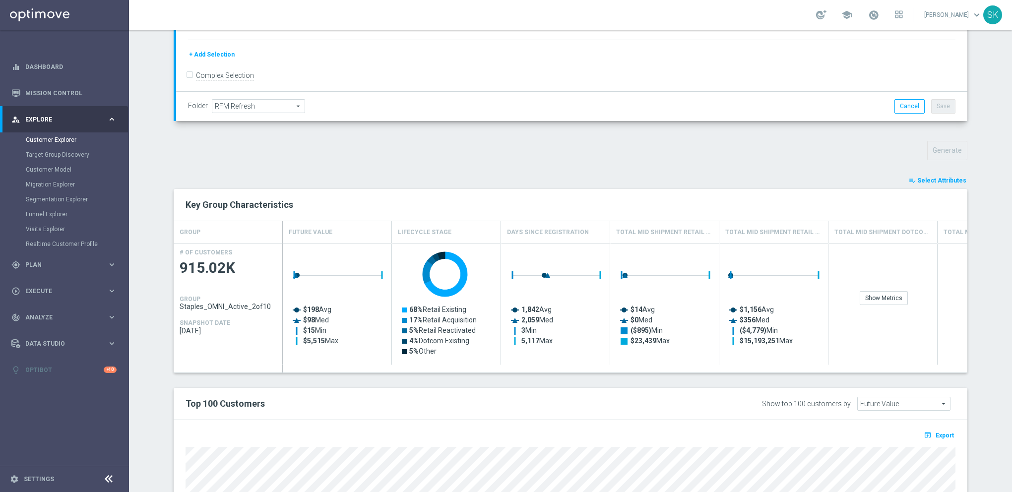
drag, startPoint x: 933, startPoint y: 181, endPoint x: 885, endPoint y: 226, distance: 66.0
click at [932, 181] on span "Select Attributes" at bounding box center [941, 180] width 49 height 7
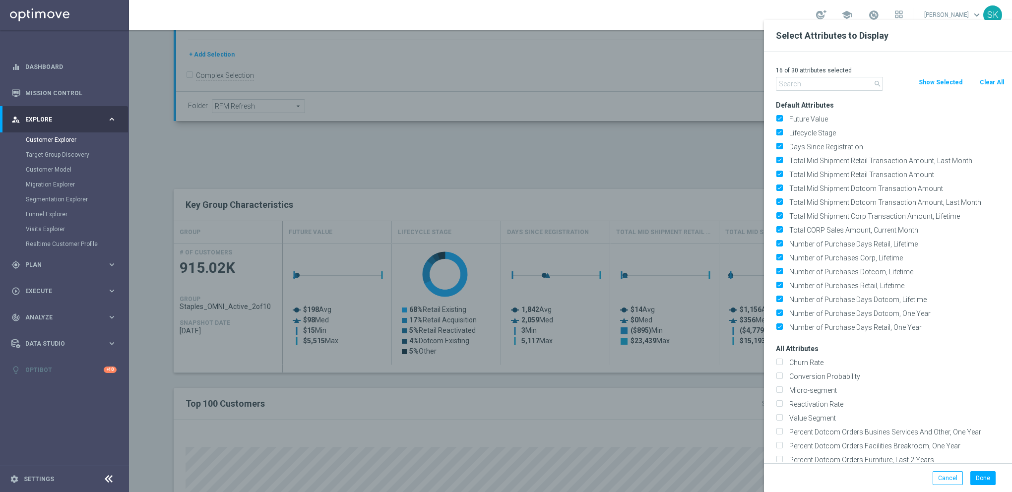
drag, startPoint x: 989, startPoint y: 84, endPoint x: 898, endPoint y: 95, distance: 90.9
click at [984, 85] on button "Clear All" at bounding box center [992, 82] width 26 height 11
checkbox input "false"
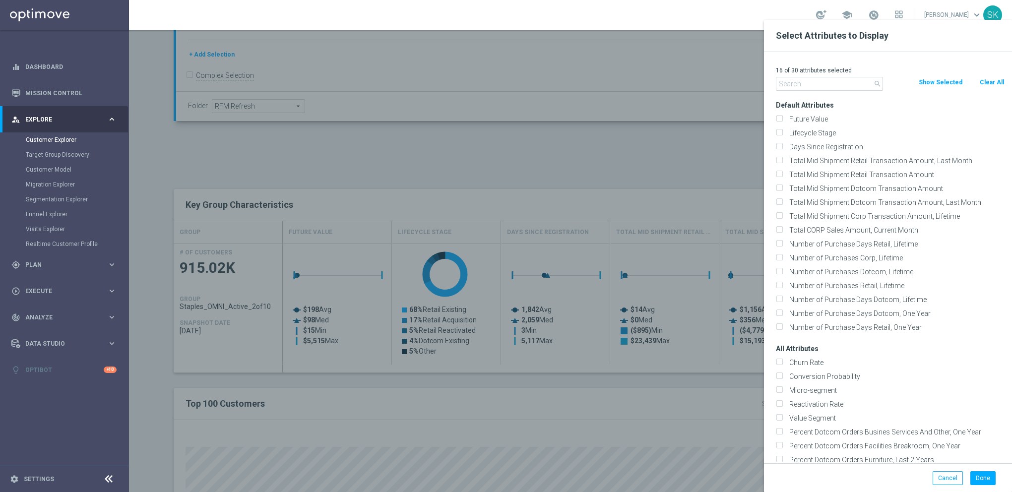
checkbox input "false"
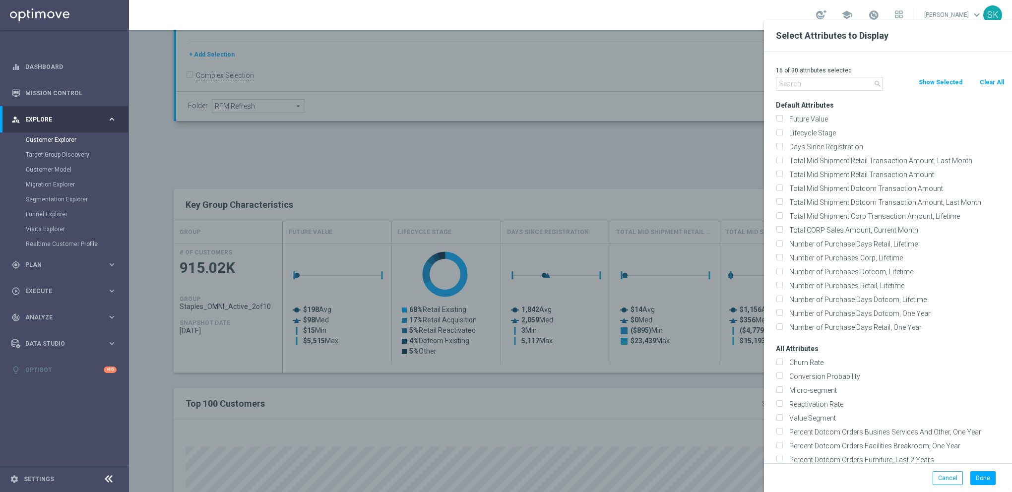
checkbox input "false"
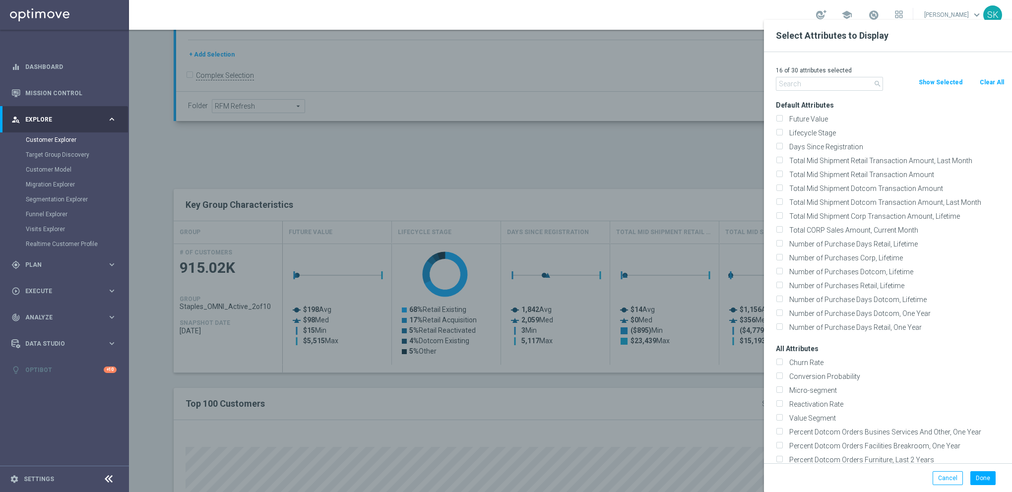
checkbox input "false"
click at [827, 82] on input "text" at bounding box center [829, 84] width 107 height 14
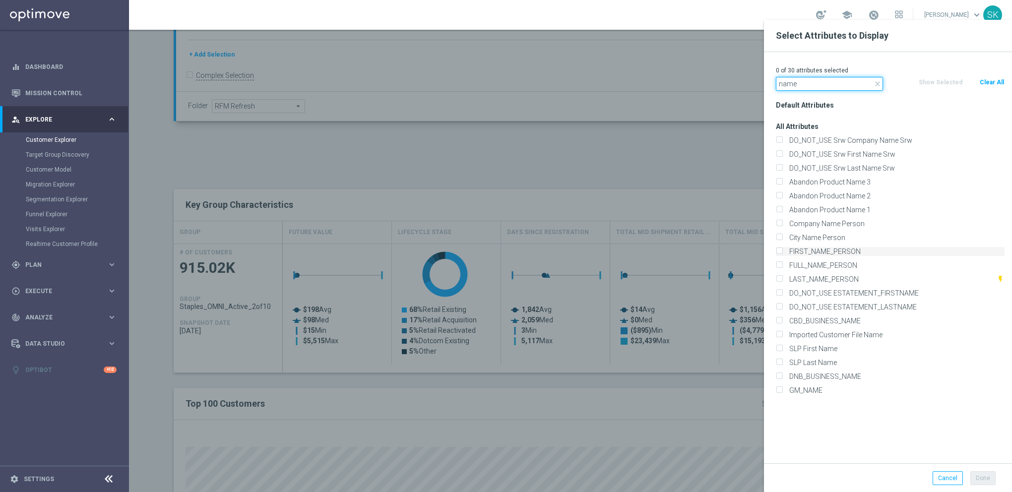
type input "name"
drag, startPoint x: 780, startPoint y: 247, endPoint x: 784, endPoint y: 254, distance: 8.0
click at [786, 248] on label "FIRST_NAME_PERSON" at bounding box center [895, 251] width 219 height 9
click at [780, 250] on input "FIRST_NAME_PERSON" at bounding box center [779, 253] width 6 height 6
checkbox input "true"
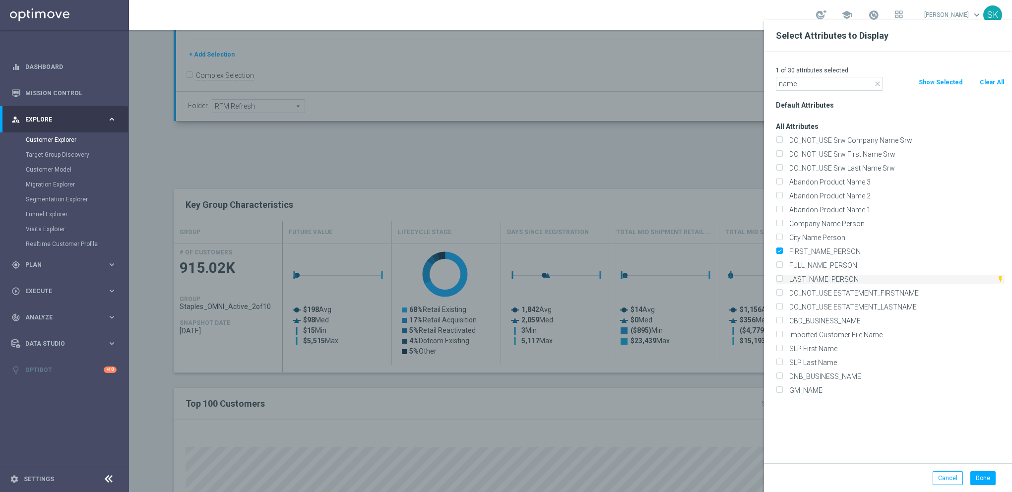
click at [778, 281] on input "LAST_NAME_PERSON" at bounding box center [779, 280] width 6 height 6
checkbox input "true"
click at [799, 87] on input "name" at bounding box center [829, 84] width 107 height 14
click at [799, 85] on input "name" at bounding box center [829, 84] width 107 height 14
type input "n"
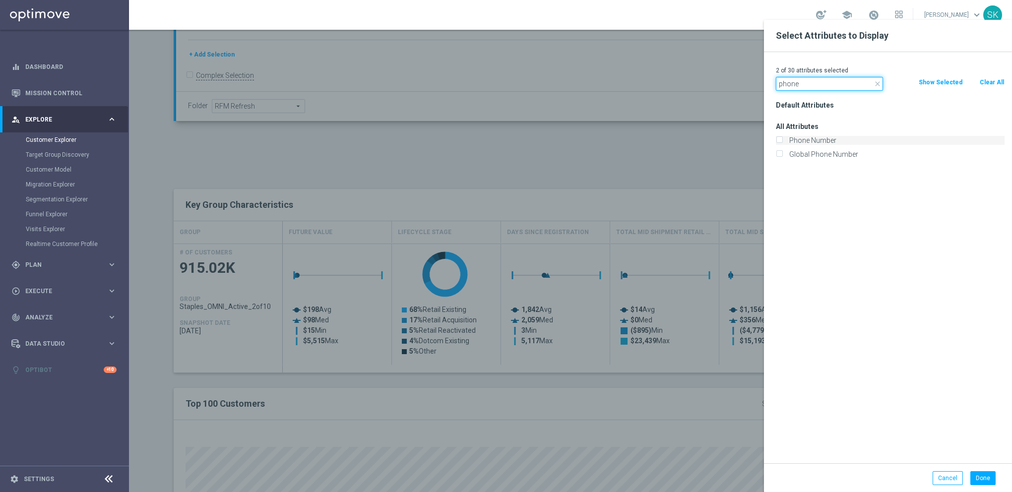
type input "phone"
click at [778, 141] on input "Phone Number" at bounding box center [779, 141] width 6 height 6
checkbox input "true"
click at [802, 82] on input "phone" at bounding box center [829, 84] width 107 height 14
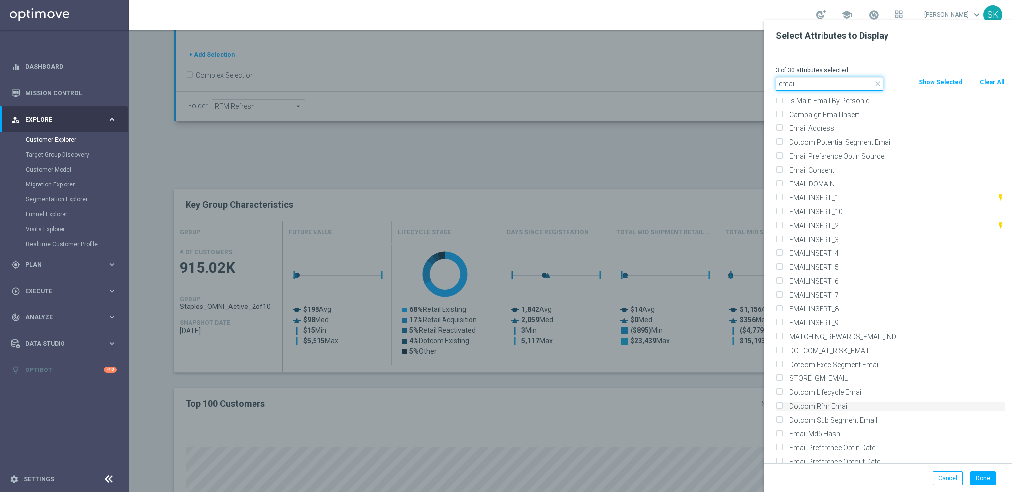
scroll to position [164, 0]
type input "email"
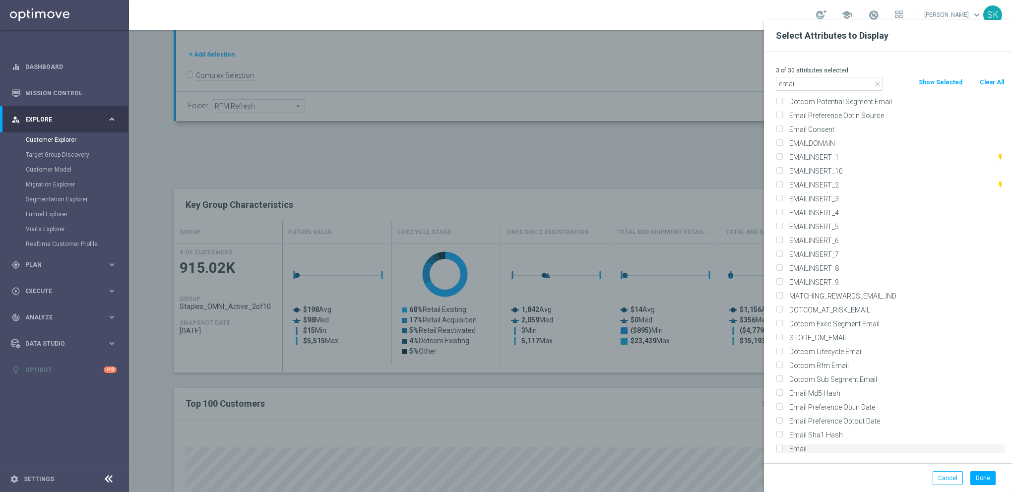
click at [781, 448] on input "Email" at bounding box center [779, 450] width 6 height 6
checkbox input "true"
click at [972, 474] on button "Done" at bounding box center [982, 478] width 25 height 14
type input "Search"
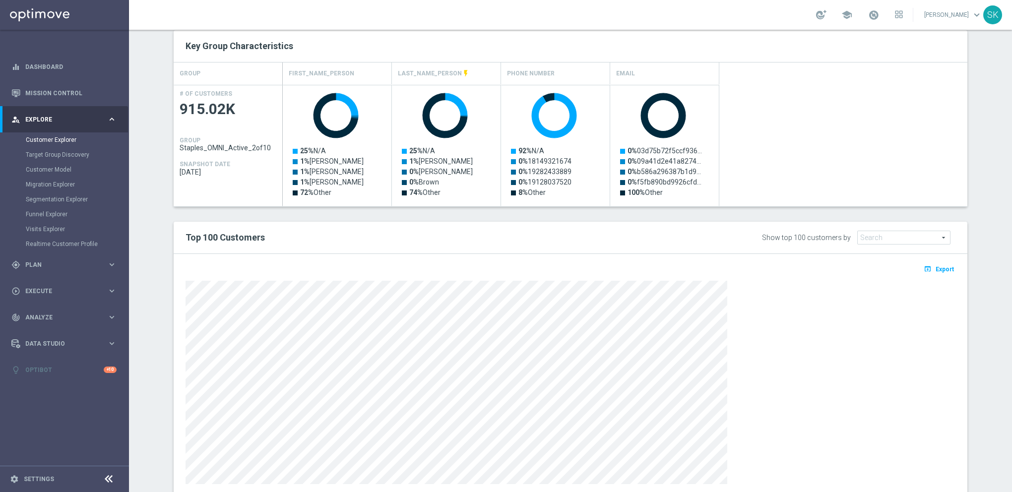
scroll to position [435, 0]
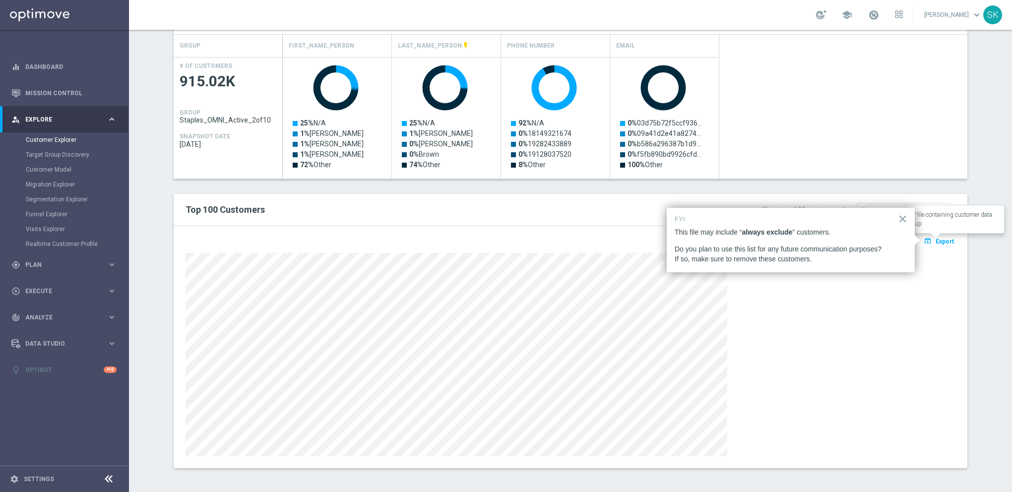
click at [930, 242] on icon "open_in_browser" at bounding box center [929, 241] width 10 height 8
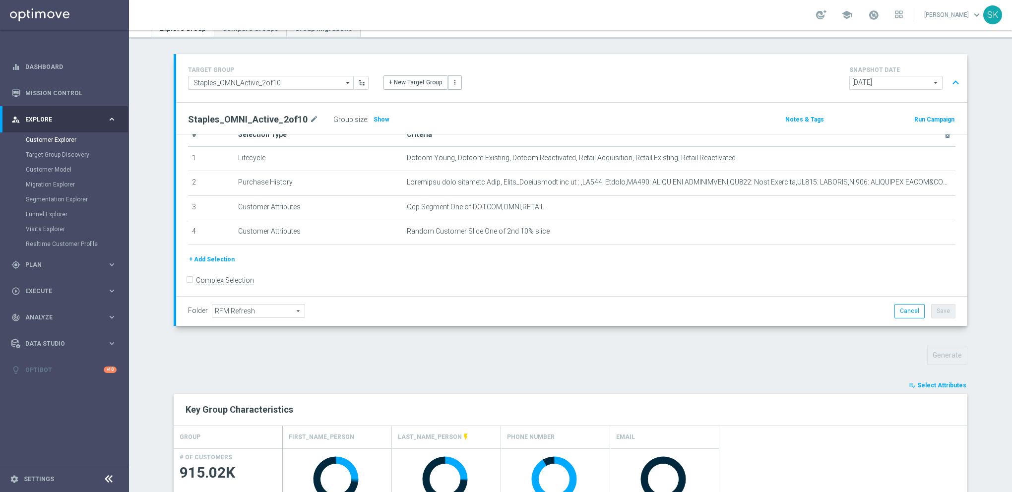
scroll to position [0, 0]
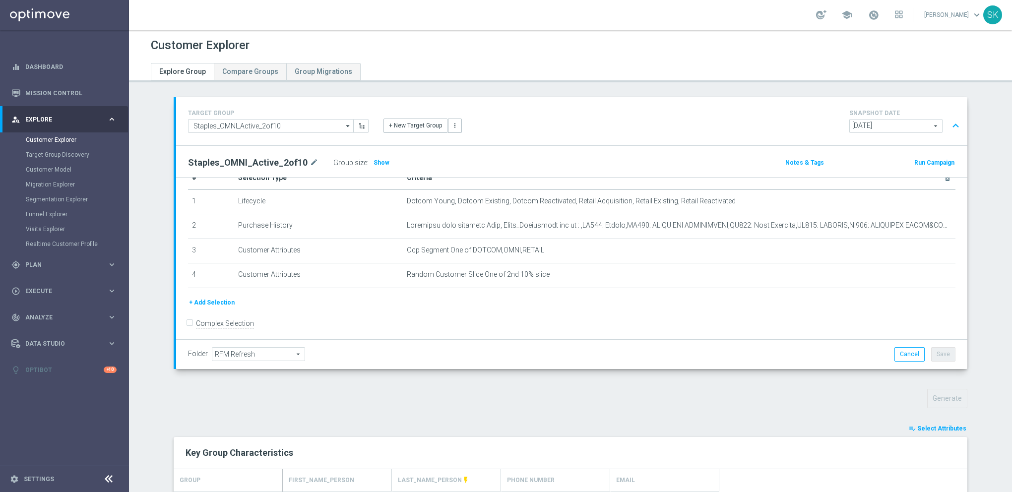
click at [402, 118] on div "+ New Target Group more_vert" at bounding box center [571, 120] width 391 height 26
click at [402, 120] on button "+ New Target Group" at bounding box center [415, 126] width 64 height 14
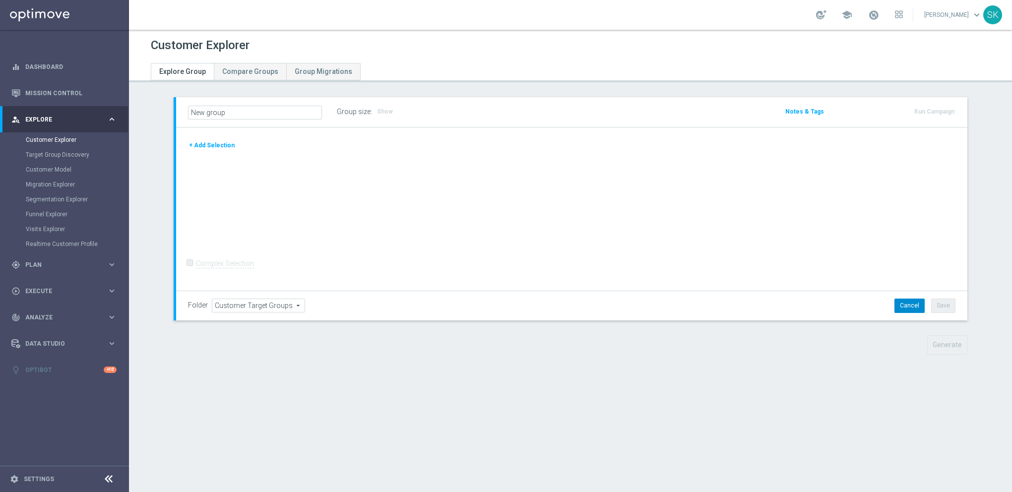
click at [904, 308] on button "Cancel" at bounding box center [909, 306] width 30 height 14
type input "Select"
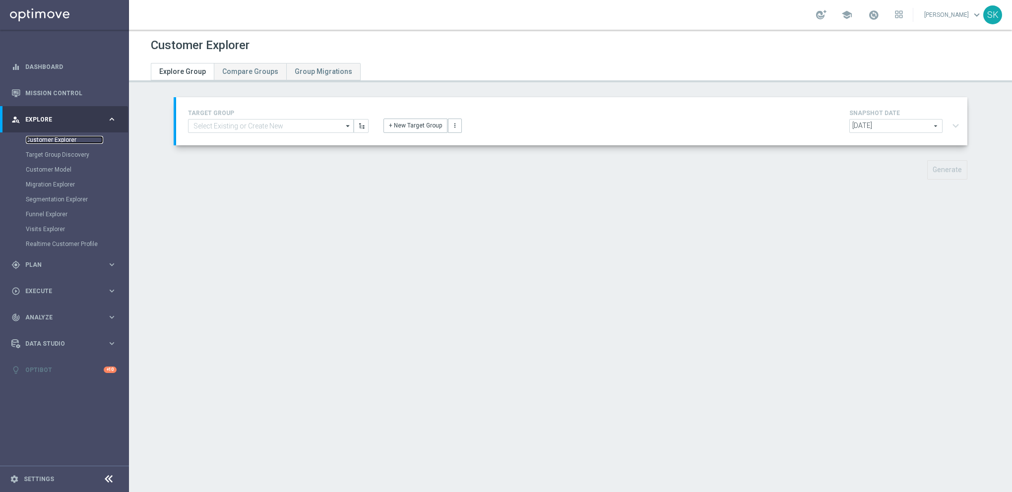
click at [43, 143] on link "Customer Explorer" at bounding box center [64, 140] width 77 height 8
click at [293, 127] on input at bounding box center [271, 126] width 166 height 14
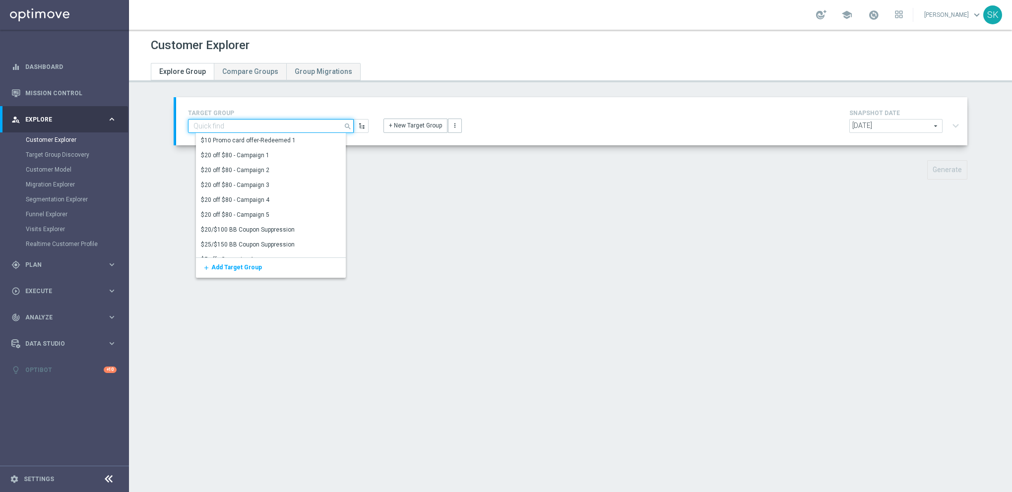
click at [292, 127] on input at bounding box center [271, 126] width 166 height 14
click at [43, 139] on link "Customer Explorer" at bounding box center [64, 140] width 77 height 8
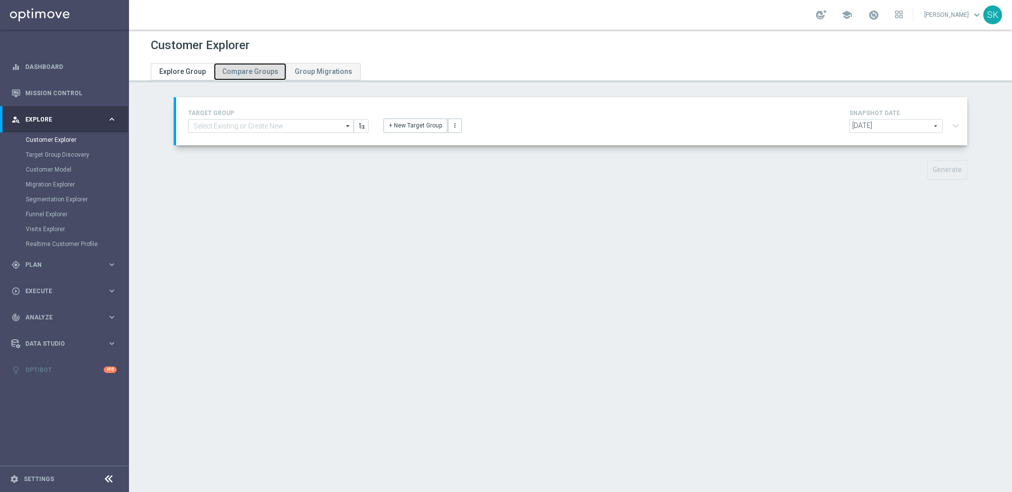
click at [240, 69] on span "Compare Groups" at bounding box center [250, 71] width 56 height 8
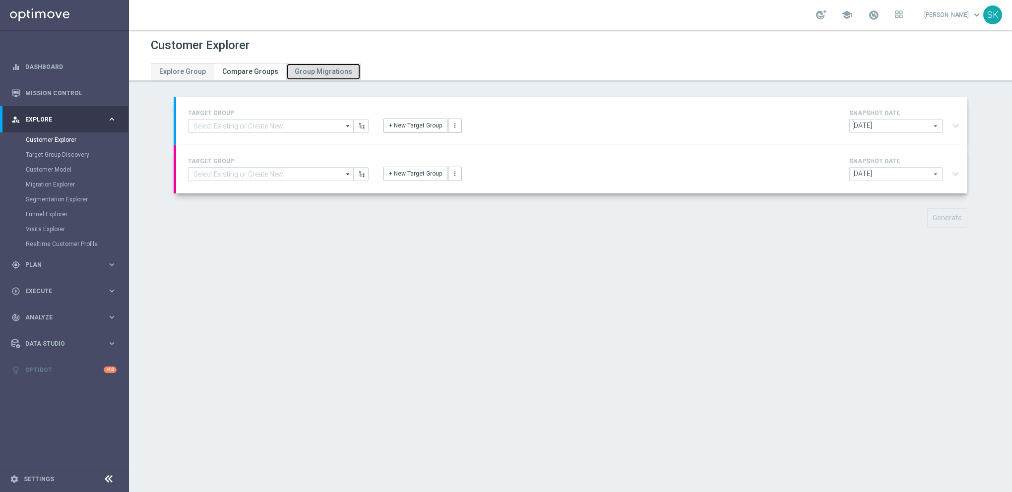
click at [316, 69] on span "Group Migrations" at bounding box center [324, 71] width 58 height 8
drag, startPoint x: 158, startPoint y: 69, endPoint x: 179, endPoint y: 88, distance: 28.8
click at [158, 69] on link "Explore Group" at bounding box center [182, 71] width 63 height 17
type input "[DATE]"
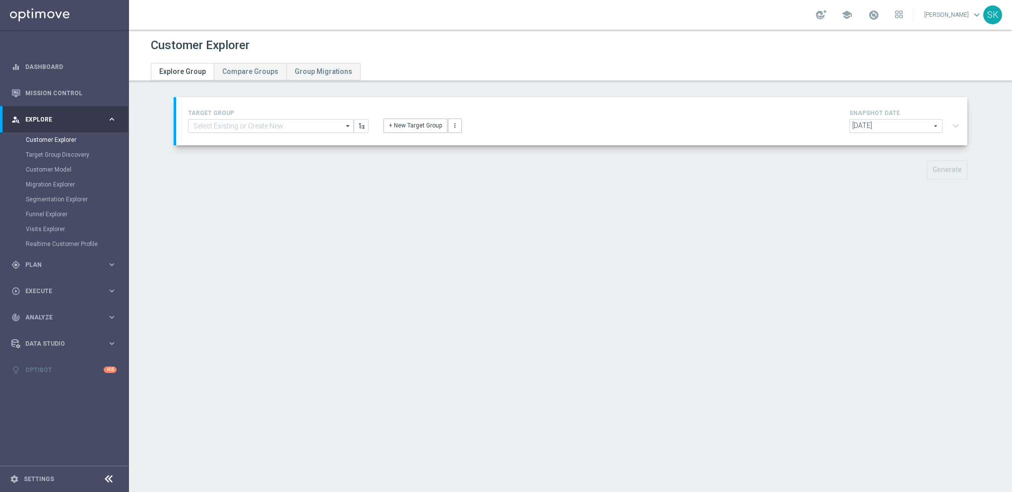
click at [257, 139] on div "TARGET GROUP arrow_drop_down Show Selected 0 of NaN $10 Promo card offer-Redeem…" at bounding box center [571, 121] width 791 height 48
drag, startPoint x: 252, startPoint y: 129, endPoint x: 250, endPoint y: 135, distance: 6.1
click at [251, 129] on input at bounding box center [271, 126] width 166 height 14
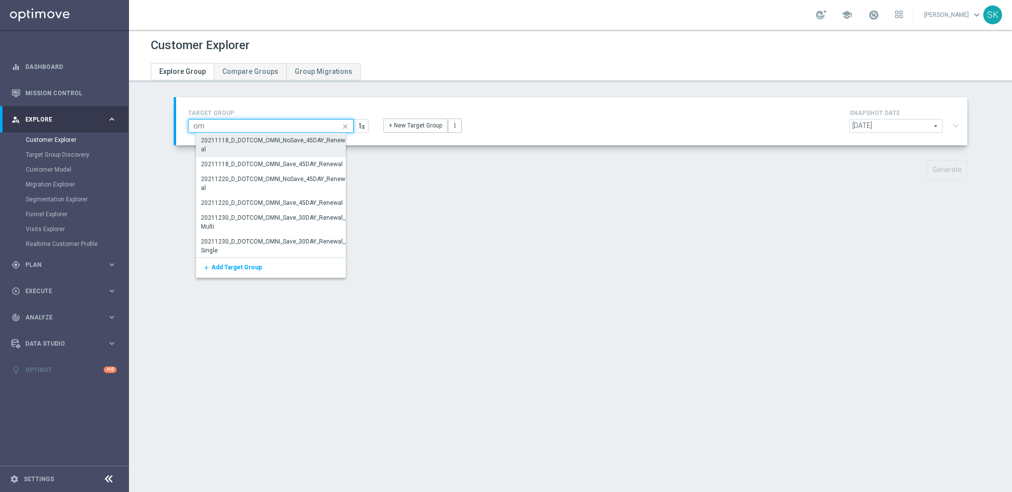
type input "o"
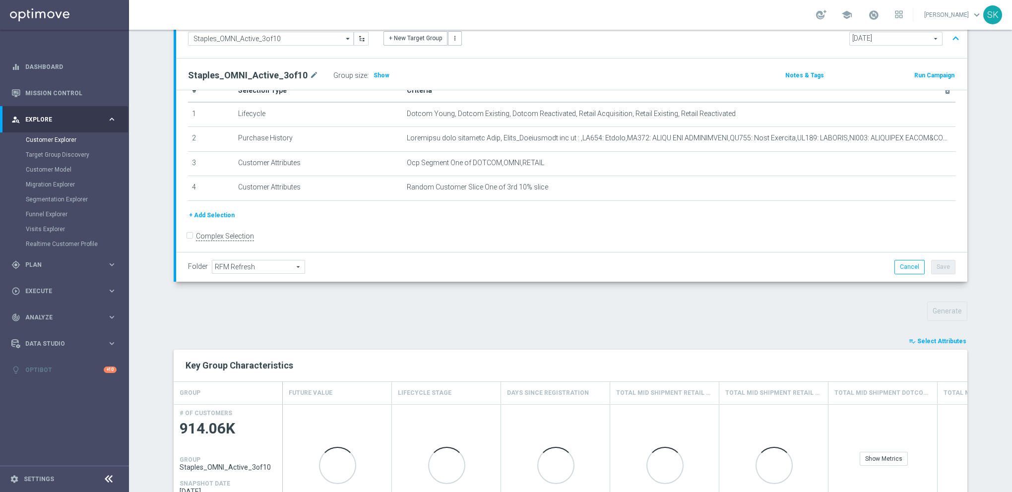
scroll to position [224, 0]
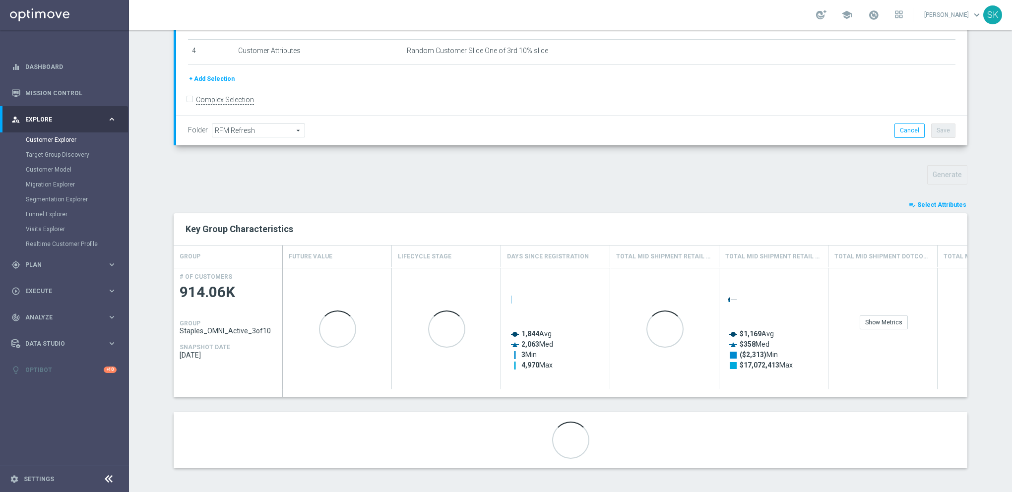
click at [946, 200] on button "playlist_add_check Select Attributes" at bounding box center [938, 204] width 60 height 11
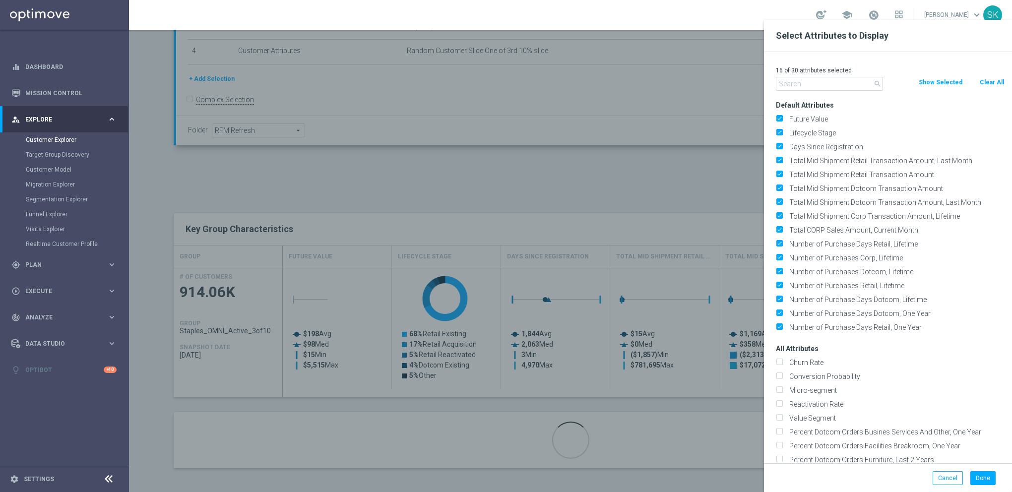
click at [996, 83] on button "Clear All" at bounding box center [992, 82] width 26 height 11
checkbox input "false"
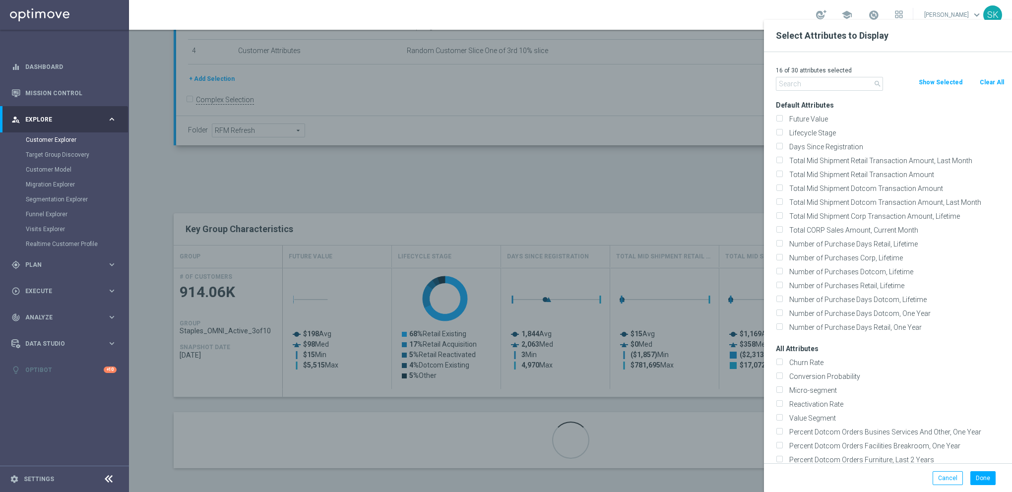
checkbox input "false"
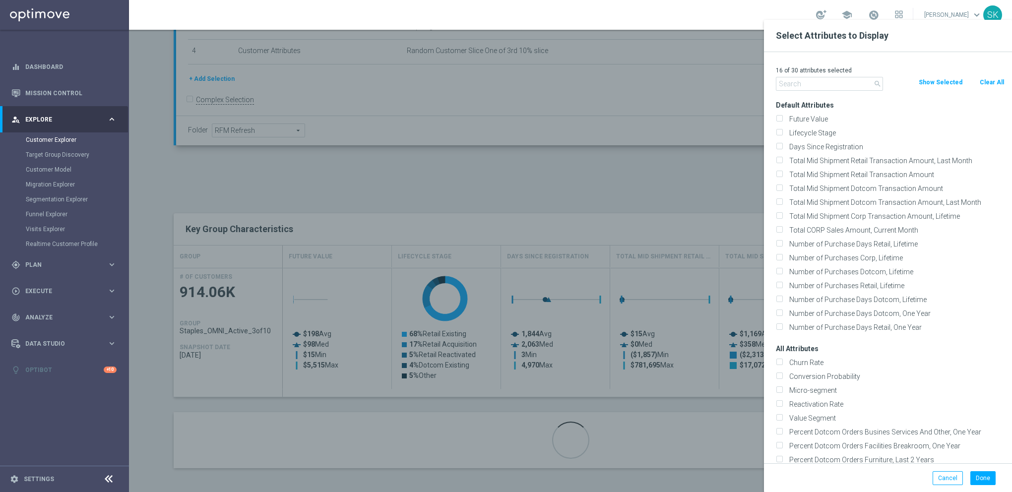
checkbox input "false"
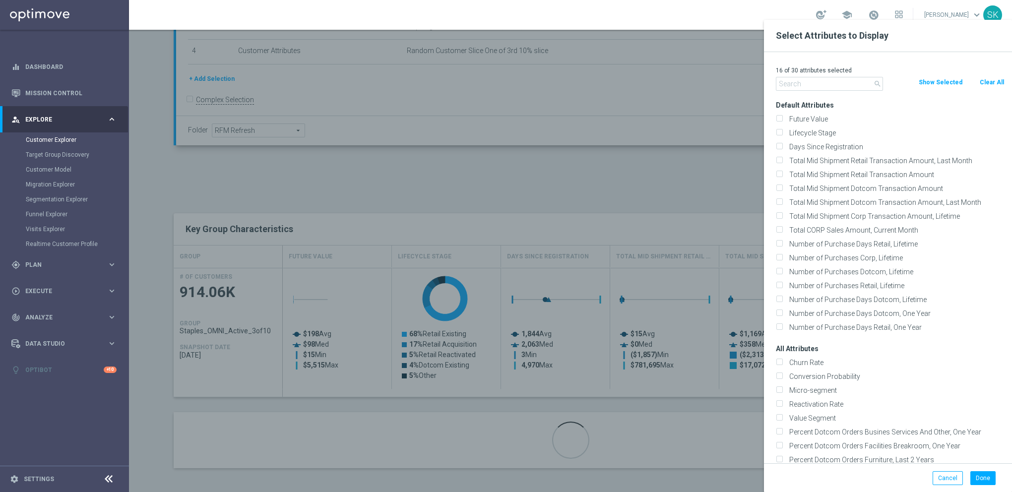
checkbox input "false"
click at [835, 79] on input "text" at bounding box center [829, 84] width 107 height 14
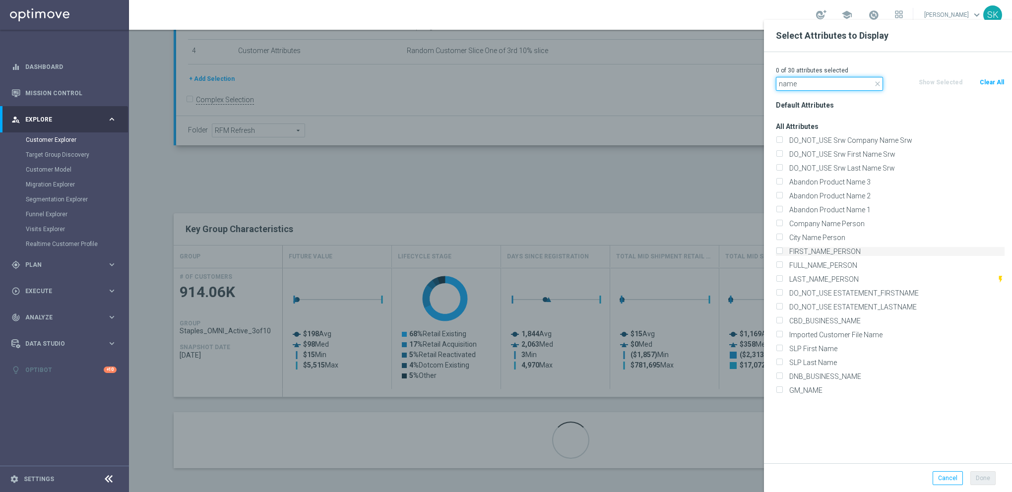
type input "name"
click at [808, 252] on label "FIRST_NAME_PERSON" at bounding box center [895, 251] width 219 height 9
click at [782, 252] on input "FIRST_NAME_PERSON" at bounding box center [779, 253] width 6 height 6
checkbox input "true"
drag, startPoint x: 793, startPoint y: 280, endPoint x: 815, endPoint y: 274, distance: 22.5
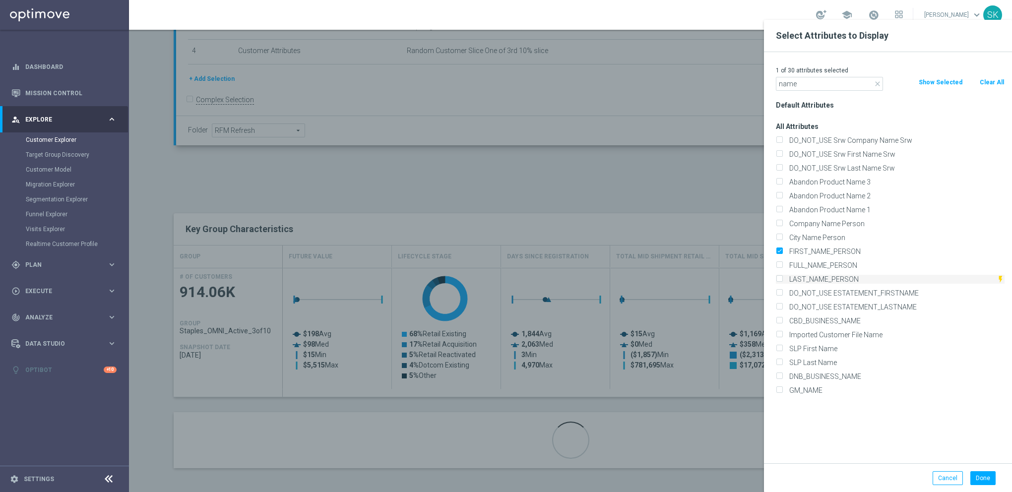
click at [793, 280] on label "LAST_NAME_PERSON" at bounding box center [891, 279] width 211 height 9
click at [782, 280] on input "LAST_NAME_PERSON" at bounding box center [779, 280] width 6 height 6
checkbox input "true"
click at [879, 84] on icon "close" at bounding box center [878, 84] width 8 height 8
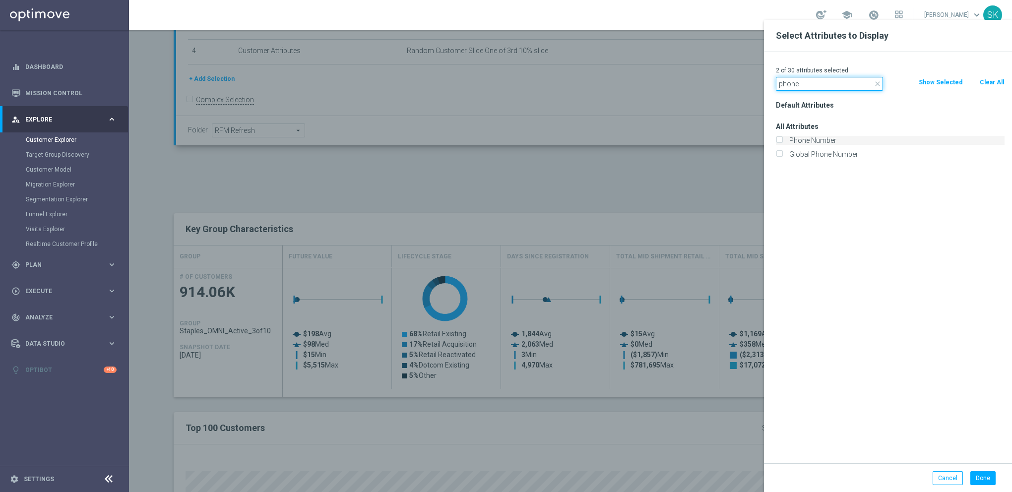
type input "phone"
click at [803, 139] on label "Phone Number" at bounding box center [895, 140] width 219 height 9
click at [782, 139] on input "Phone Number" at bounding box center [779, 141] width 6 height 6
checkbox input "true"
click at [825, 78] on input "phone" at bounding box center [829, 84] width 107 height 14
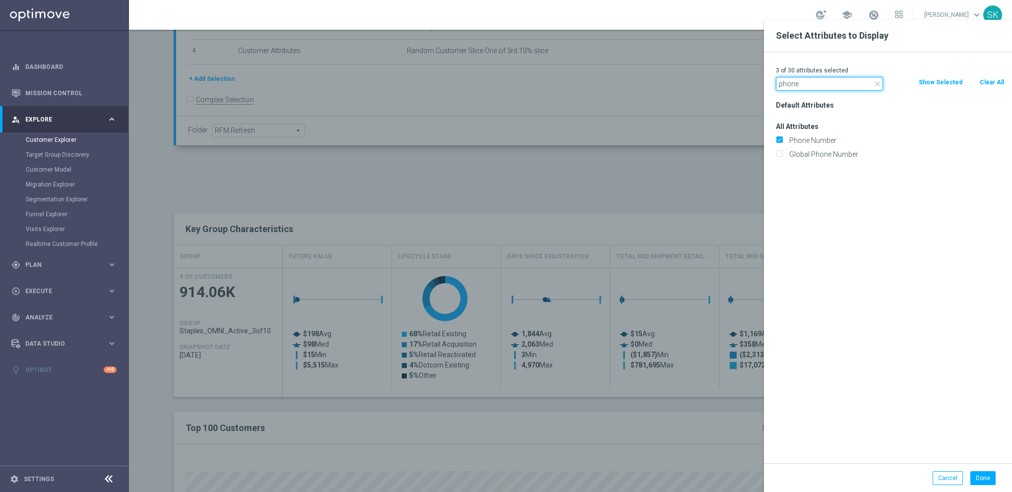
click at [825, 78] on input "phone" at bounding box center [829, 84] width 107 height 14
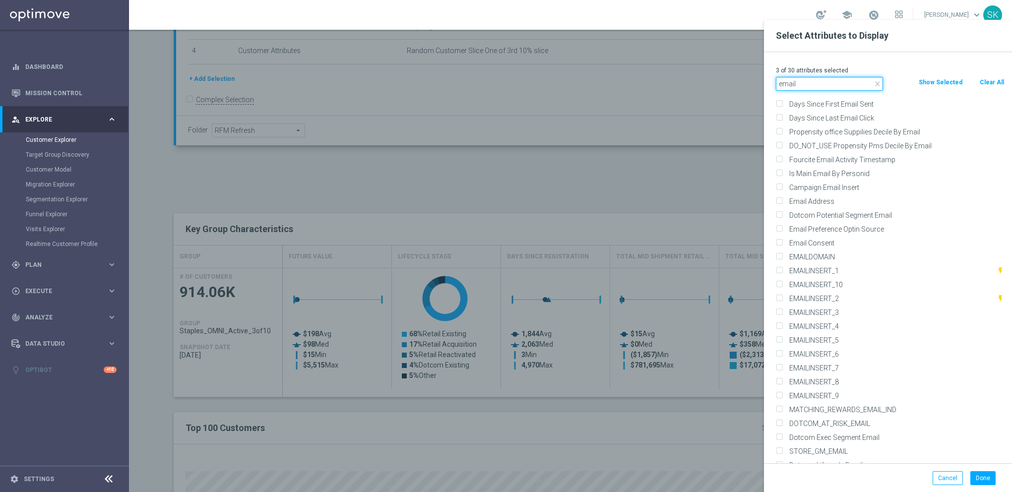
scroll to position [164, 0]
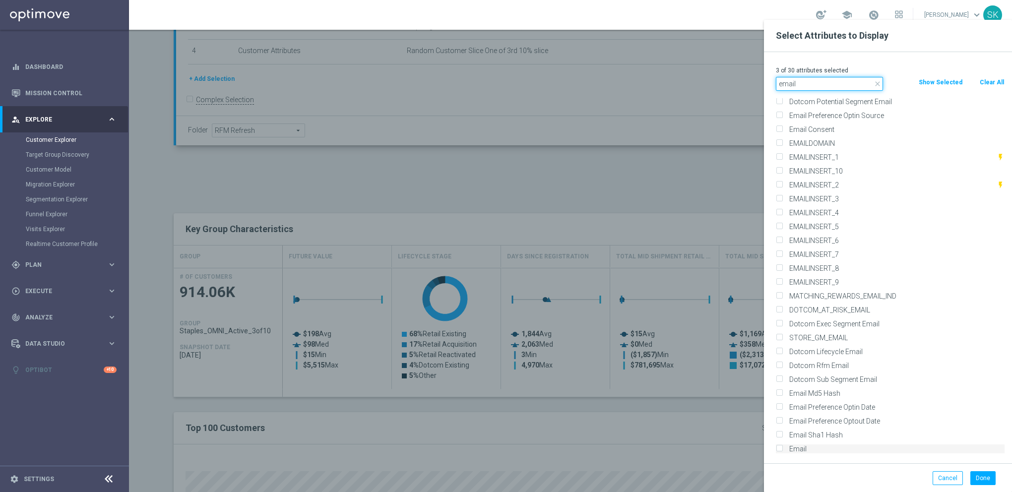
type input "email"
click at [792, 446] on label "Email" at bounding box center [895, 449] width 219 height 9
click at [782, 447] on input "Email" at bounding box center [779, 450] width 6 height 6
checkbox input "true"
click at [983, 483] on button "Done" at bounding box center [982, 478] width 25 height 14
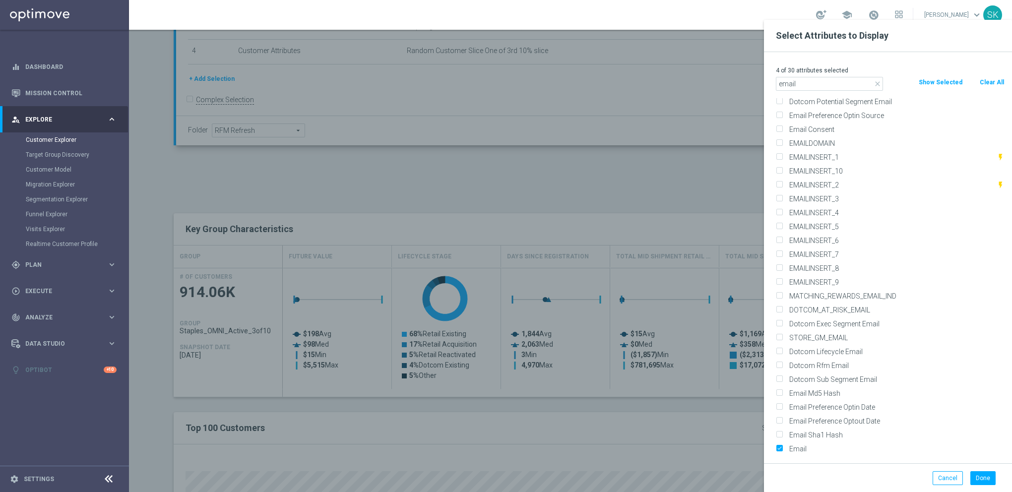
type input "Search"
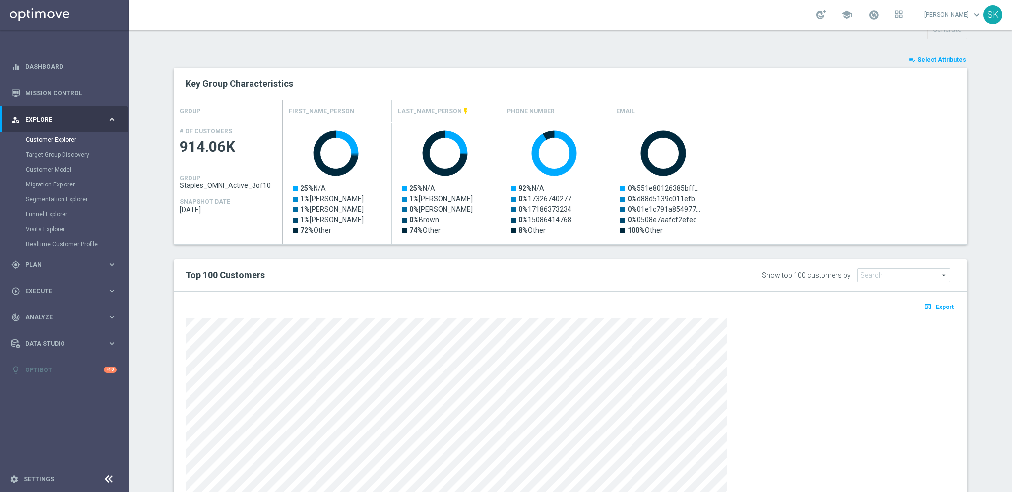
scroll to position [435, 0]
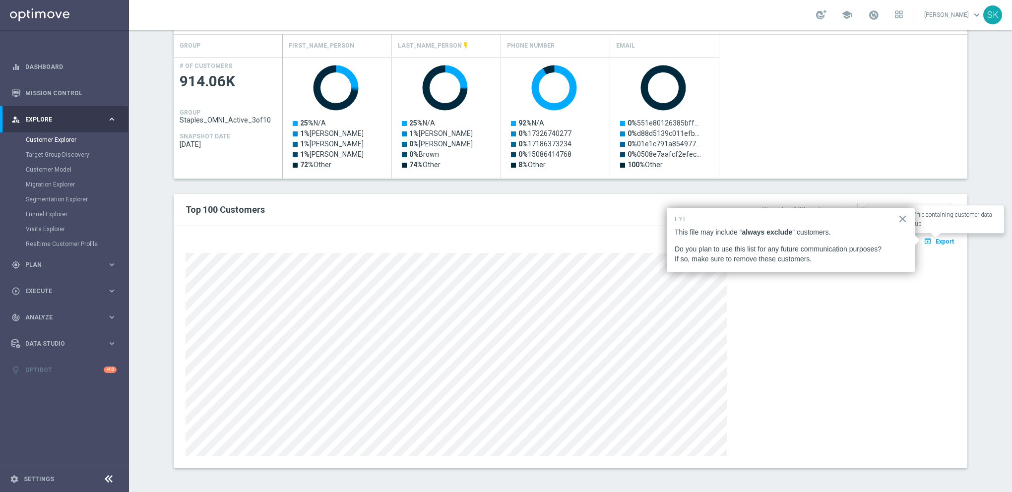
click at [937, 241] on span "Export" at bounding box center [945, 241] width 18 height 7
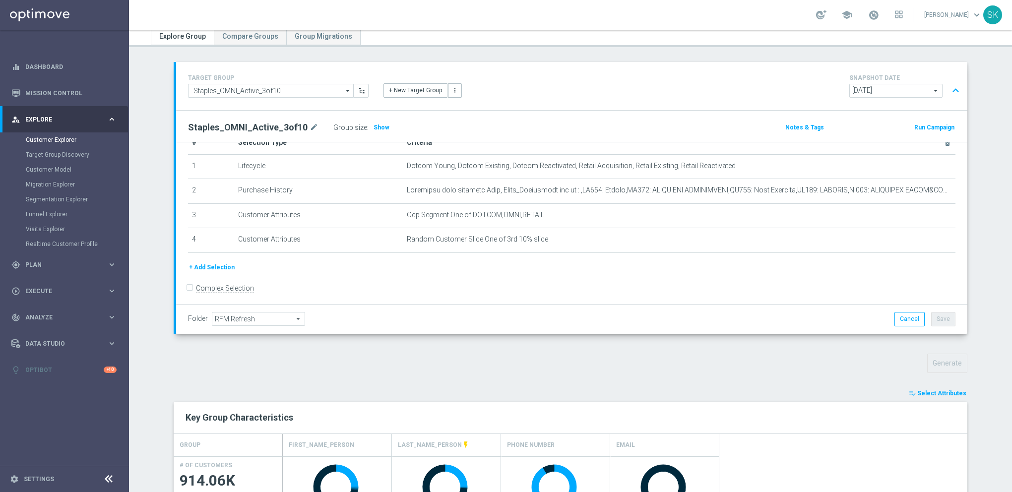
scroll to position [0, 0]
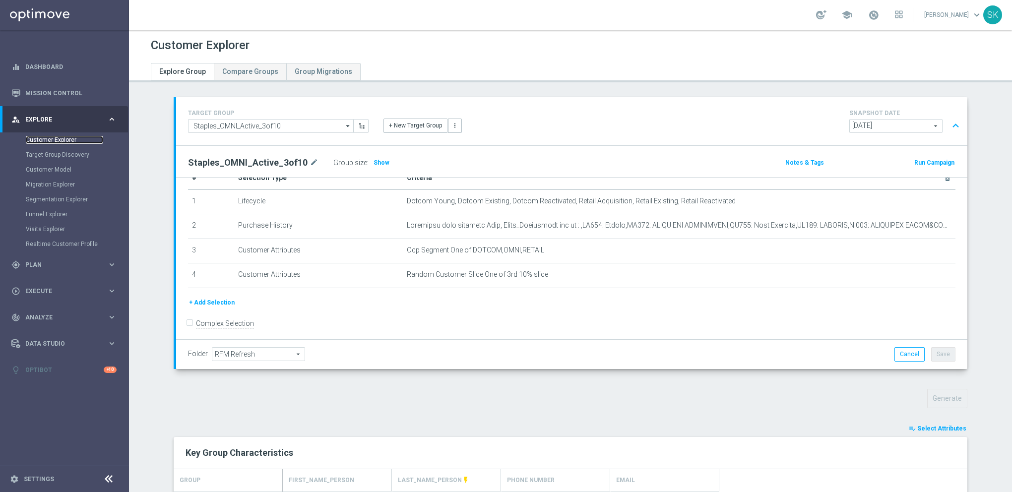
click at [62, 139] on link "Customer Explorer" at bounding box center [64, 140] width 77 height 8
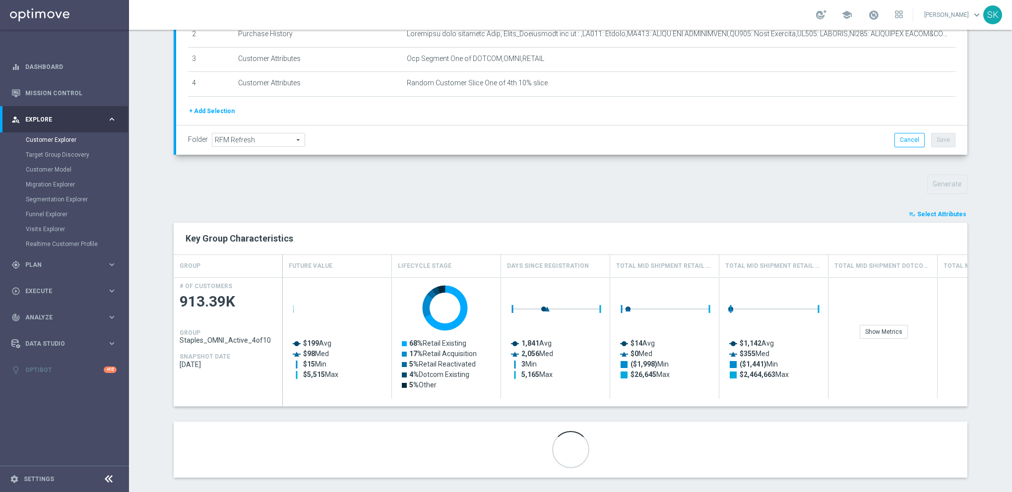
scroll to position [224, 0]
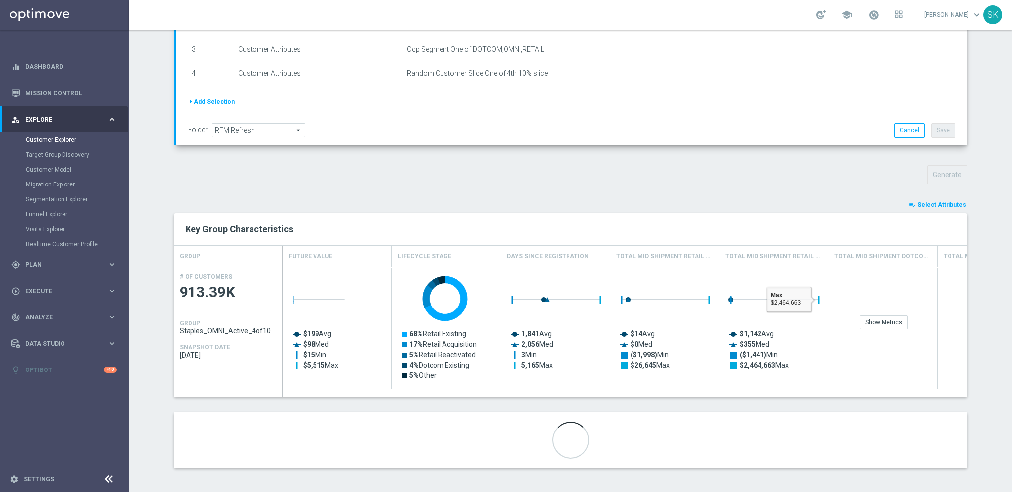
click at [945, 203] on span "Select Attributes" at bounding box center [941, 204] width 49 height 7
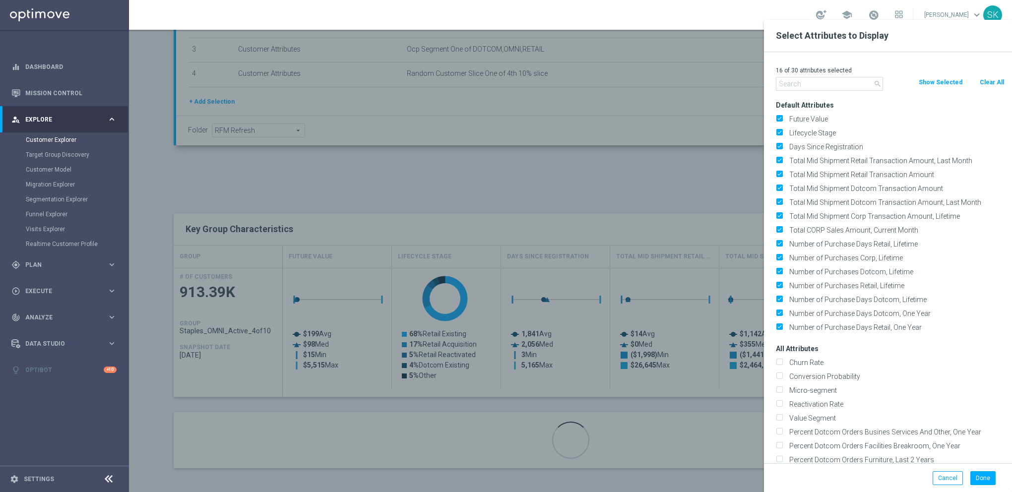
click at [987, 79] on button "Clear All" at bounding box center [992, 82] width 26 height 11
checkbox input "false"
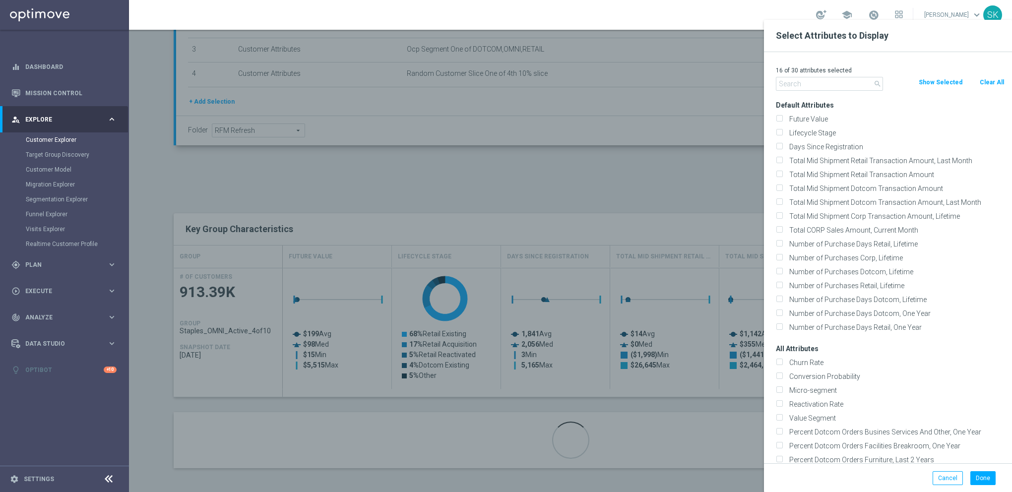
checkbox input "false"
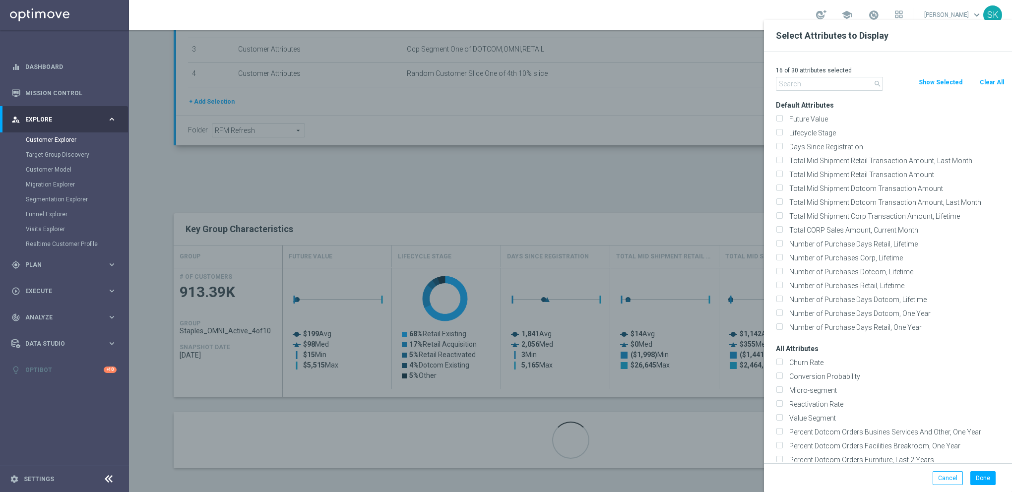
checkbox input "false"
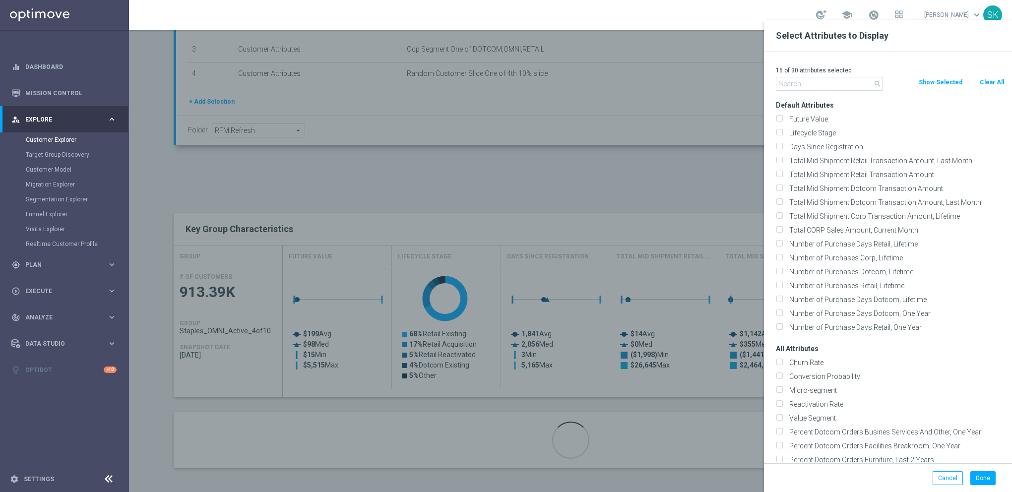
checkbox input "false"
click at [787, 86] on input "text" at bounding box center [829, 84] width 107 height 14
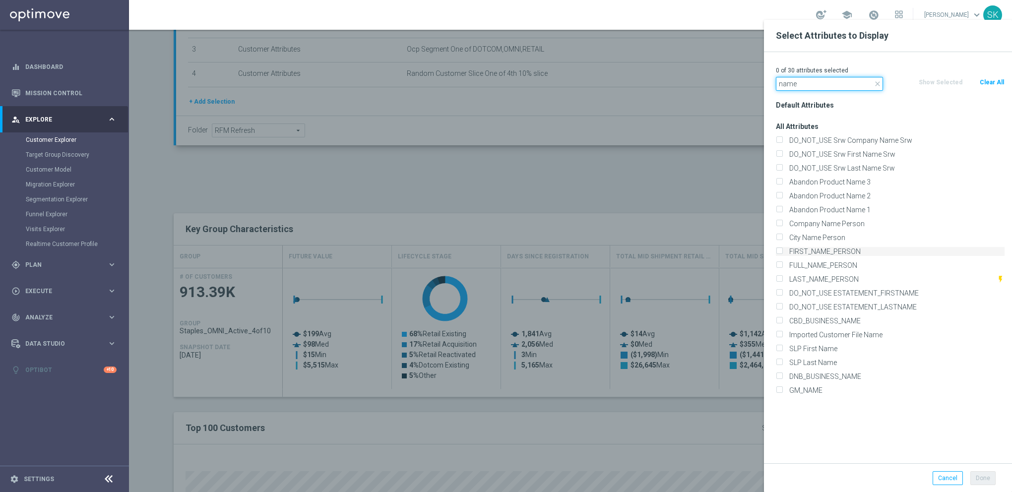
type input "name"
click at [783, 250] on div "FIRST_NAME_PERSON" at bounding box center [890, 251] width 229 height 9
click at [781, 251] on input "FIRST_NAME_PERSON" at bounding box center [779, 253] width 6 height 6
checkbox input "true"
click at [780, 278] on input "LAST_NAME_PERSON" at bounding box center [779, 280] width 6 height 6
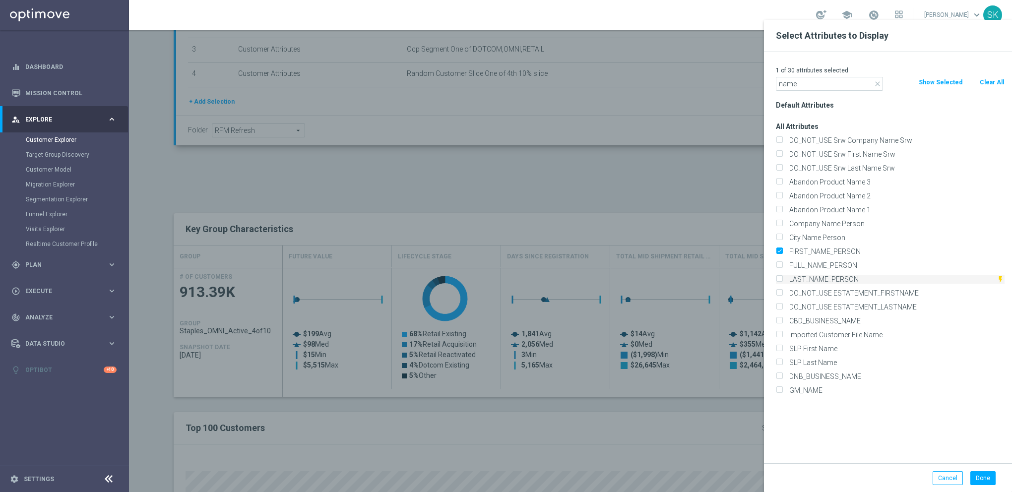
checkbox input "true"
drag, startPoint x: 980, startPoint y: 472, endPoint x: 954, endPoint y: 482, distance: 28.6
click at [980, 472] on button "Done" at bounding box center [982, 478] width 25 height 14
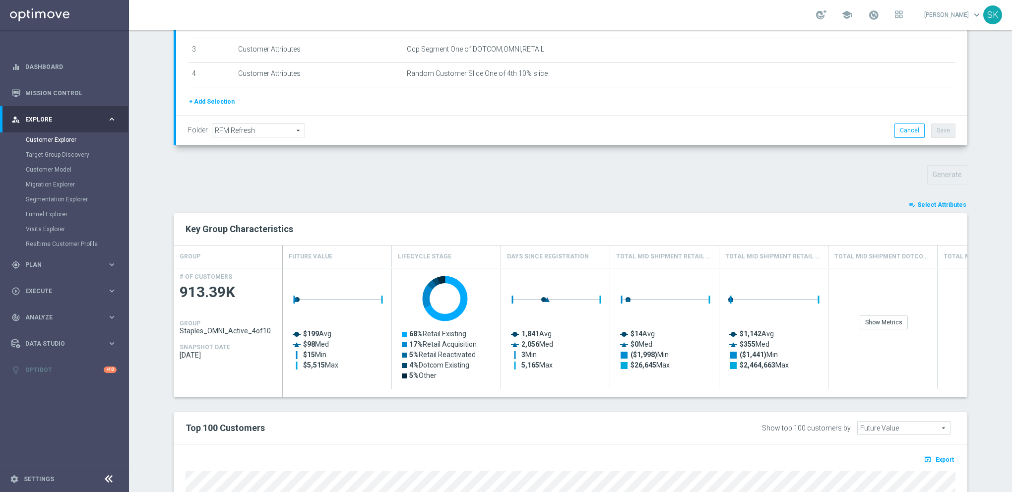
type input "Search"
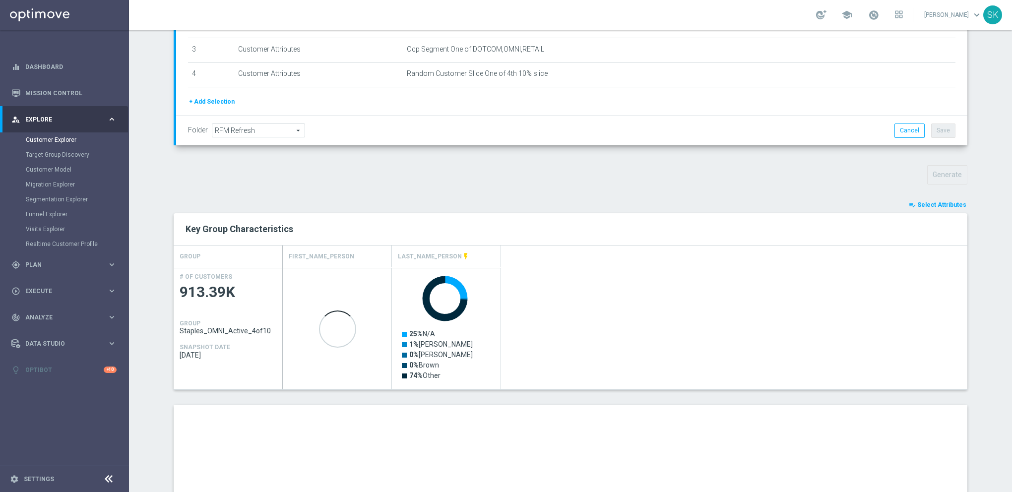
click at [930, 201] on span "Select Attributes" at bounding box center [941, 204] width 49 height 7
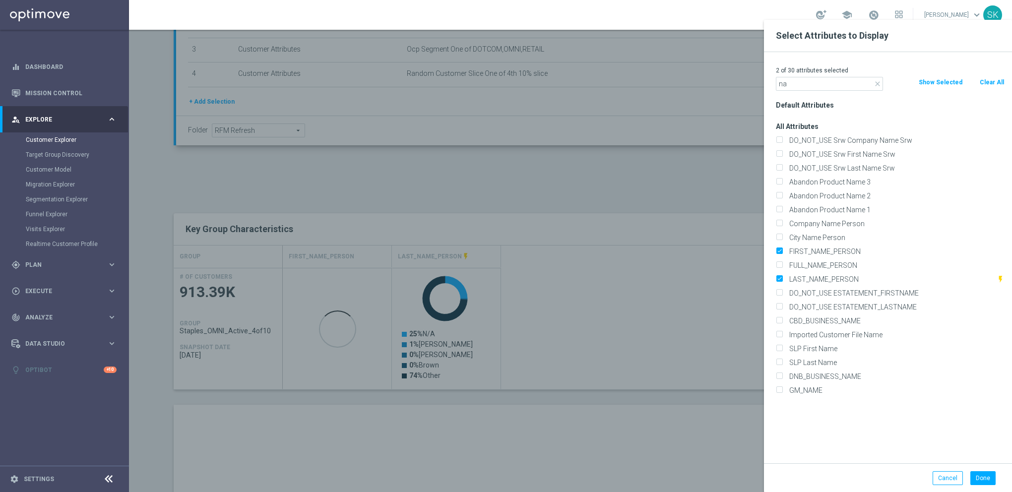
type input "n"
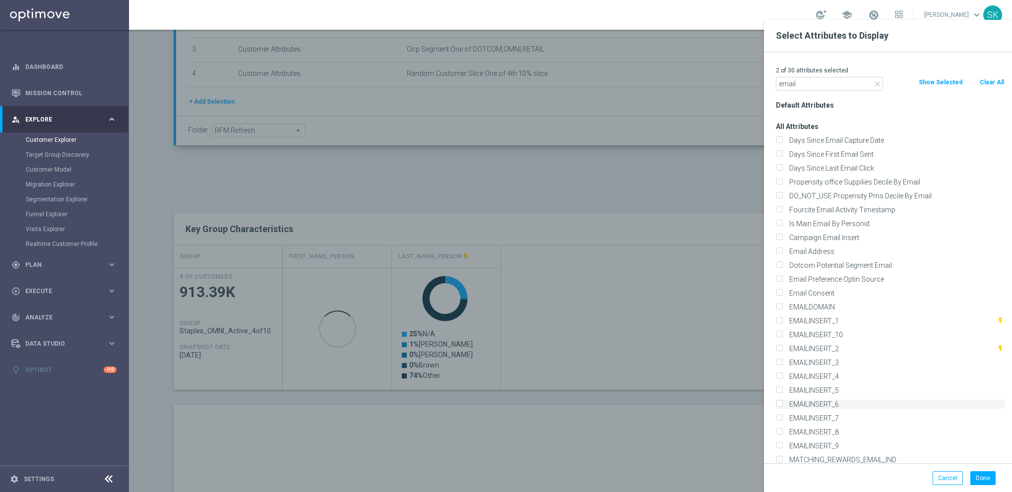
scroll to position [164, 0]
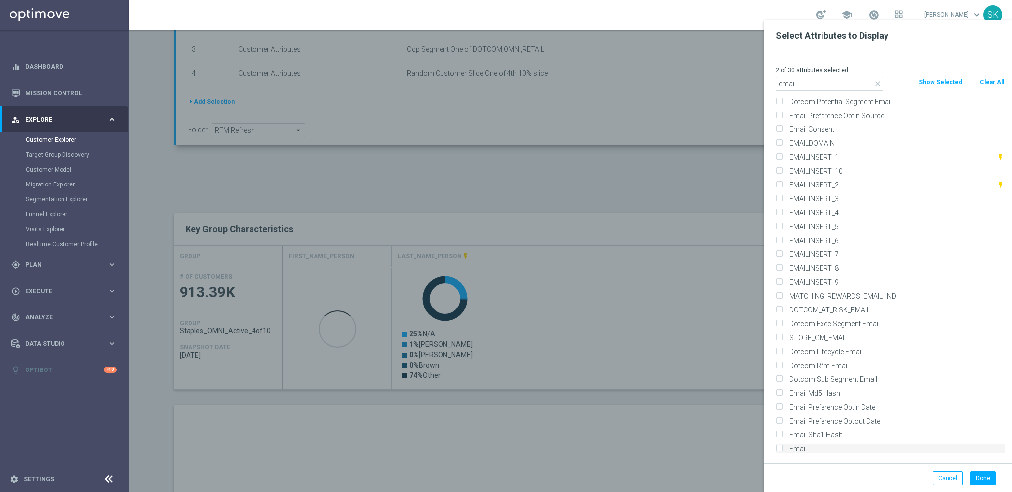
type input "email"
click at [782, 447] on input "Email" at bounding box center [779, 450] width 6 height 6
checkbox input "true"
click at [794, 88] on input "email" at bounding box center [829, 84] width 107 height 14
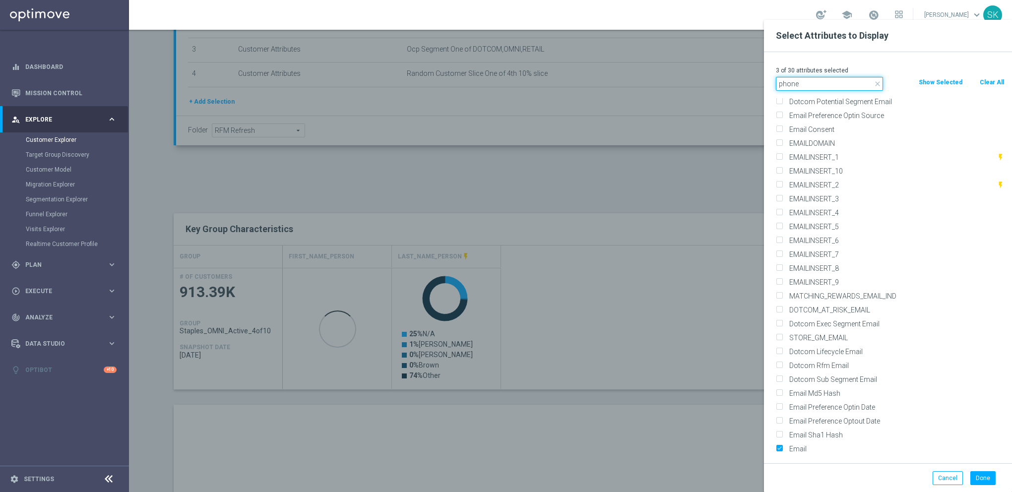
scroll to position [0, 0]
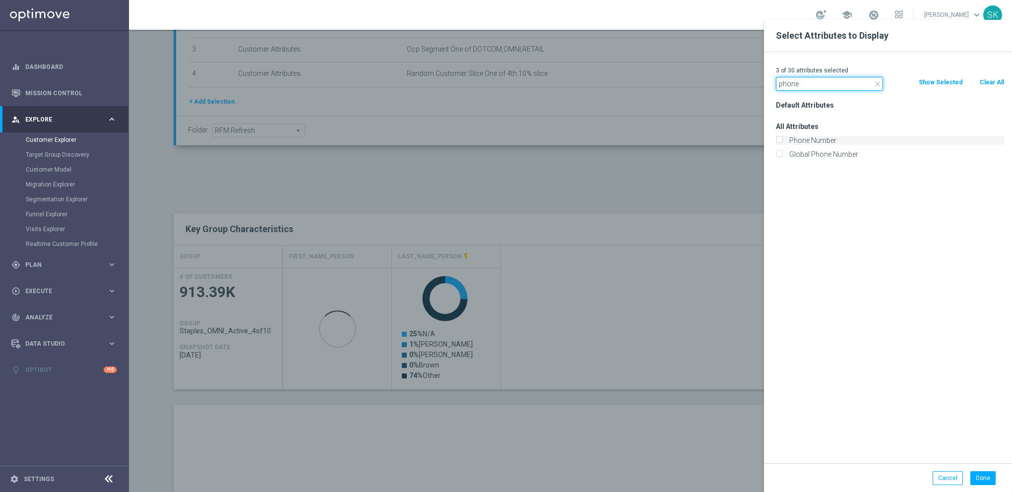
type input "phone"
click at [780, 142] on input "Phone Number" at bounding box center [779, 141] width 6 height 6
checkbox input "true"
click at [979, 477] on button "Done" at bounding box center [982, 478] width 25 height 14
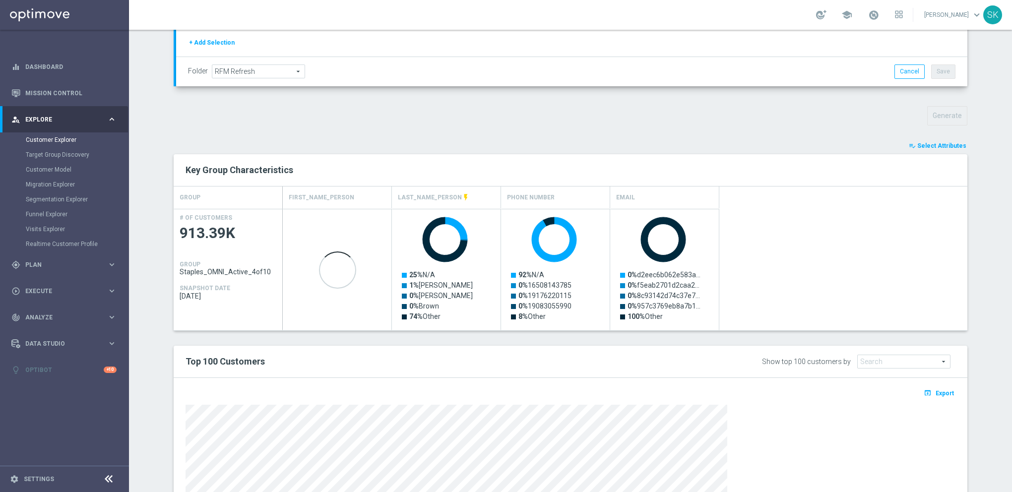
scroll to position [422, 0]
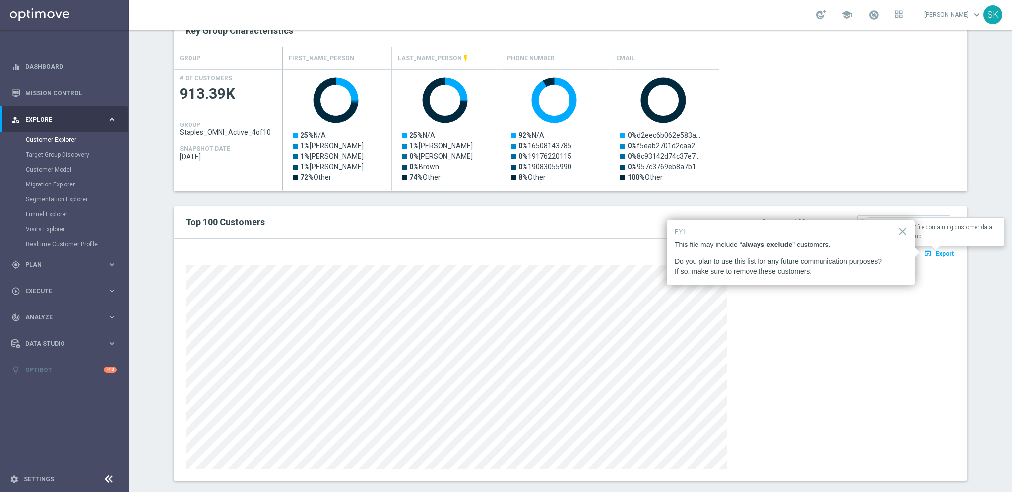
click at [945, 251] on span "Export" at bounding box center [945, 254] width 18 height 7
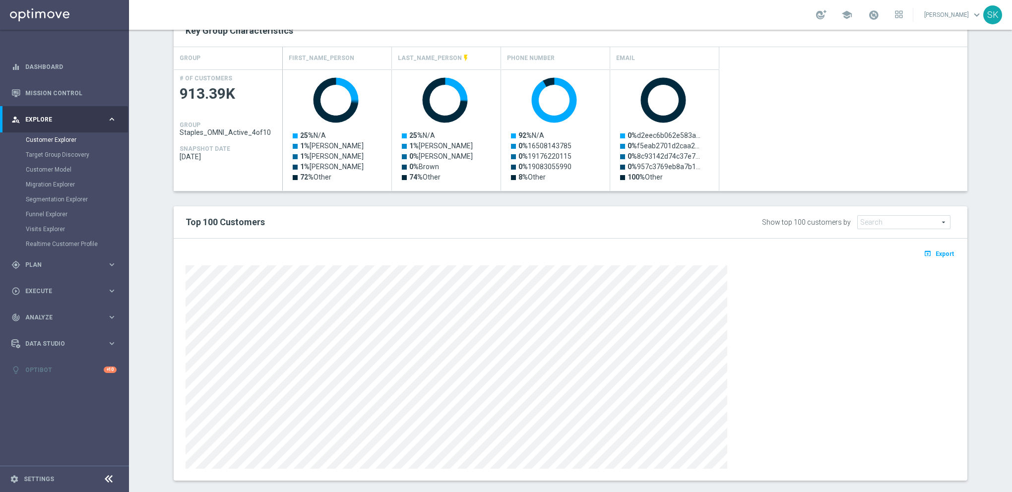
click at [698, 206] on div "Top 100 Customers Show top 100 customers by Future Value Search arrow_drop_down…" at bounding box center [571, 222] width 794 height 32
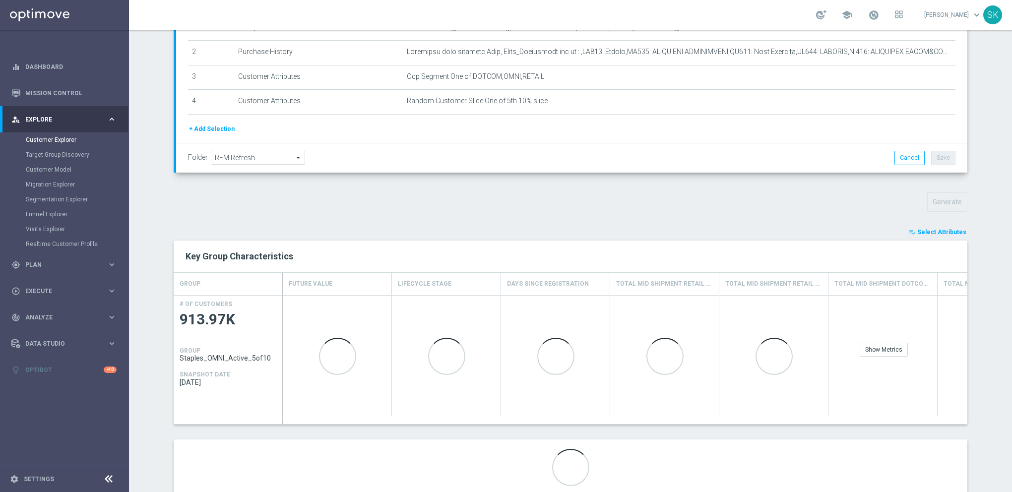
scroll to position [198, 0]
click at [930, 228] on span "Select Attributes" at bounding box center [941, 230] width 49 height 7
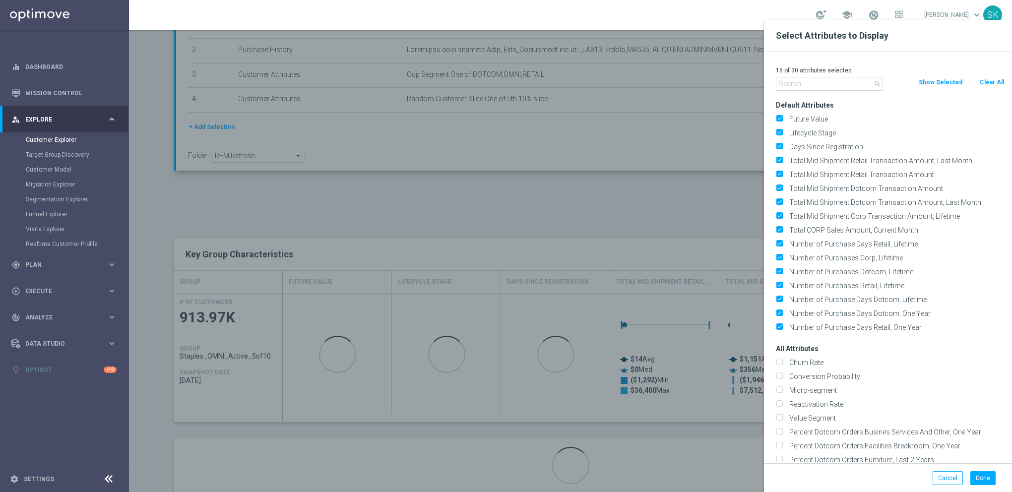
click at [997, 86] on button "Clear All" at bounding box center [992, 82] width 26 height 11
checkbox input "false"
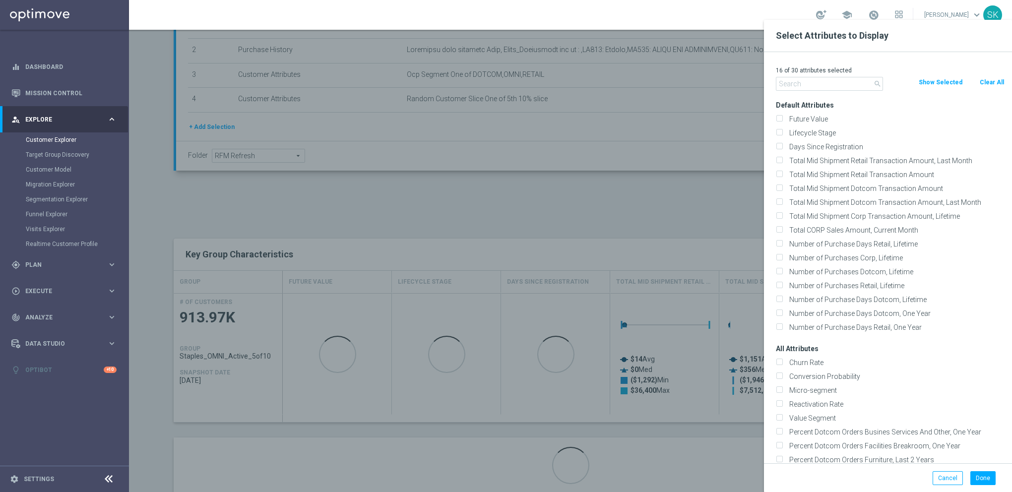
checkbox input "false"
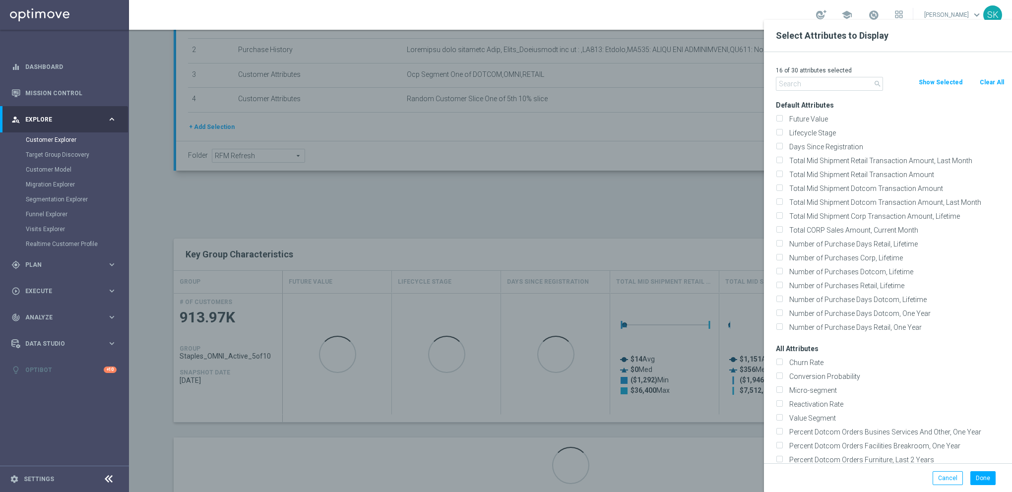
checkbox input "false"
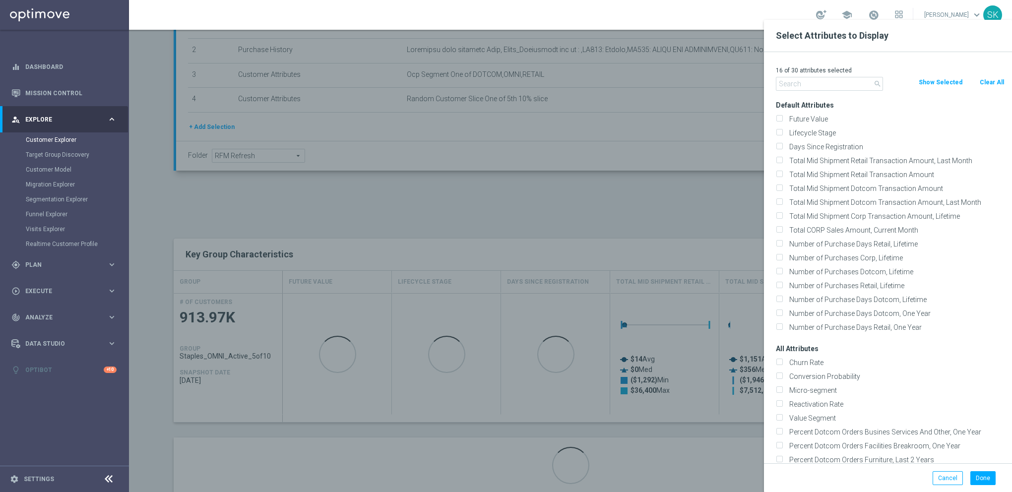
checkbox input "false"
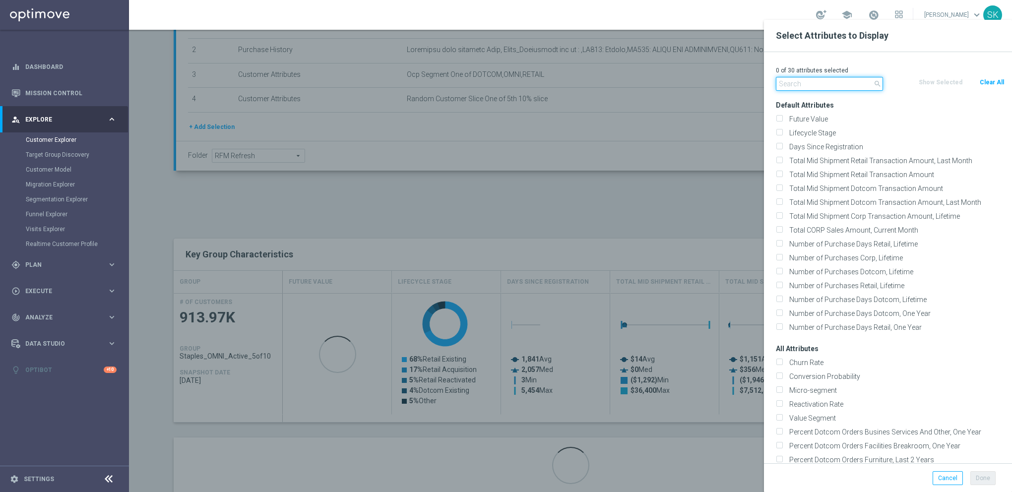
click at [815, 80] on input "text" at bounding box center [829, 84] width 107 height 14
type input "f"
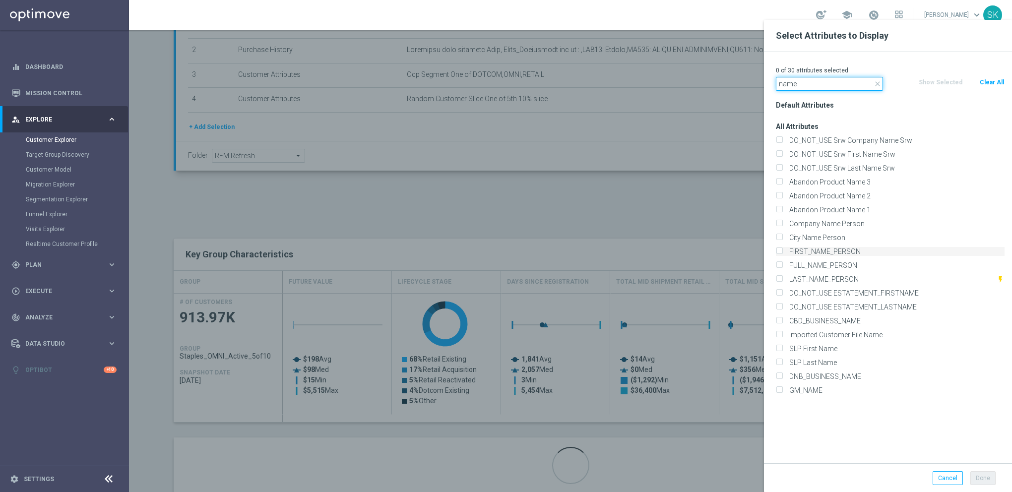
type input "name"
click at [778, 254] on input "FIRST_NAME_PERSON" at bounding box center [779, 253] width 6 height 6
checkbox input "true"
drag, startPoint x: 779, startPoint y: 280, endPoint x: 796, endPoint y: 282, distance: 16.5
click at [781, 281] on input "LAST_NAME_PERSON" at bounding box center [779, 280] width 6 height 6
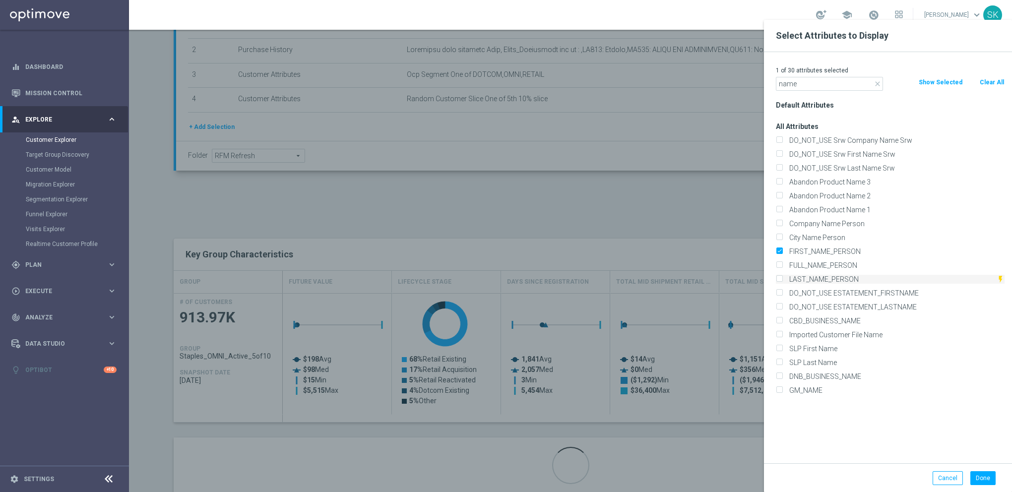
checkbox input "true"
click at [806, 87] on input "name" at bounding box center [829, 84] width 107 height 14
click at [805, 87] on input "name" at bounding box center [829, 84] width 107 height 14
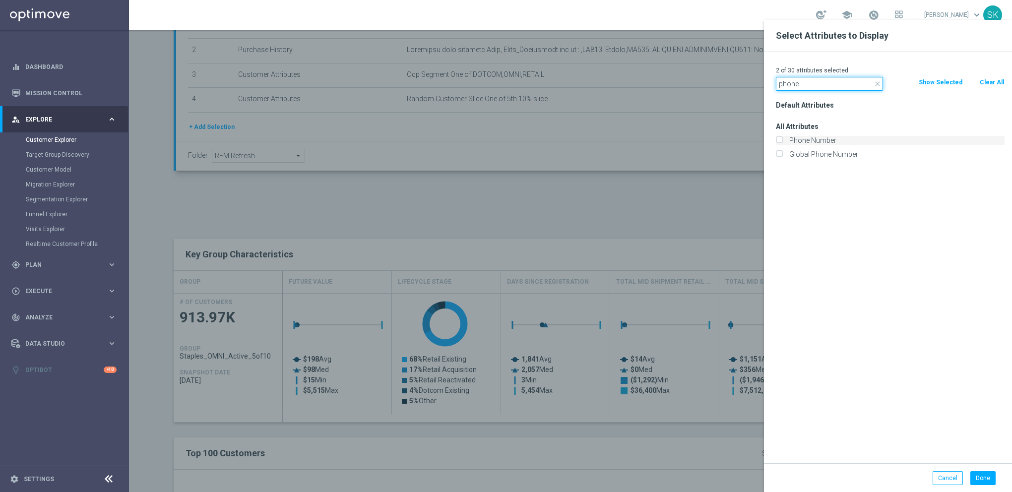
type input "phone"
click at [794, 136] on label "Phone Number" at bounding box center [895, 140] width 219 height 9
drag, startPoint x: 794, startPoint y: 136, endPoint x: 784, endPoint y: 140, distance: 10.7
click at [782, 141] on input "Phone Number" at bounding box center [779, 141] width 6 height 6
checkbox input "true"
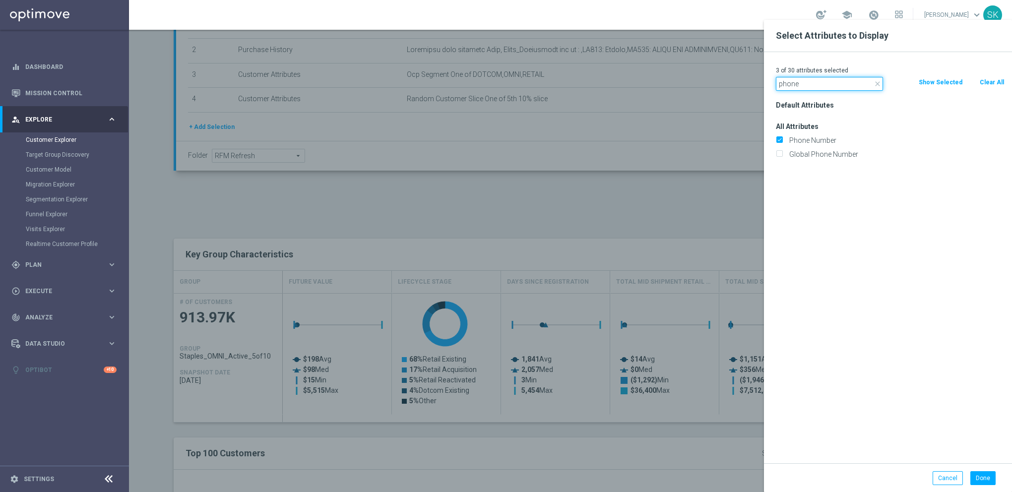
click at [802, 82] on input "phone" at bounding box center [829, 84] width 107 height 14
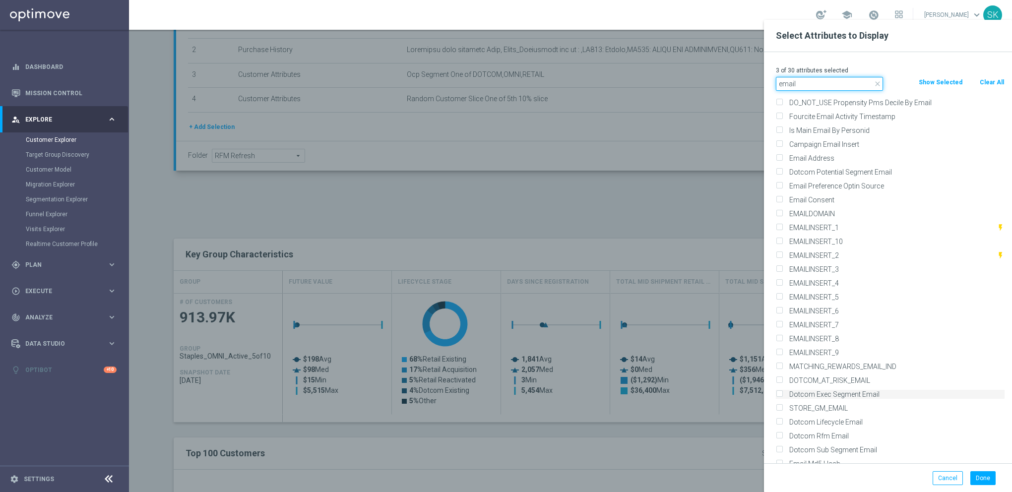
scroll to position [164, 0]
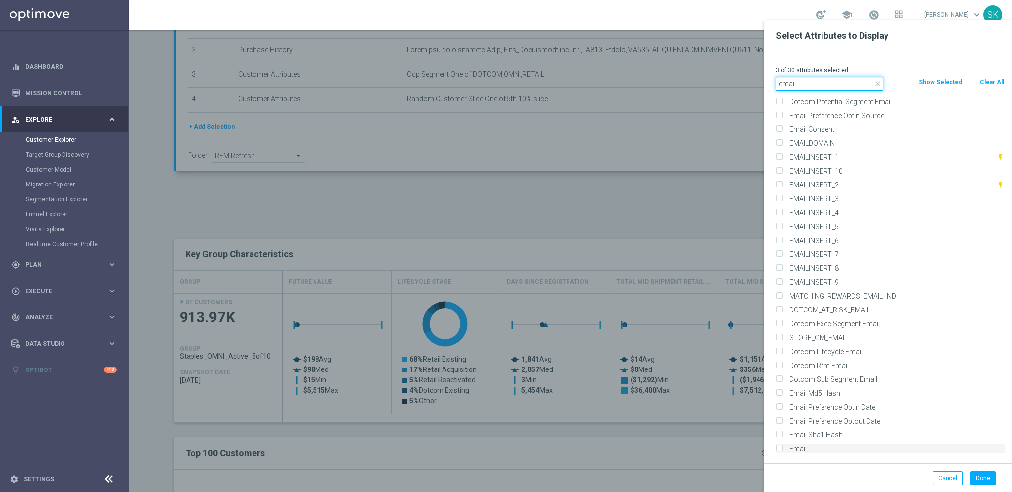
type input "email"
drag, startPoint x: 781, startPoint y: 448, endPoint x: 854, endPoint y: 463, distance: 74.9
click at [782, 448] on input "Email" at bounding box center [779, 450] width 6 height 6
checkbox input "true"
click at [978, 485] on div "Done Cancel" at bounding box center [888, 477] width 248 height 29
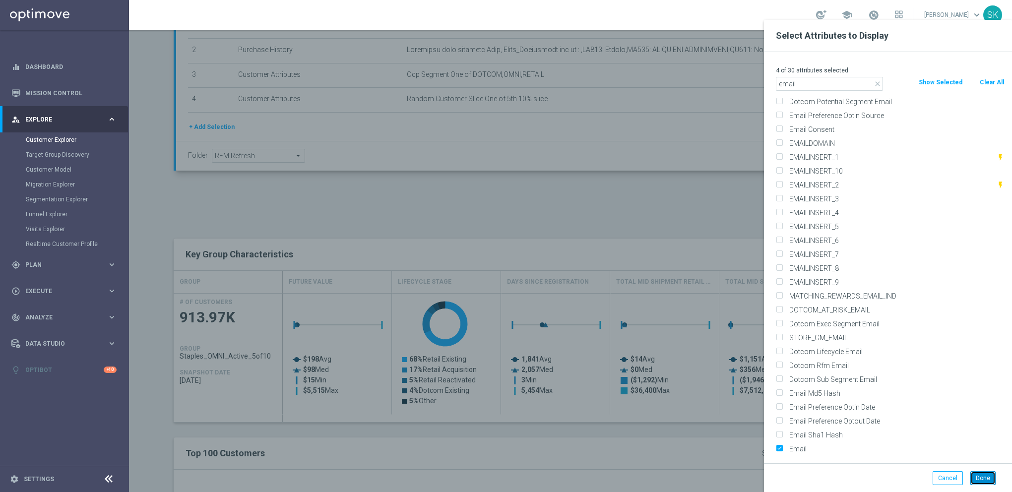
click at [975, 480] on button "Done" at bounding box center [982, 478] width 25 height 14
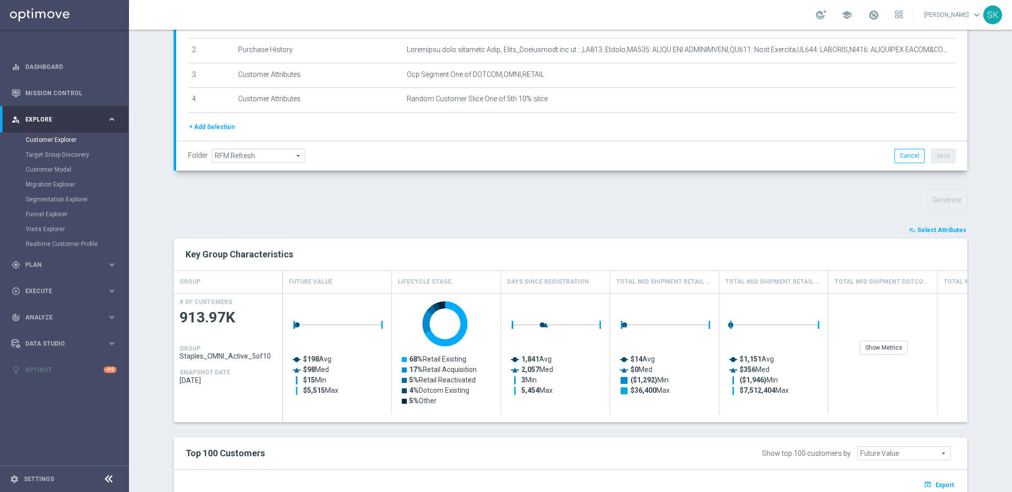
type input "Search"
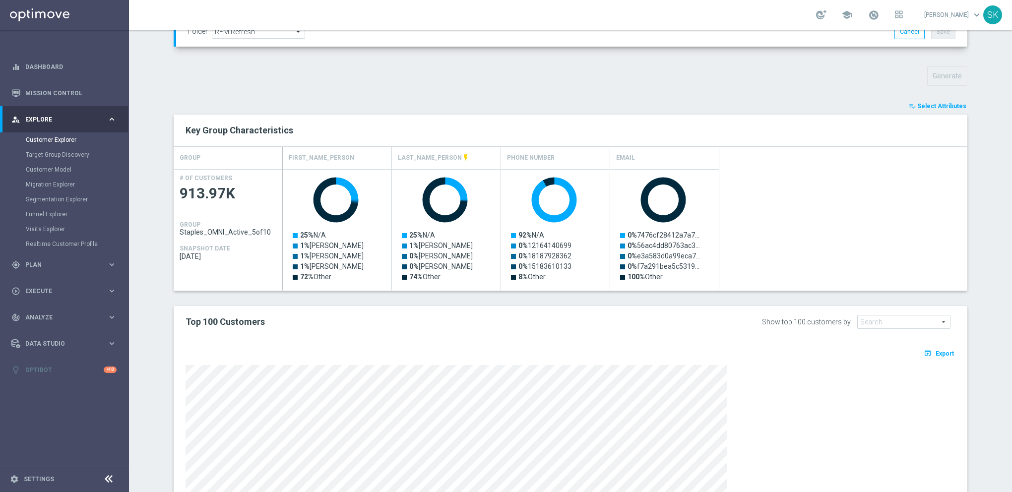
scroll to position [435, 0]
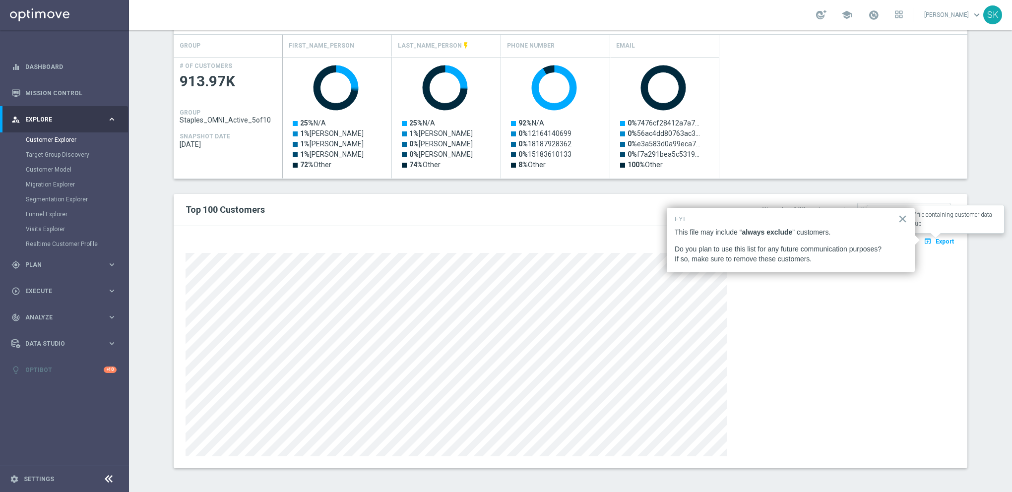
drag, startPoint x: 937, startPoint y: 241, endPoint x: 939, endPoint y: 253, distance: 11.5
click at [937, 241] on span "Export" at bounding box center [945, 241] width 18 height 7
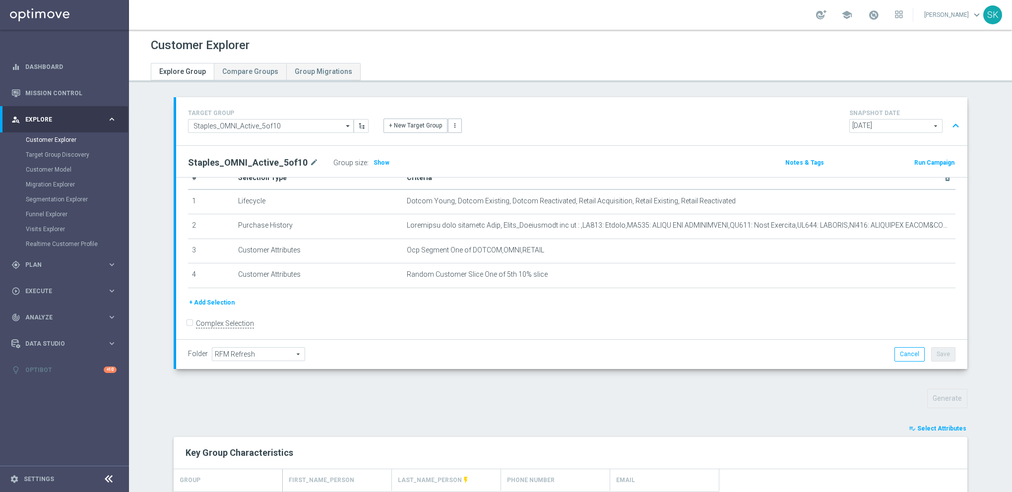
scroll to position [23, 0]
